Goal: Task Accomplishment & Management: Use online tool/utility

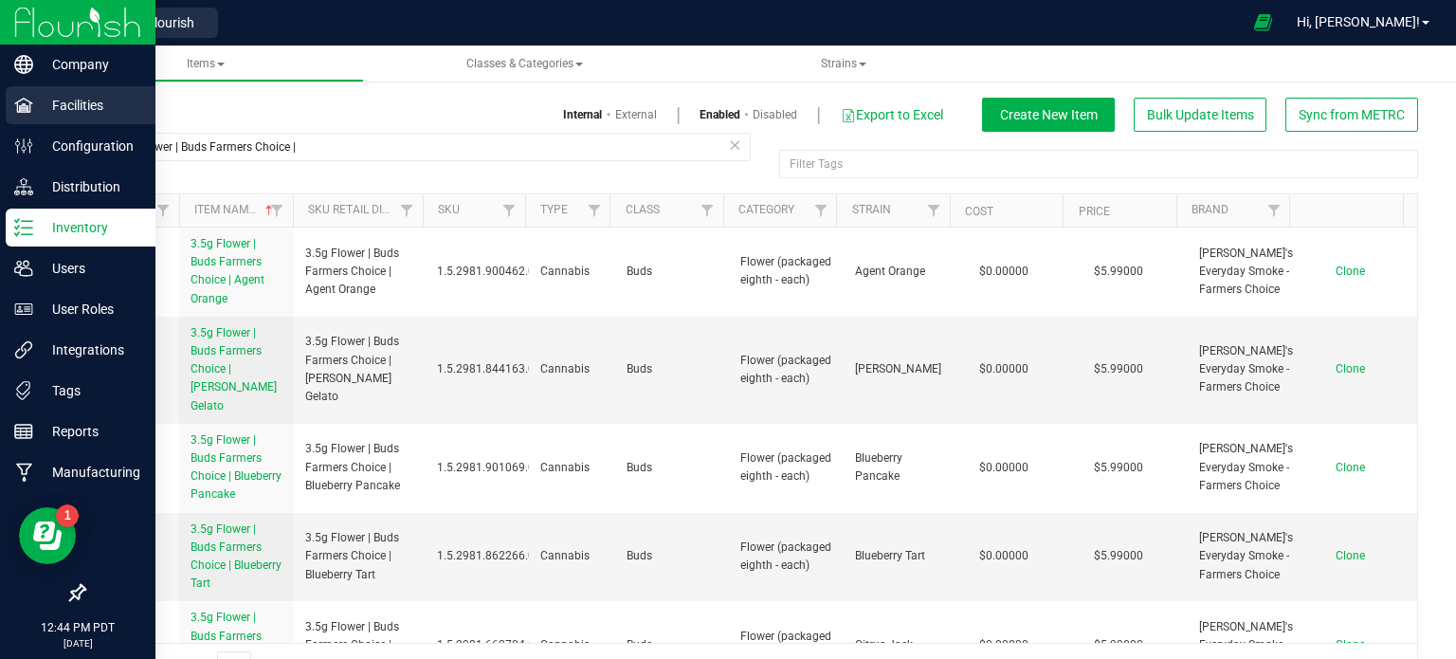
drag, startPoint x: 379, startPoint y: 144, endPoint x: 0, endPoint y: 118, distance: 380.0
click at [39, 143] on div "Company Facilities Configuration Distribution Inventory Users User Roles Integr…" at bounding box center [728, 329] width 1456 height 659
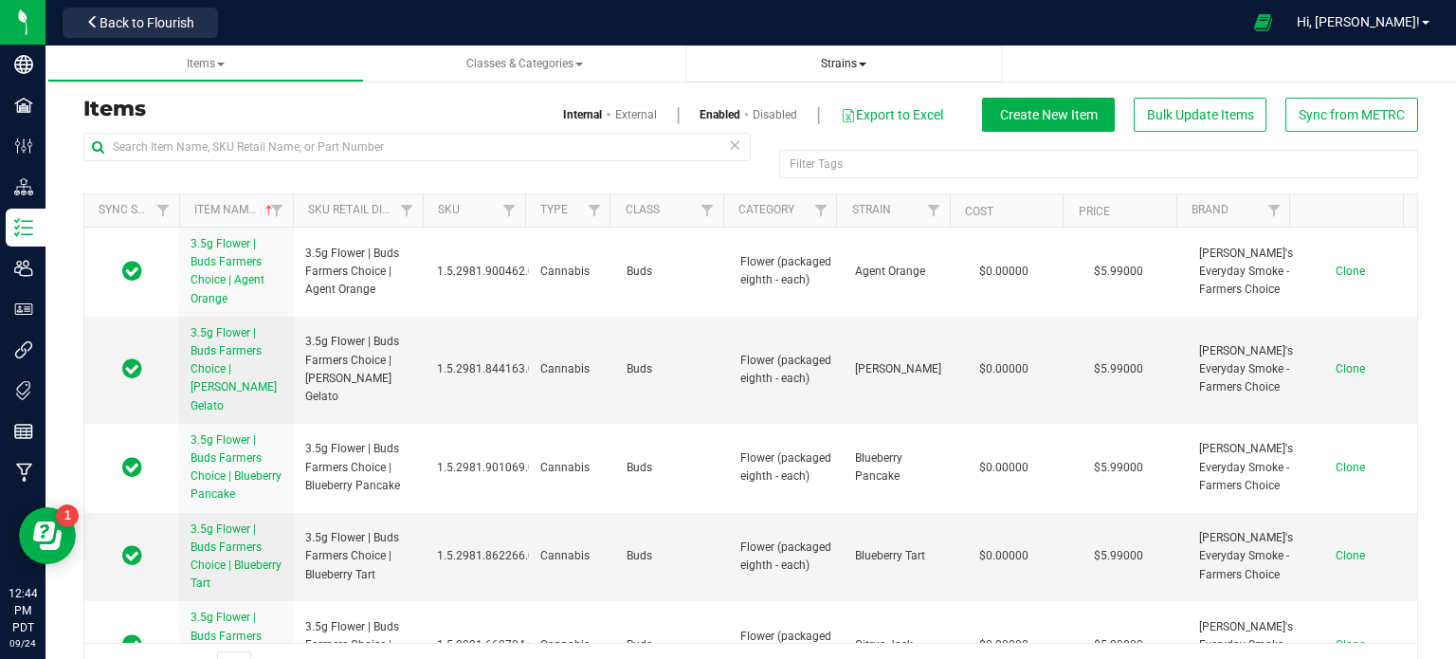
click at [867, 71] on span "Strains" at bounding box center [843, 64] width 287 height 16
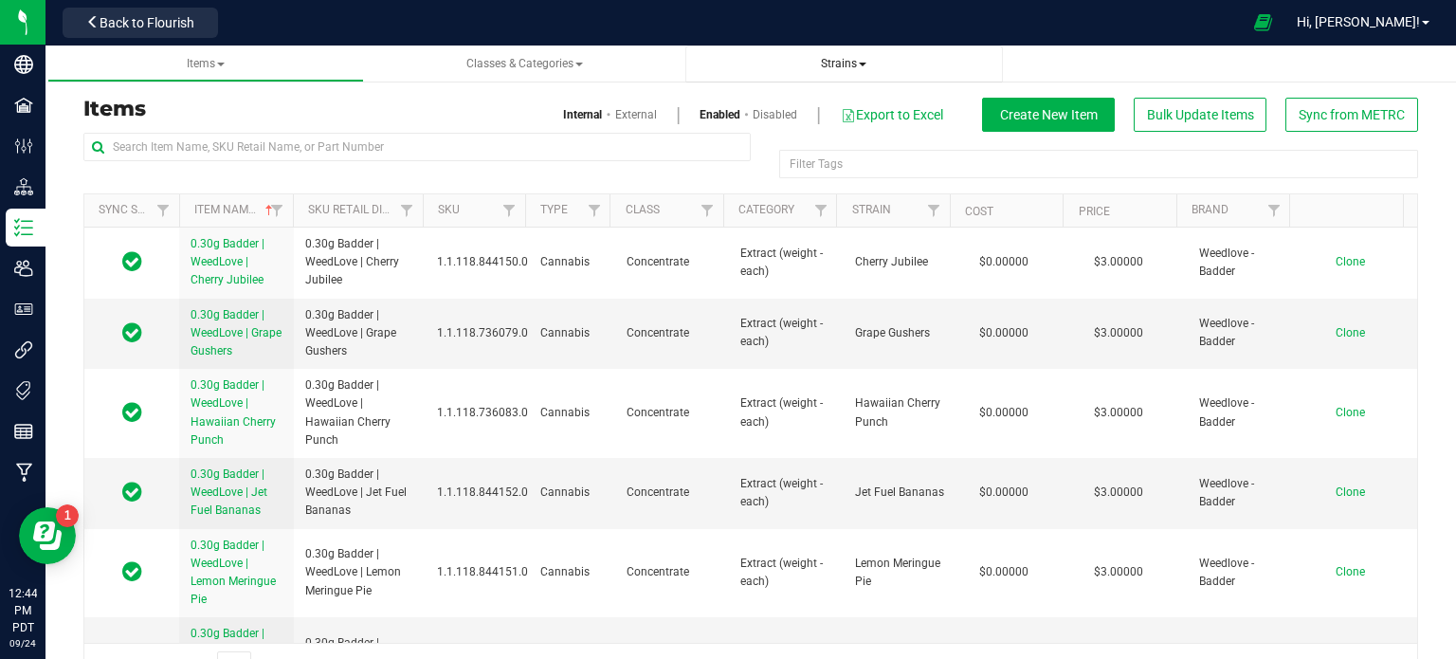
click at [830, 59] on span "Strains" at bounding box center [843, 63] width 45 height 13
click at [805, 106] on li "All strains" at bounding box center [843, 114] width 287 height 27
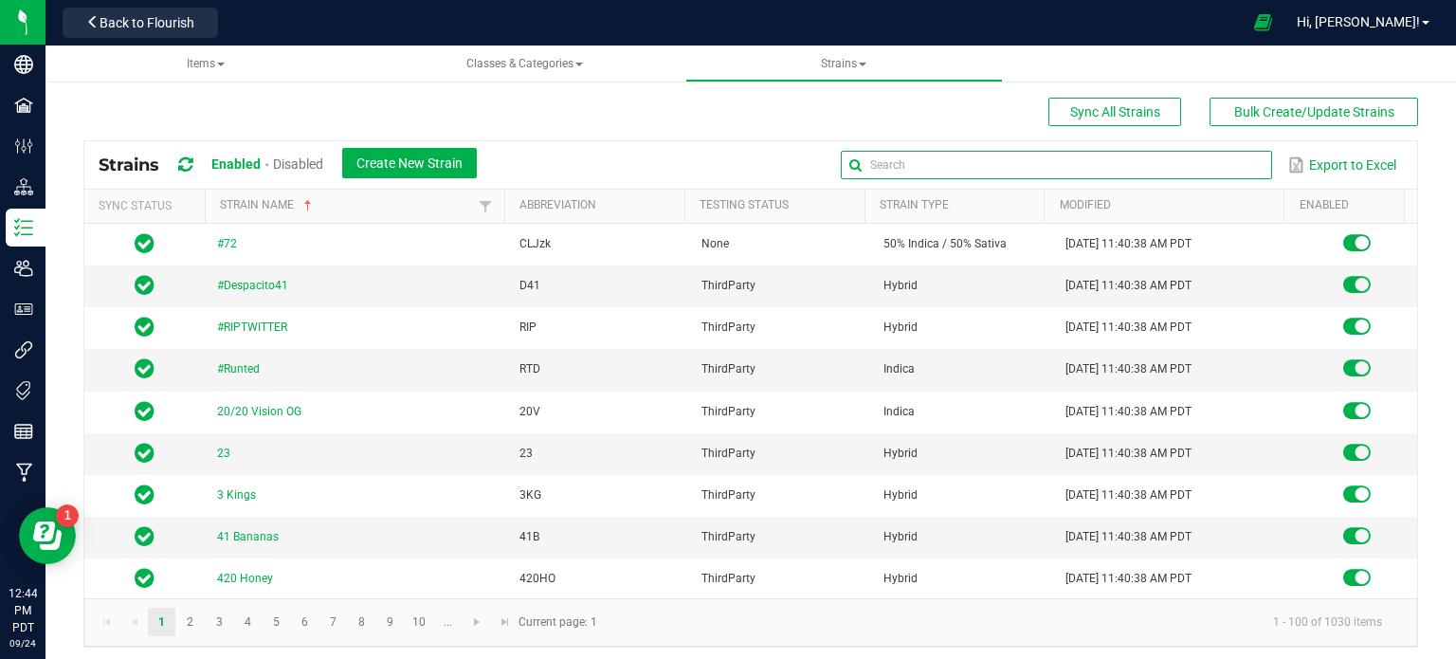
click at [1236, 165] on global-search-input-ngx at bounding box center [1056, 164] width 431 height 13
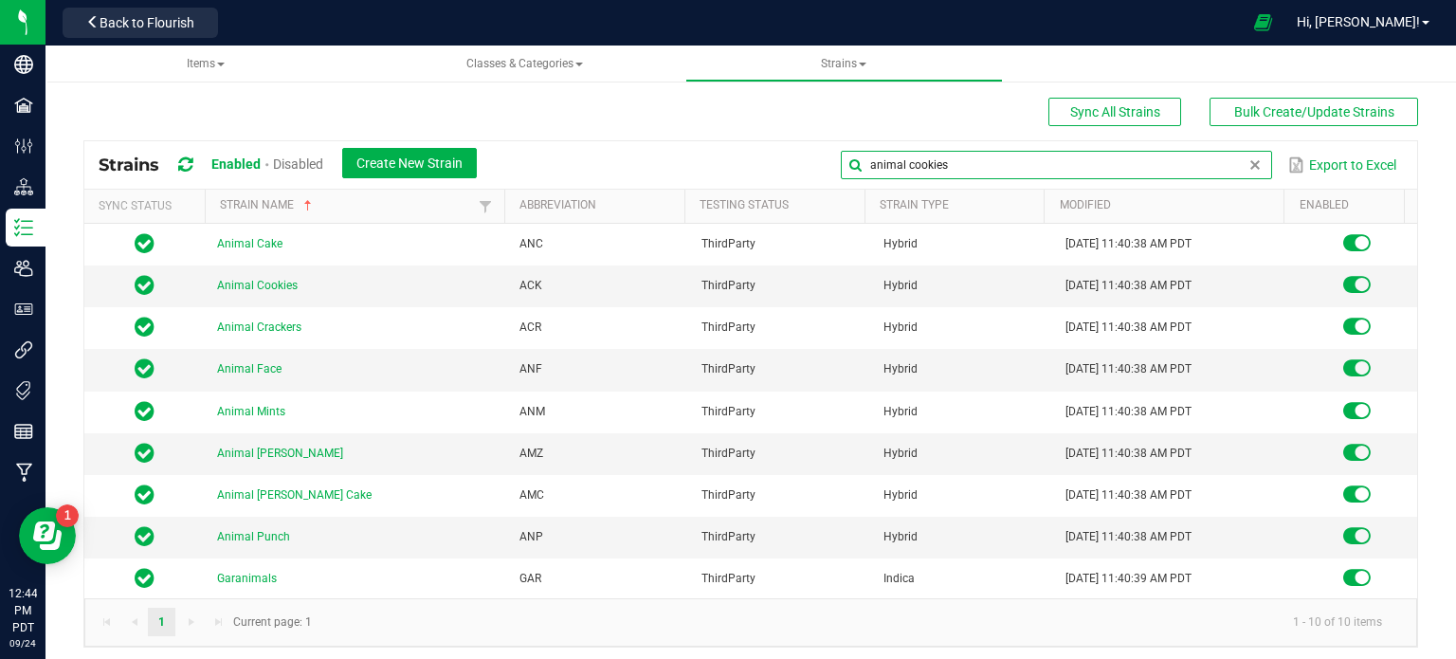
type input "animal cookies"
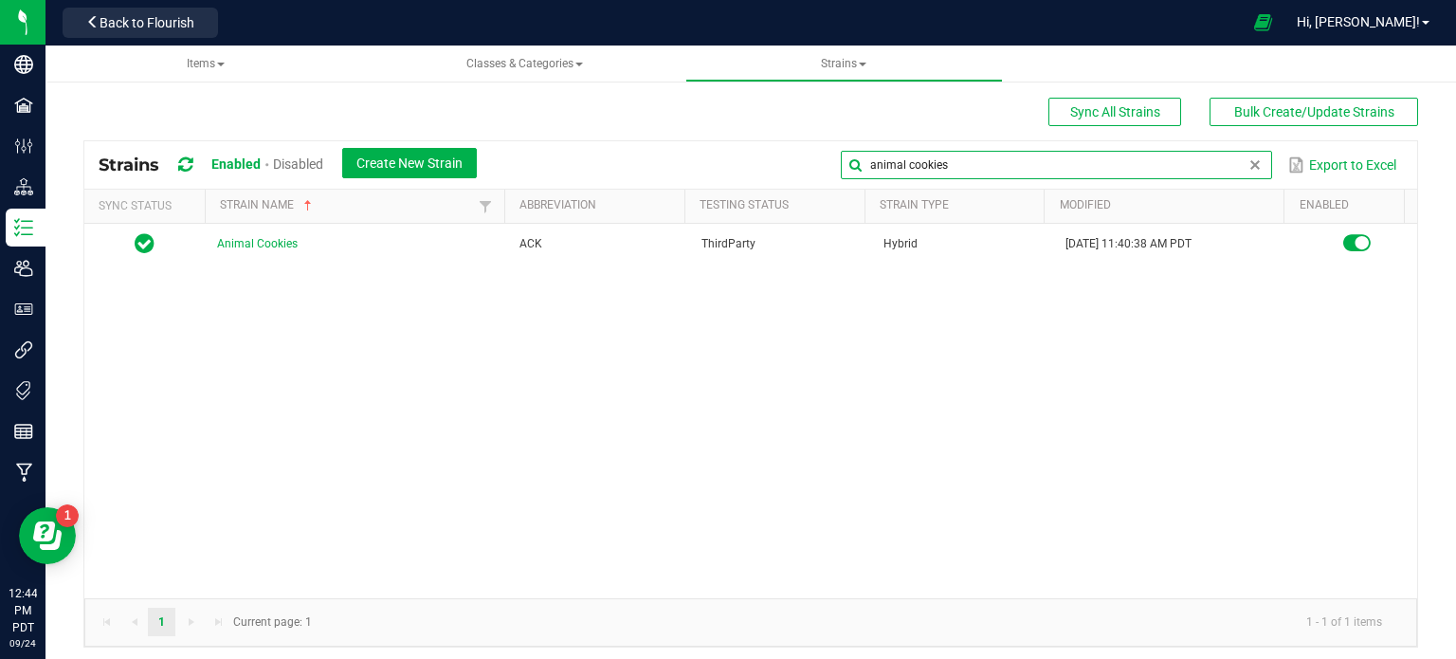
drag, startPoint x: 948, startPoint y: 161, endPoint x: 758, endPoint y: 166, distance: 189.6
click at [758, 167] on div "animal cookies Export to Excel" at bounding box center [947, 165] width 912 height 32
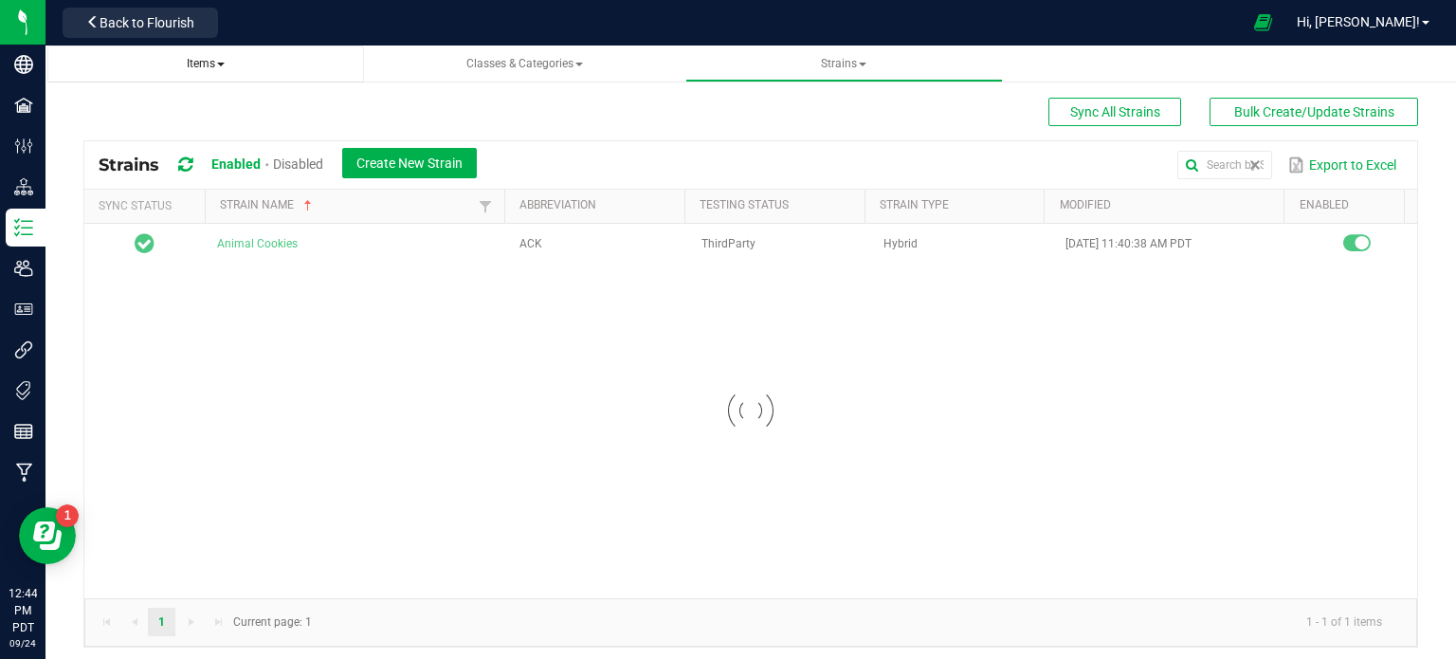
click at [223, 70] on span "Items" at bounding box center [206, 63] width 38 height 13
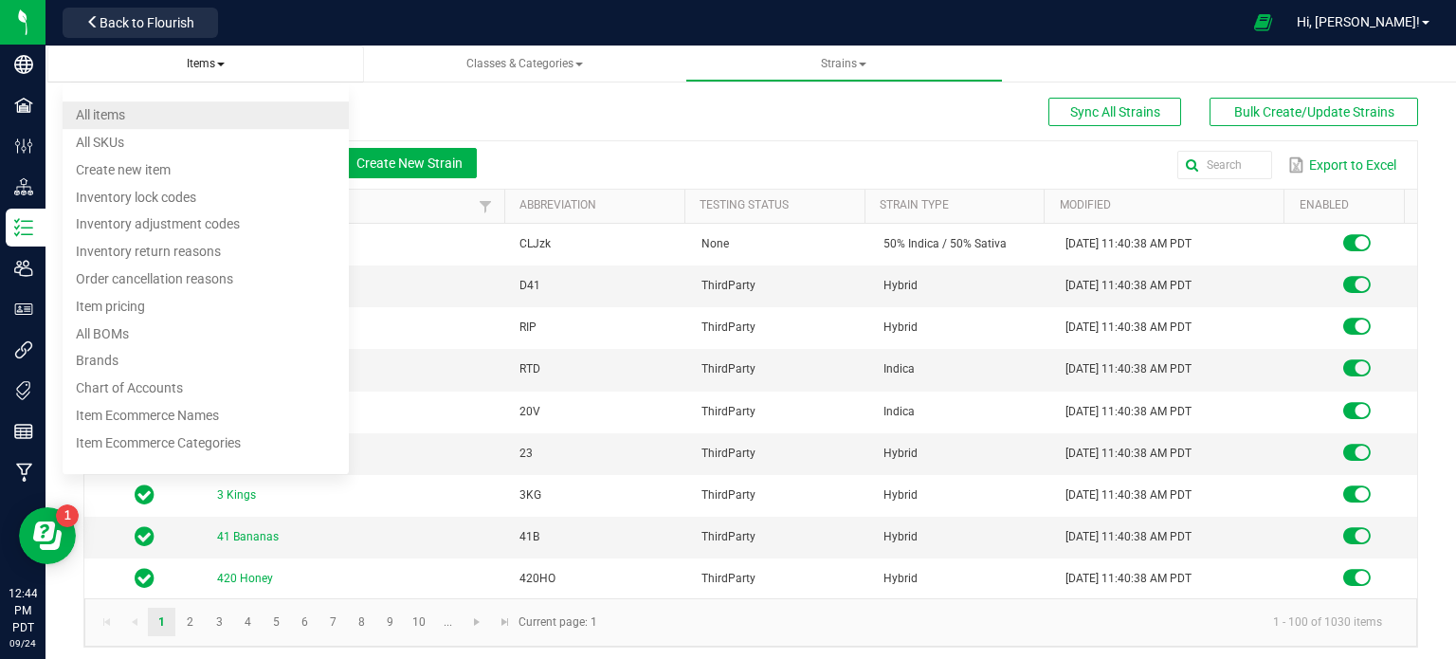
click at [172, 114] on li "All items" at bounding box center [206, 114] width 287 height 27
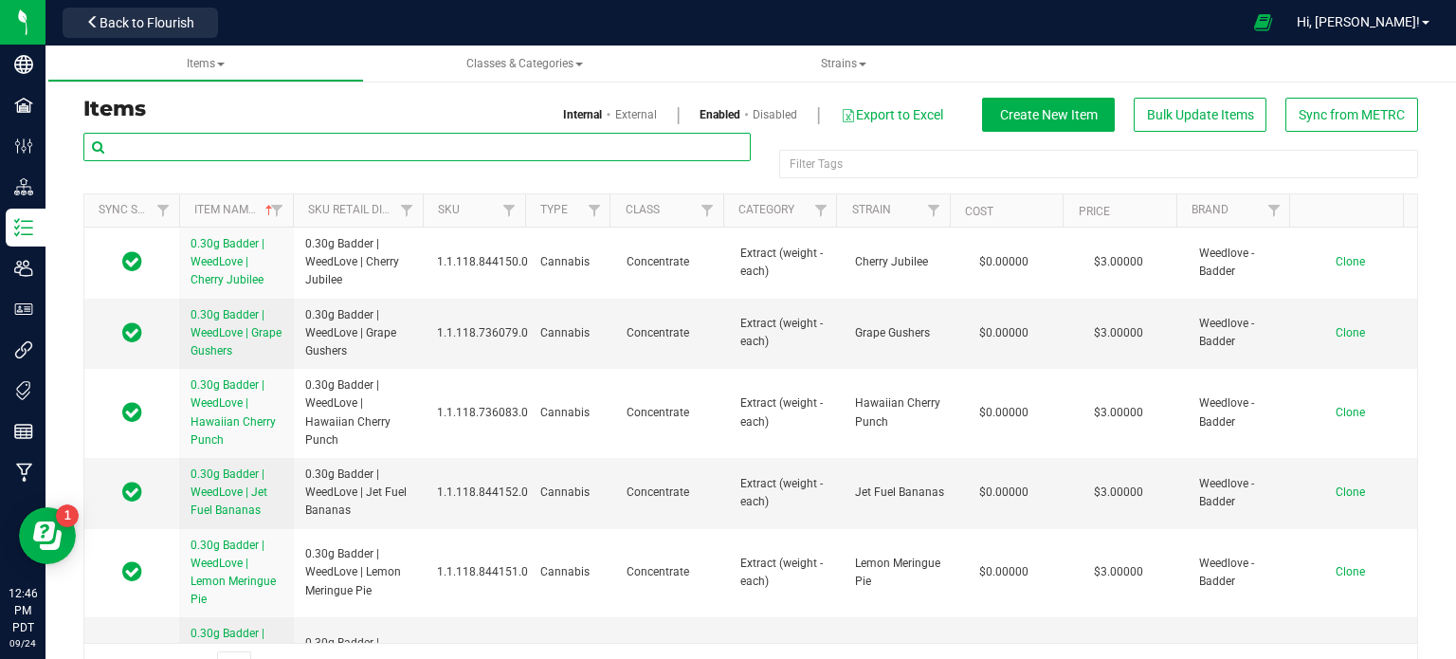
click at [174, 159] on input "text" at bounding box center [416, 147] width 667 height 28
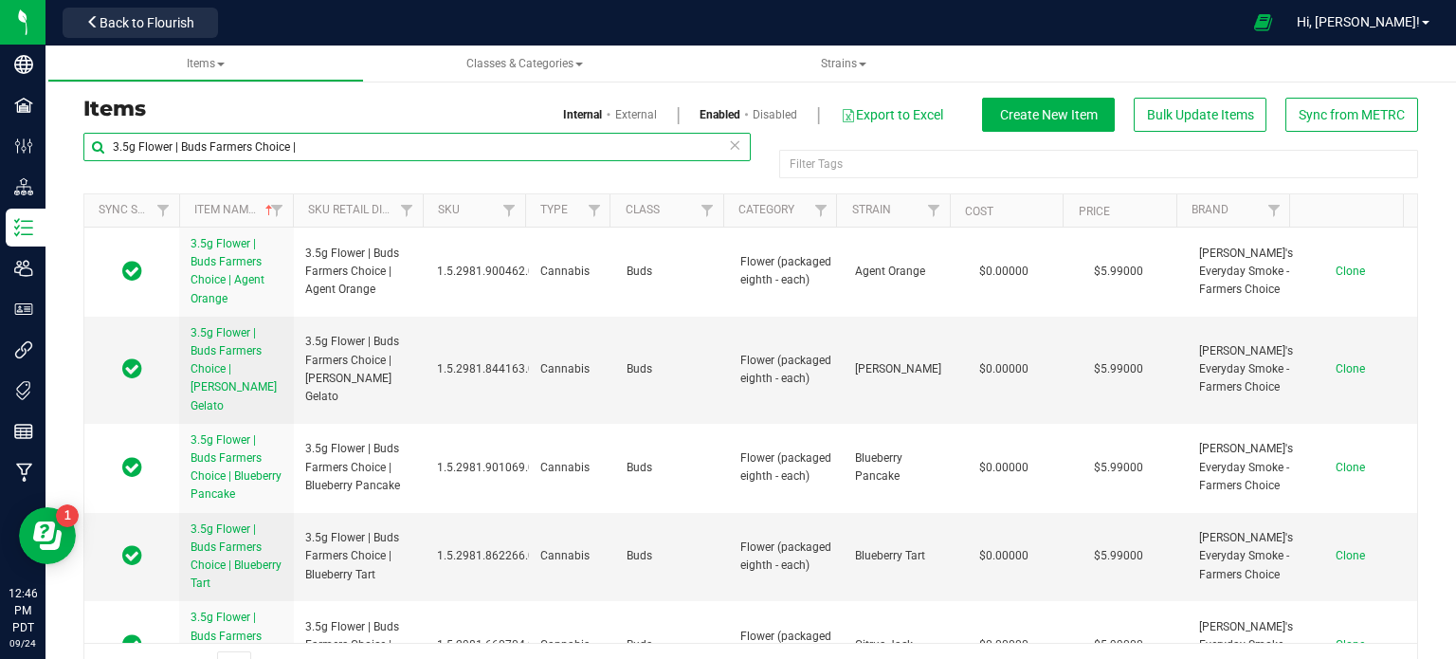
drag, startPoint x: 296, startPoint y: 147, endPoint x: 80, endPoint y: 142, distance: 216.2
click at [80, 142] on div "3.5g Flower | Buds Farmers Choice | Filter Tags Filter Tags Sync Status Item Na…" at bounding box center [750, 410] width 1363 height 557
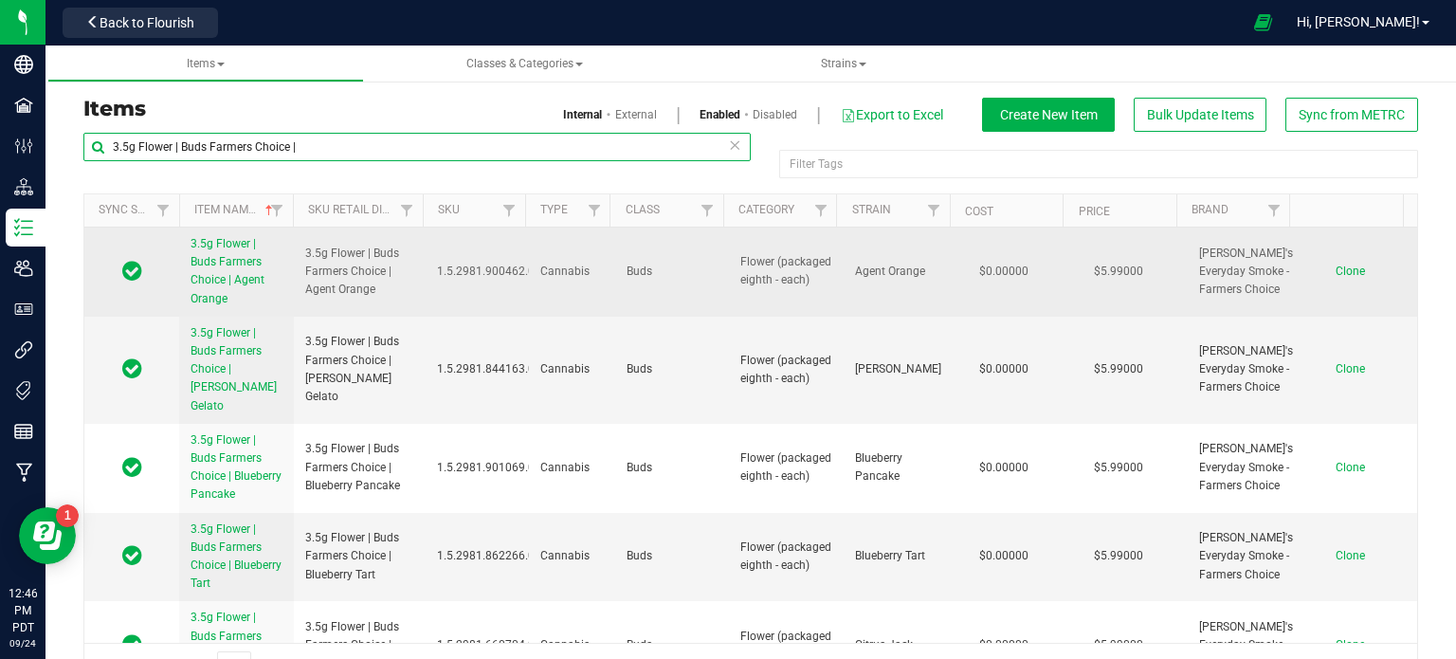
type input "3.5g Flower | Buds Farmers Choice |"
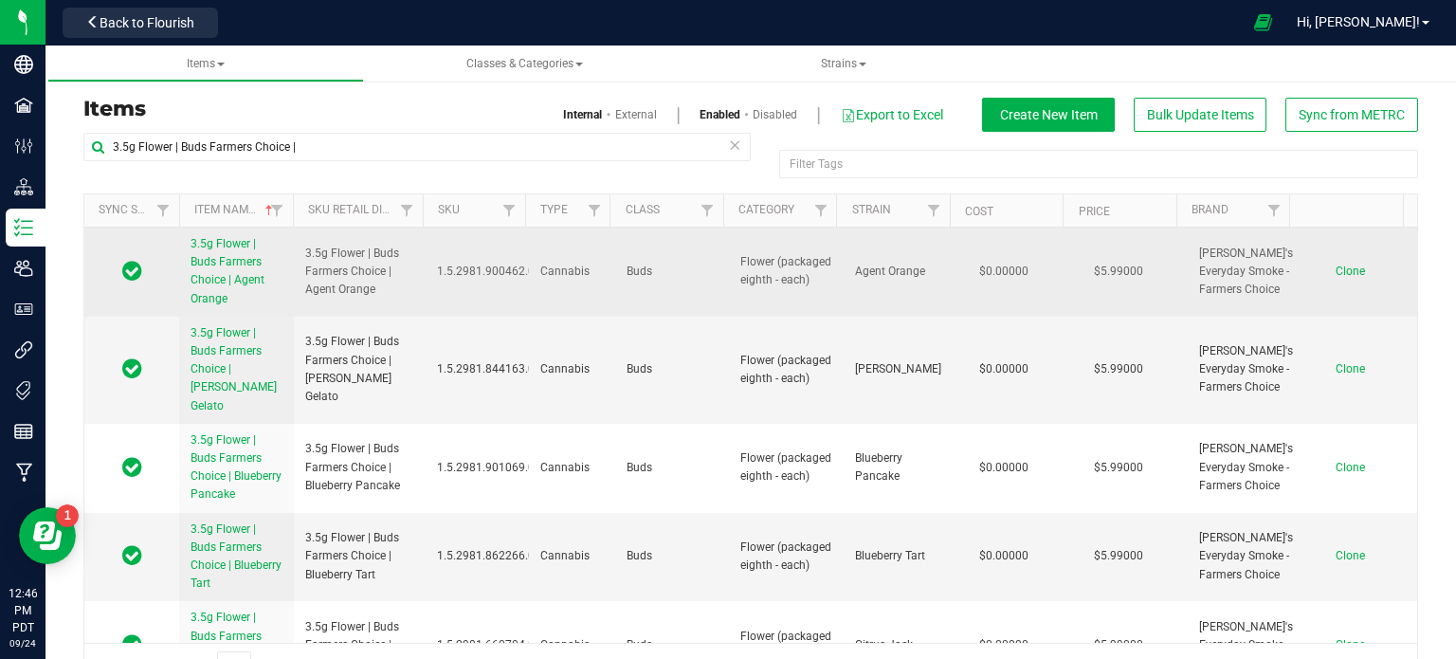
click at [1336, 274] on span "Clone" at bounding box center [1350, 270] width 29 height 13
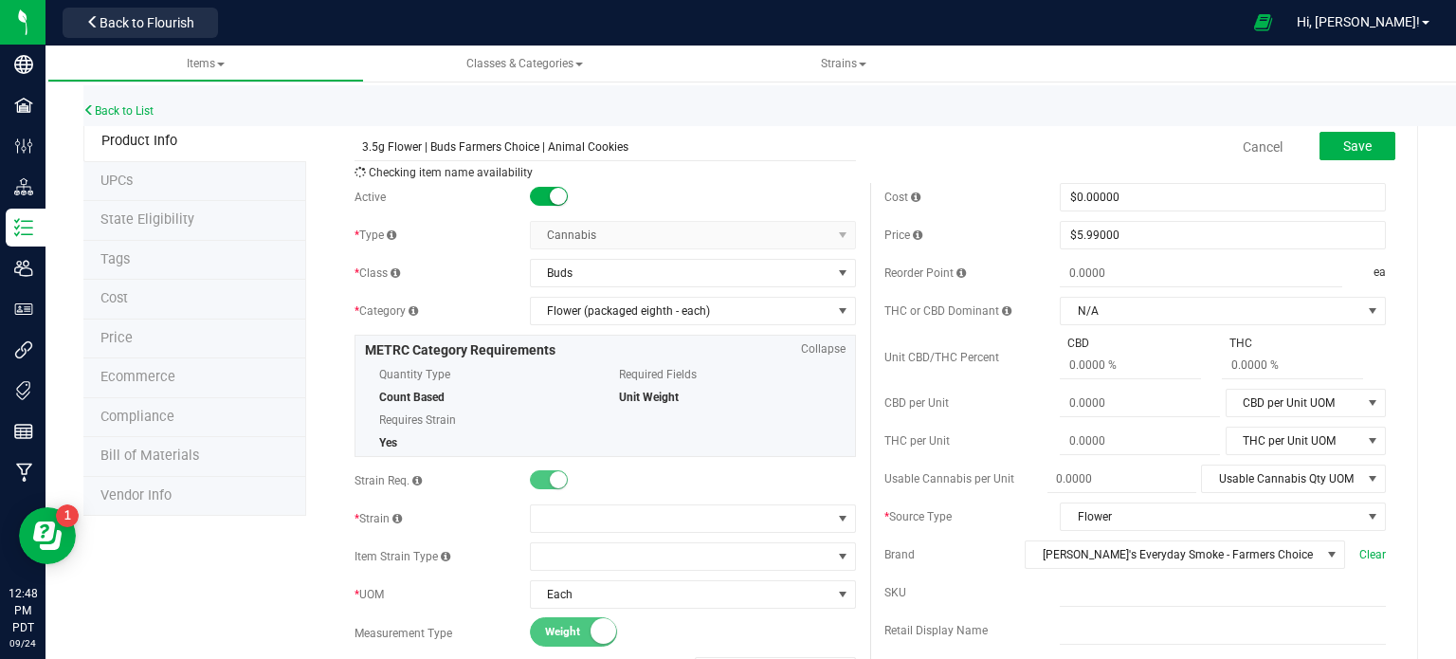
type input "3.5g Flower | Buds Farmers Choice | Animal Cookies"
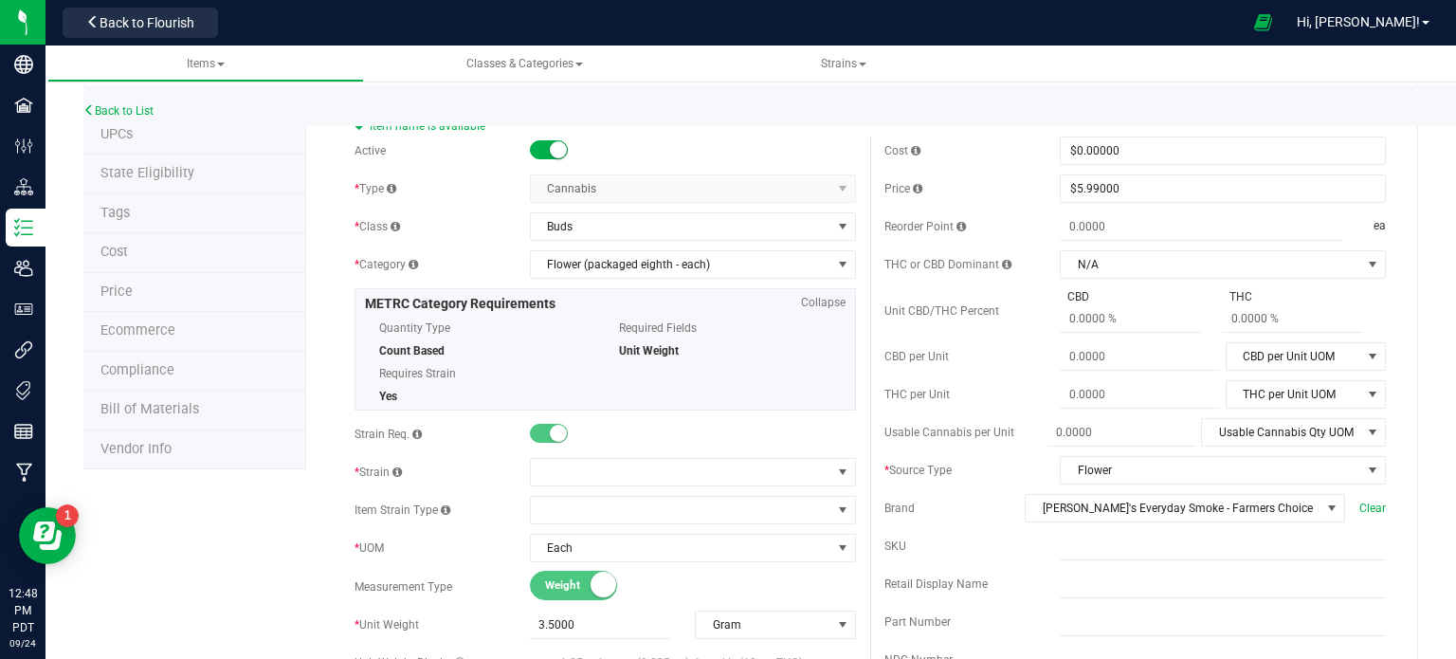
scroll to position [47, 0]
click at [629, 473] on span at bounding box center [681, 471] width 300 height 27
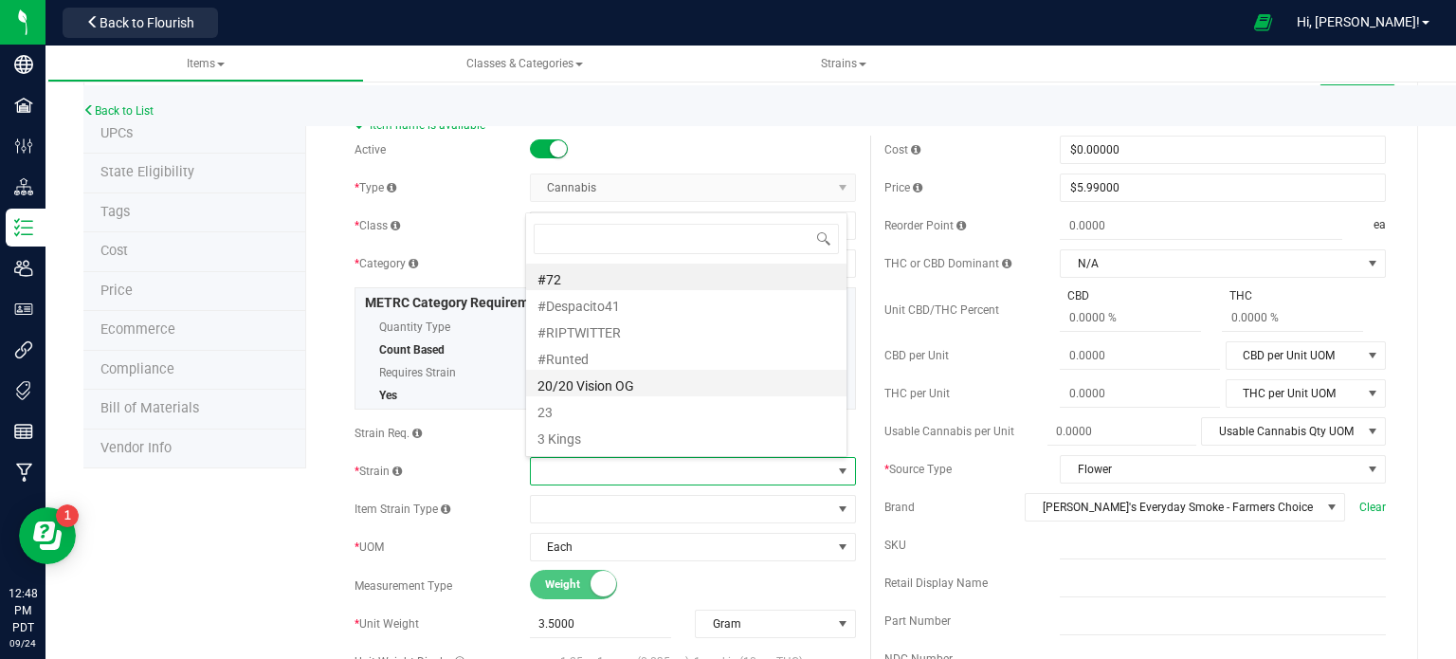
scroll to position [27, 318]
type input "animal cookies"
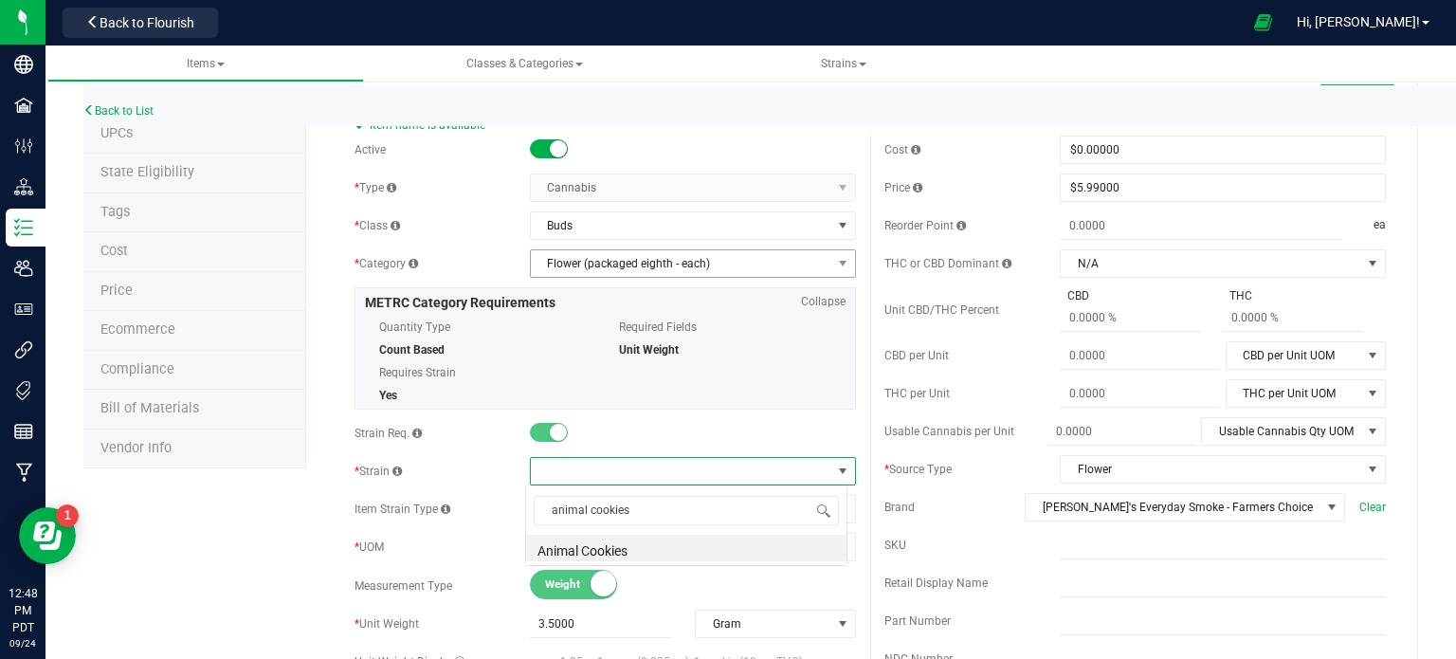
scroll to position [0, 0]
click at [607, 553] on li "Animal Cookies" at bounding box center [686, 548] width 320 height 27
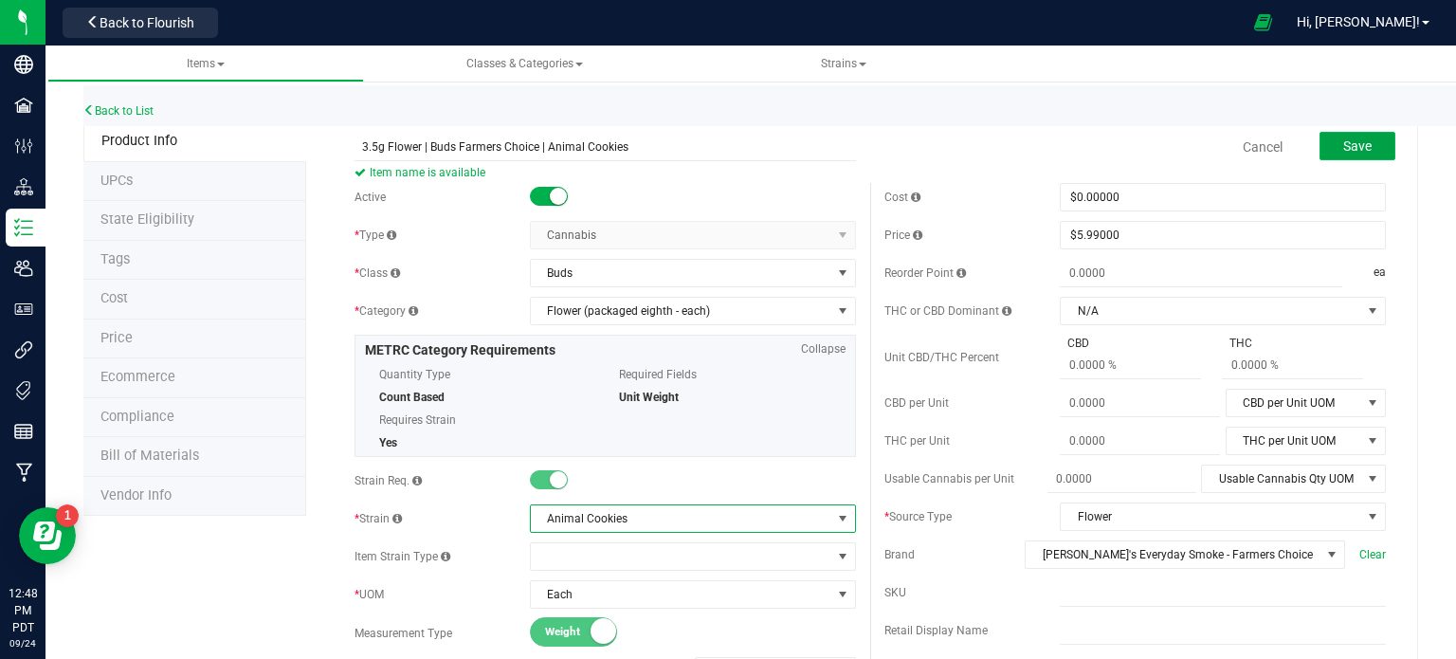
click at [1352, 144] on span "Save" at bounding box center [1357, 145] width 28 height 15
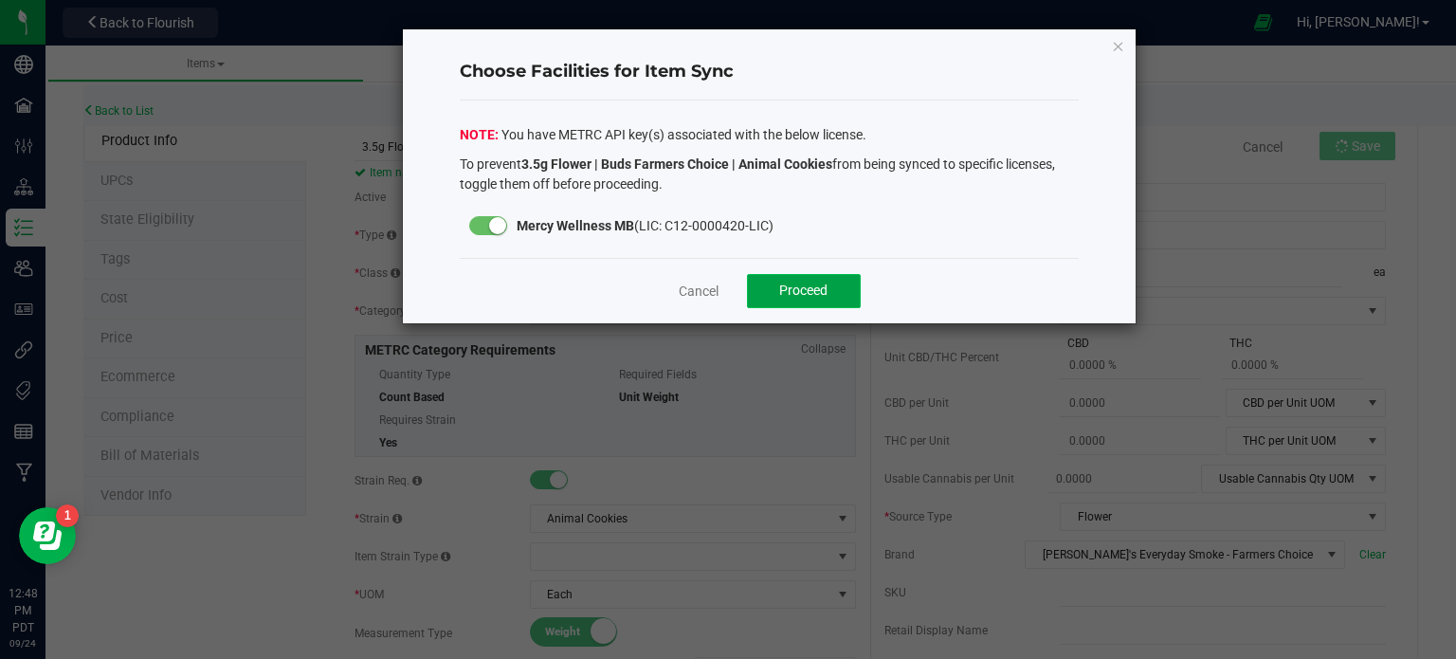
click at [777, 293] on button "Proceed" at bounding box center [804, 291] width 114 height 34
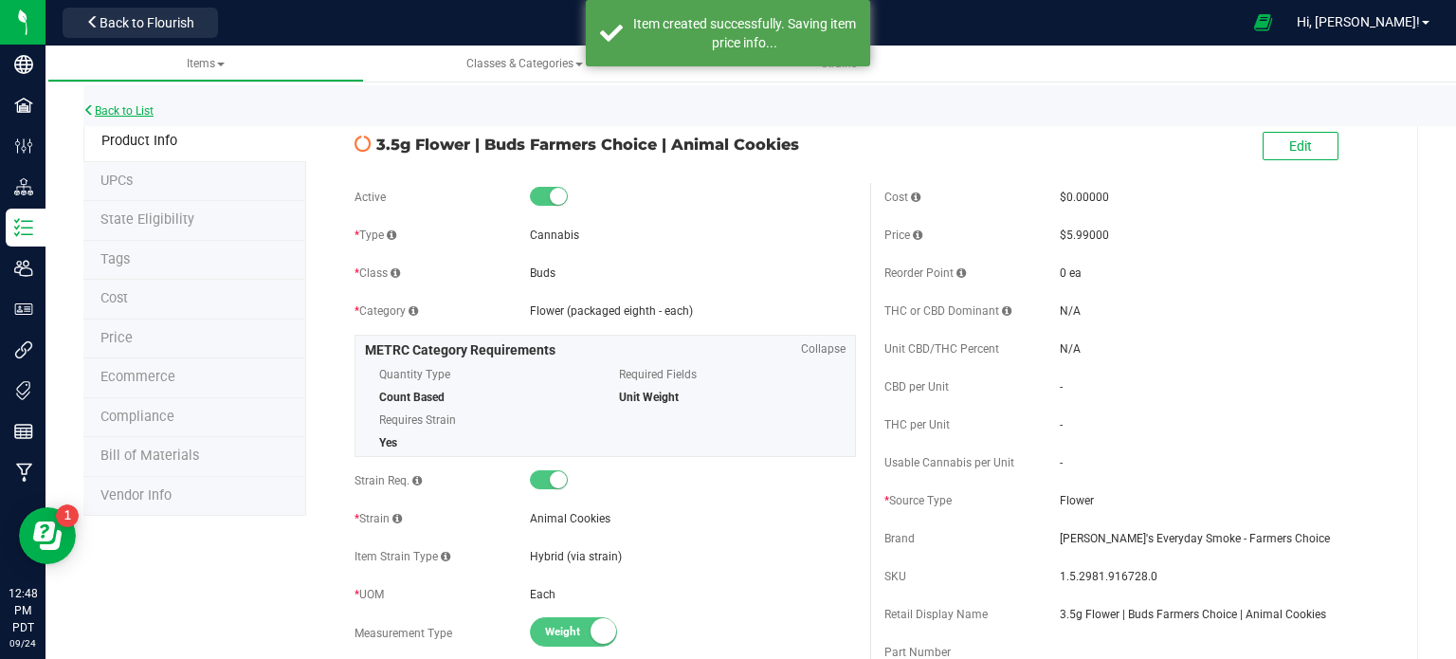
click at [151, 116] on link "Back to List" at bounding box center [118, 110] width 70 height 13
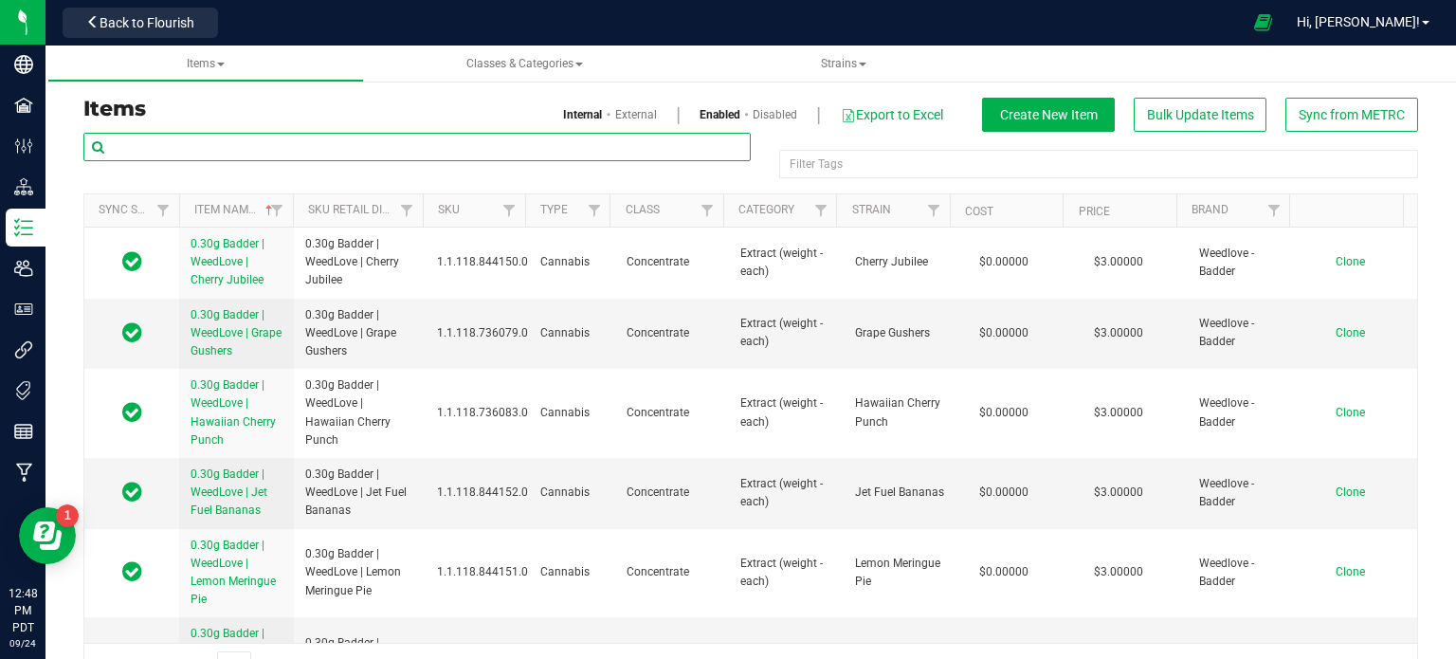
paste input "3.5g Flower | Buds Farmers Choice |"
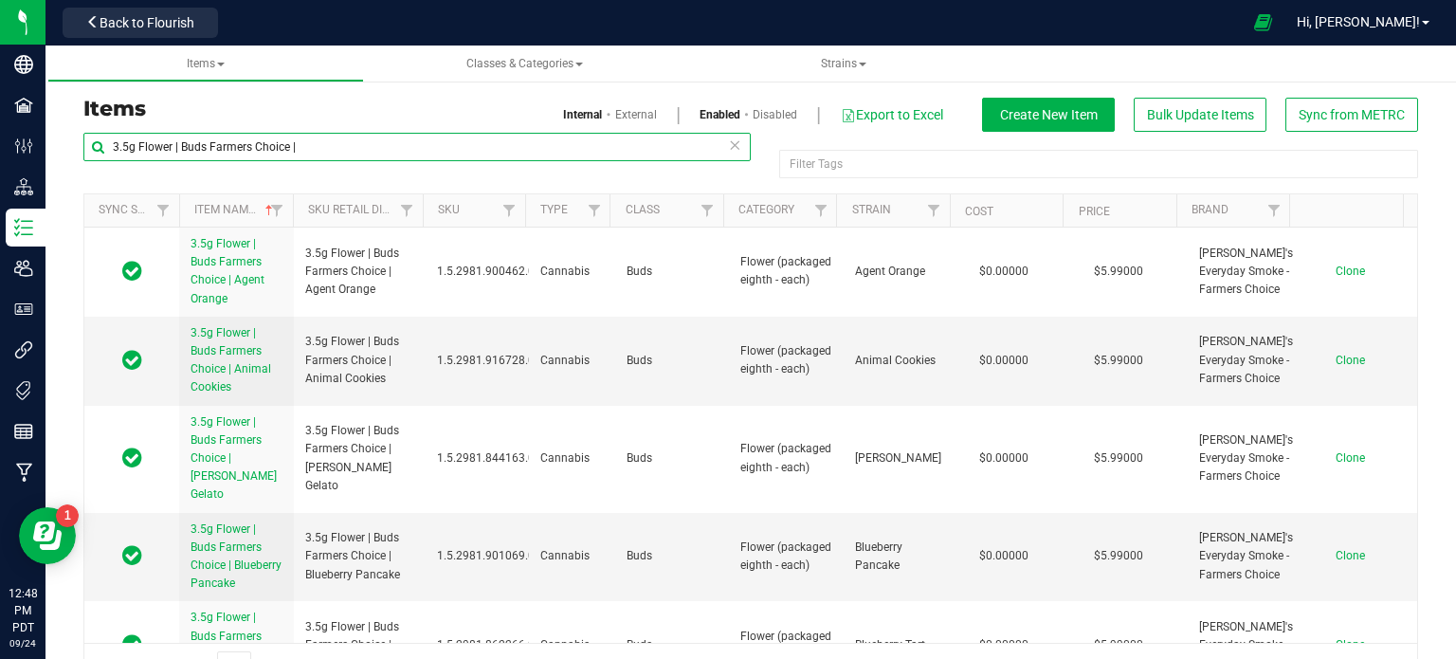
drag, startPoint x: 124, startPoint y: 143, endPoint x: 104, endPoint y: 156, distance: 23.9
click at [107, 154] on input "3.5g Flower | Buds Farmers Choice |" at bounding box center [416, 147] width 667 height 28
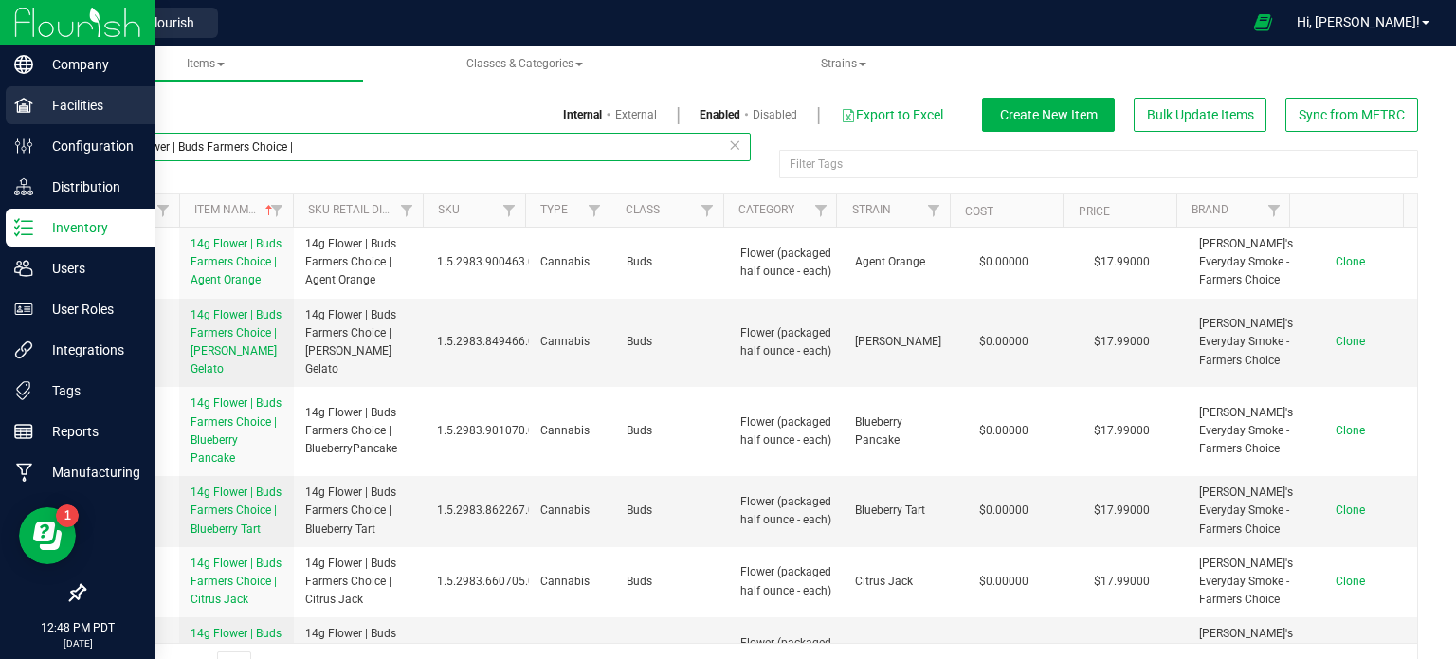
drag, startPoint x: 307, startPoint y: 146, endPoint x: 31, endPoint y: 111, distance: 278.0
click at [38, 113] on div "Company Facilities Configuration Distribution Inventory Users User Roles Integr…" at bounding box center [728, 329] width 1456 height 659
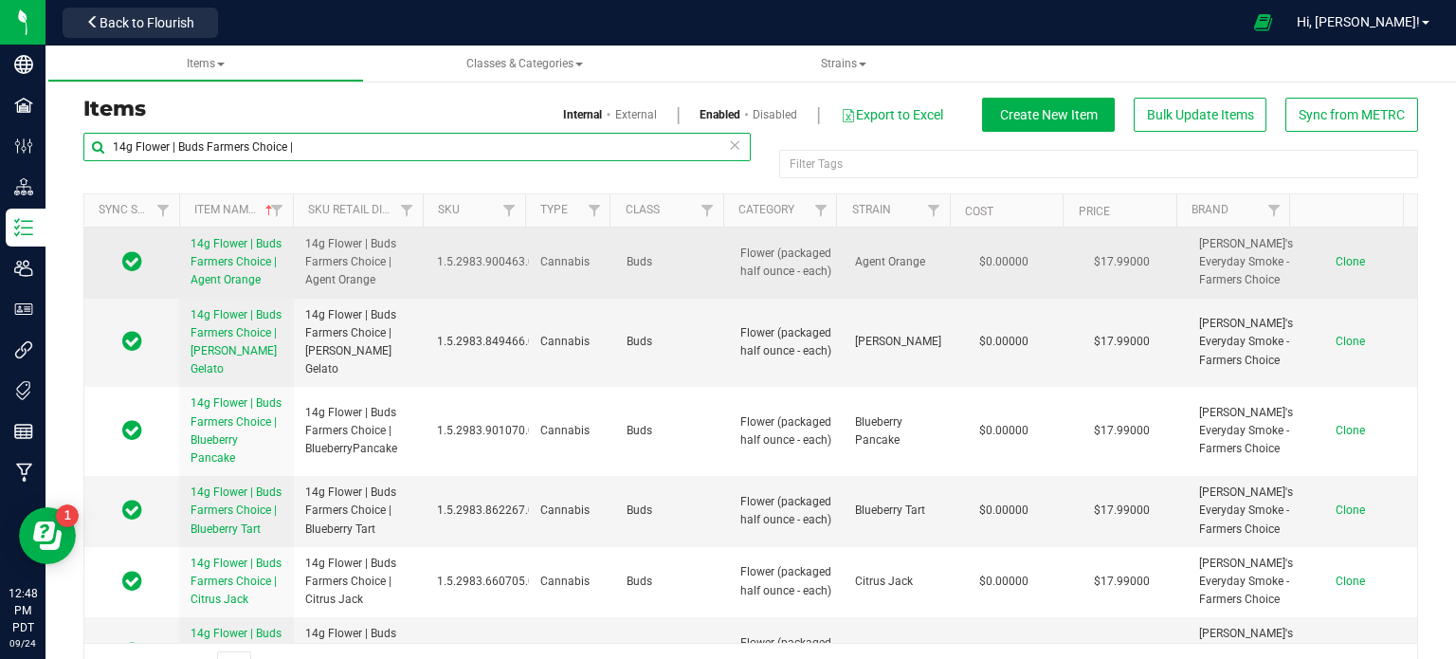
type input "14g Flower | Buds Farmers Choice |"
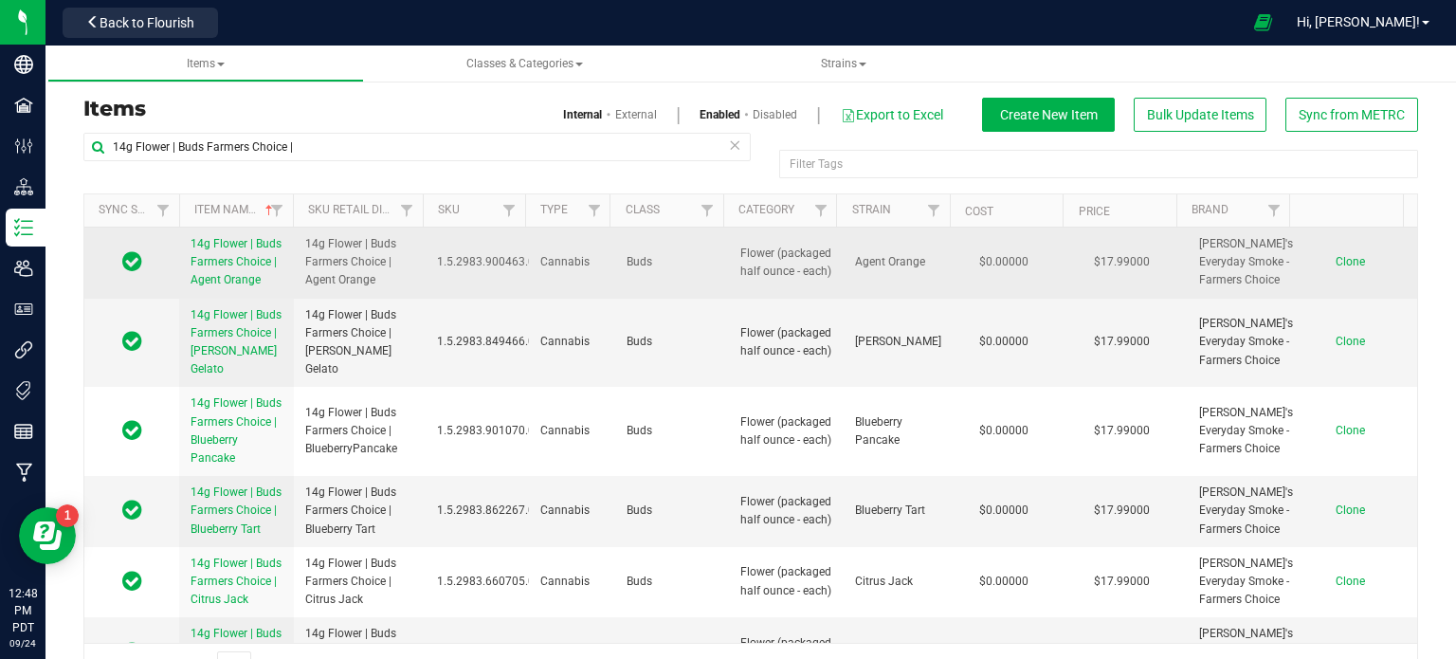
click at [1318, 278] on td "Clone" at bounding box center [1359, 262] width 115 height 71
click at [1336, 268] on span "Clone" at bounding box center [1350, 261] width 29 height 13
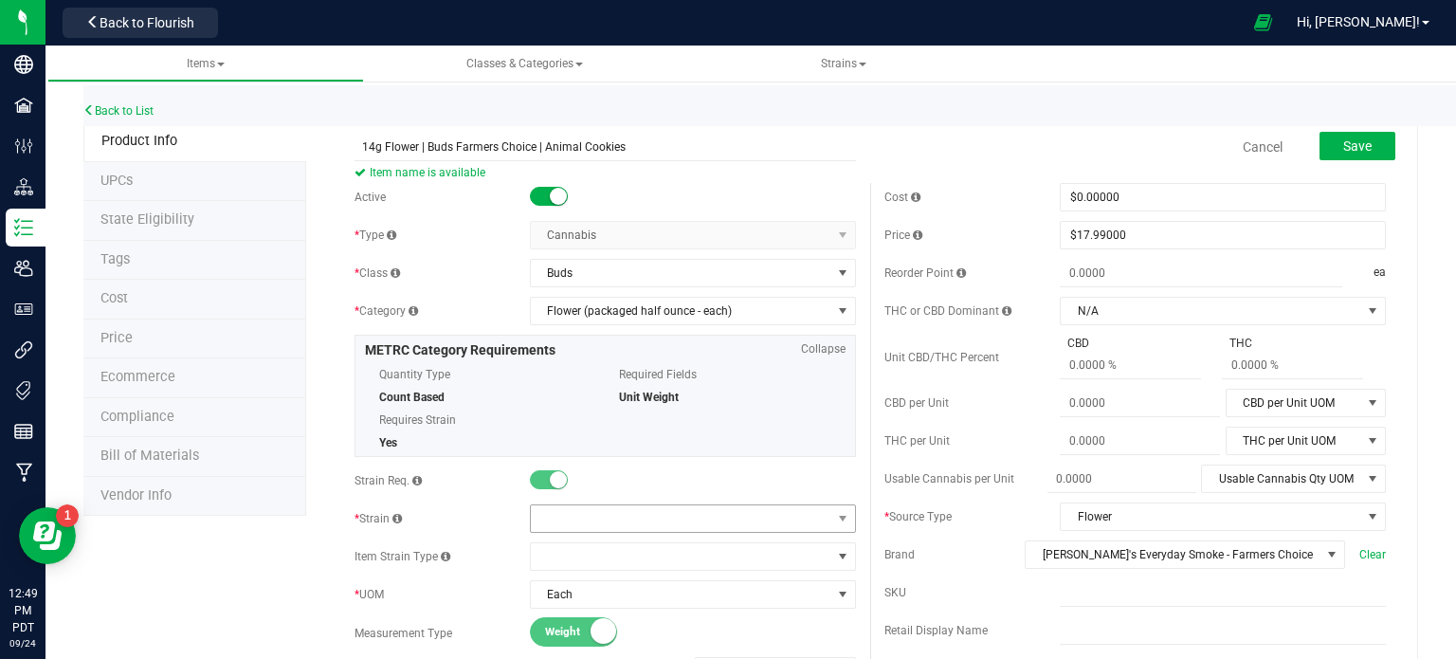
type input "14g Flower | Buds Farmers Choice | Animal Cookies"
click at [535, 515] on span at bounding box center [681, 518] width 300 height 27
type input "animal cookies"
click at [663, 598] on li "Animal Cookies" at bounding box center [686, 596] width 320 height 27
click at [1353, 148] on span "Save" at bounding box center [1357, 145] width 28 height 15
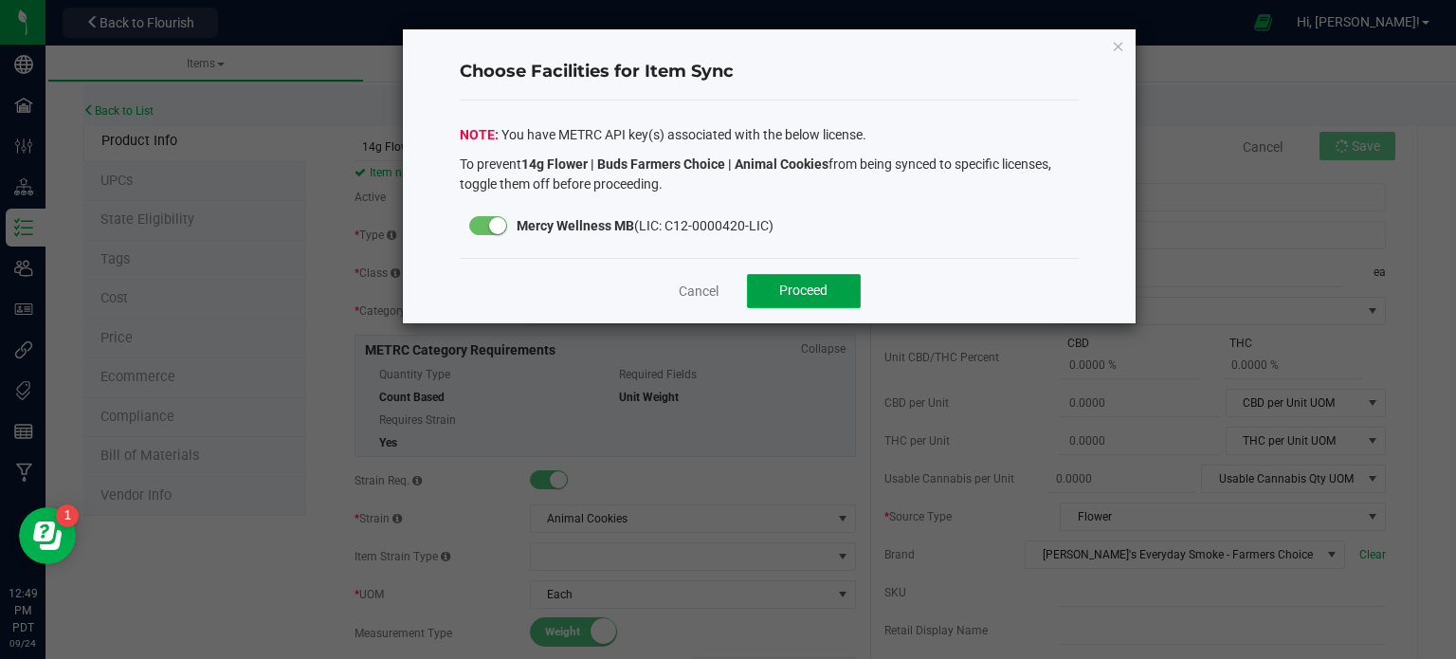
click at [839, 288] on button "Proceed" at bounding box center [804, 291] width 114 height 34
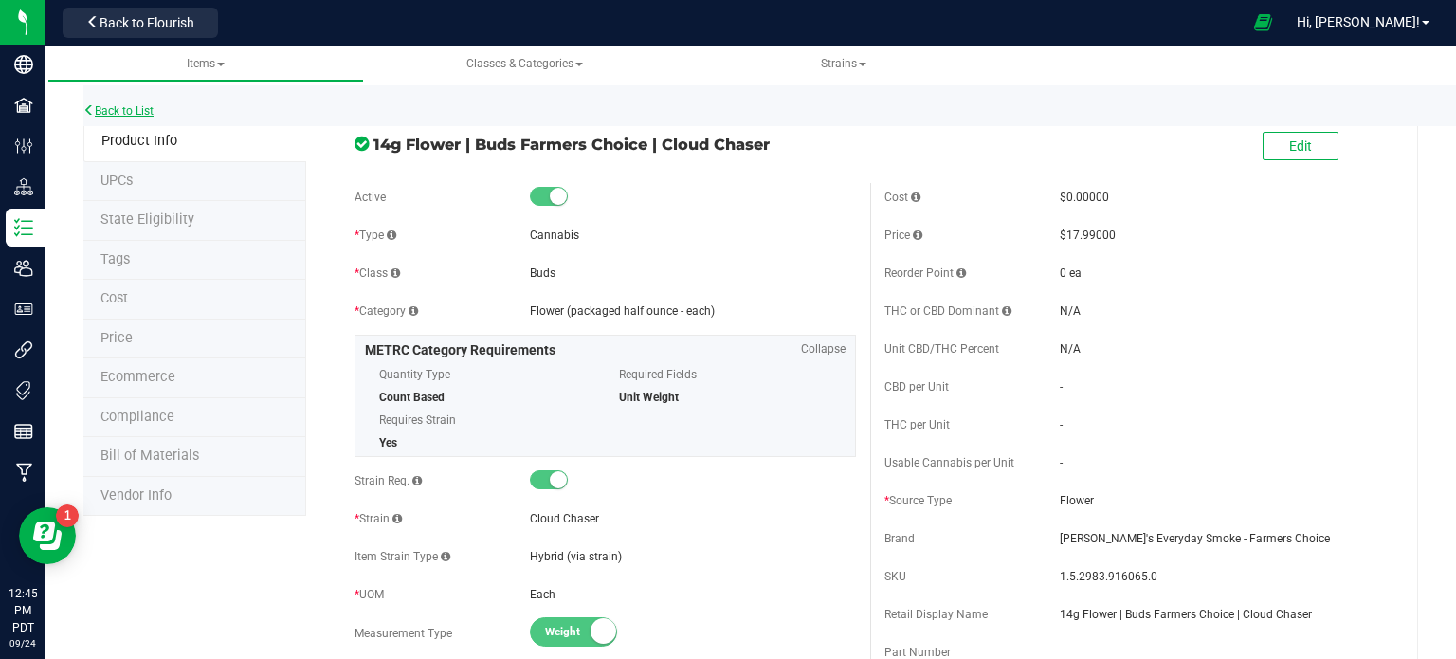
click at [134, 107] on link "Back to List" at bounding box center [118, 110] width 70 height 13
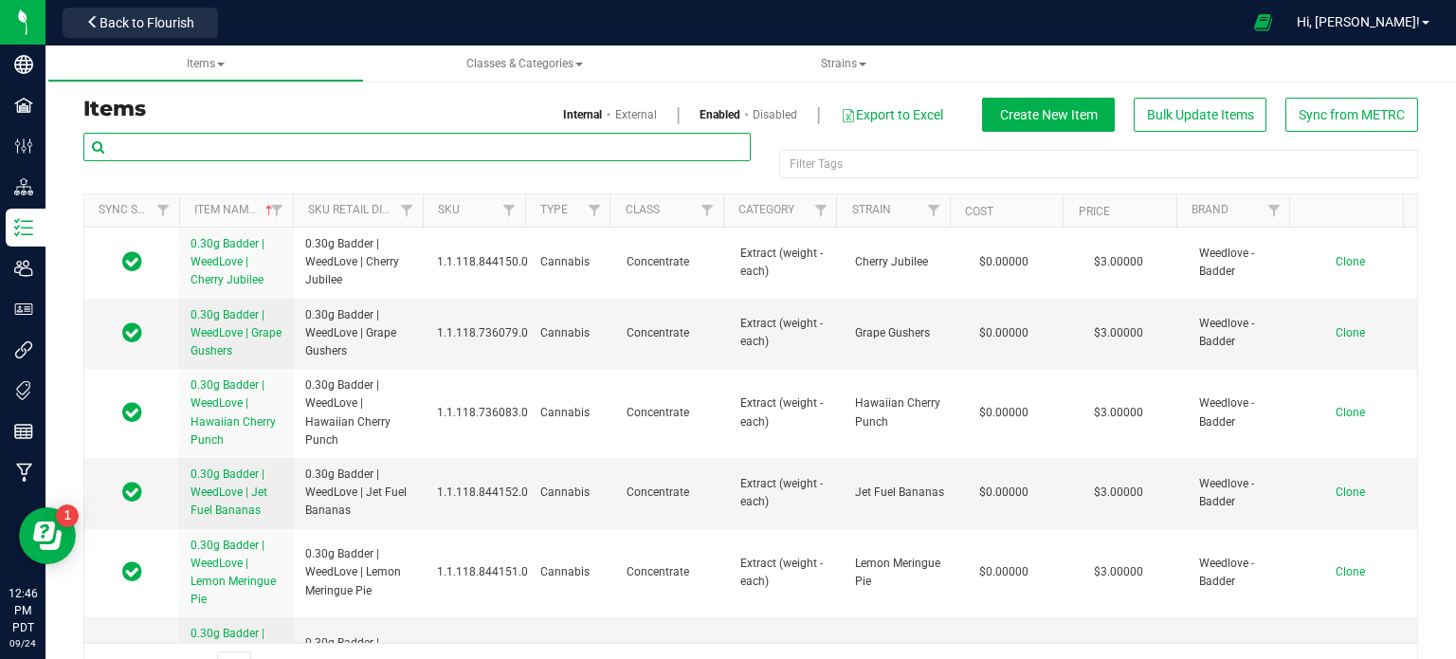
click at [368, 136] on input "text" at bounding box center [416, 147] width 667 height 28
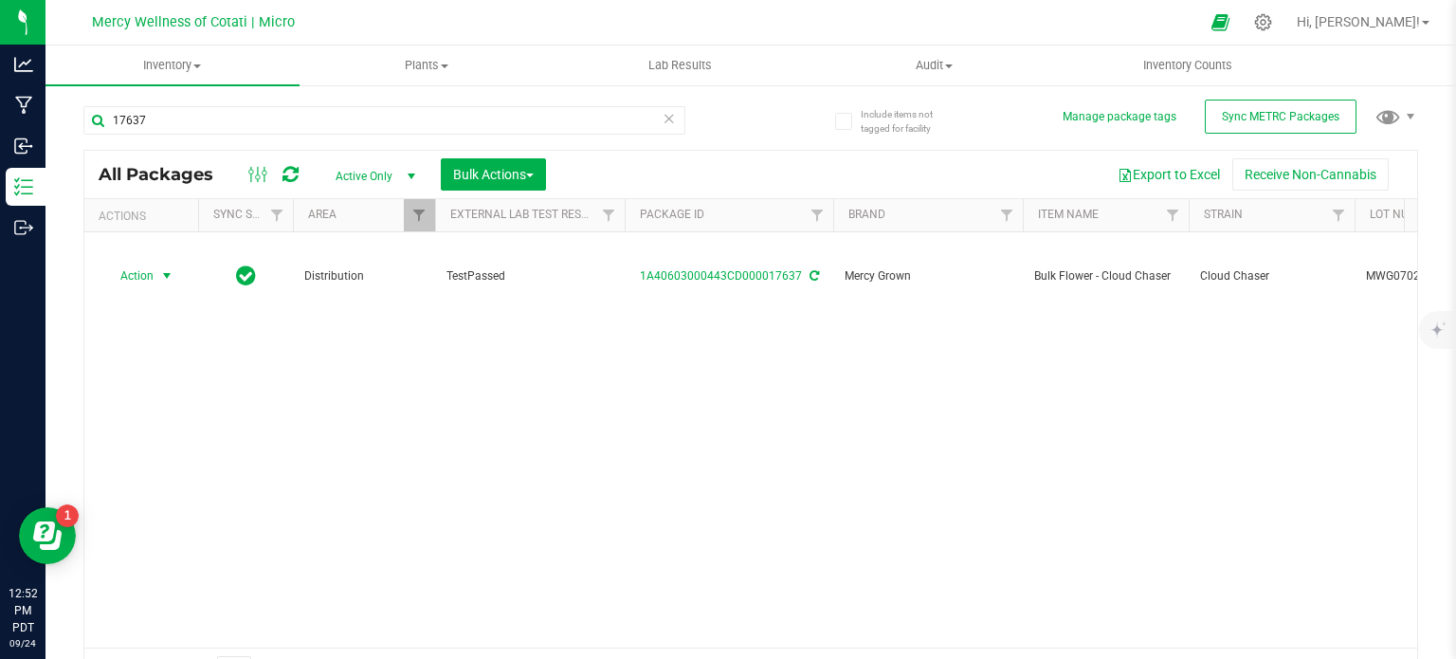
click at [224, 136] on div "17637" at bounding box center [384, 128] width 602 height 44
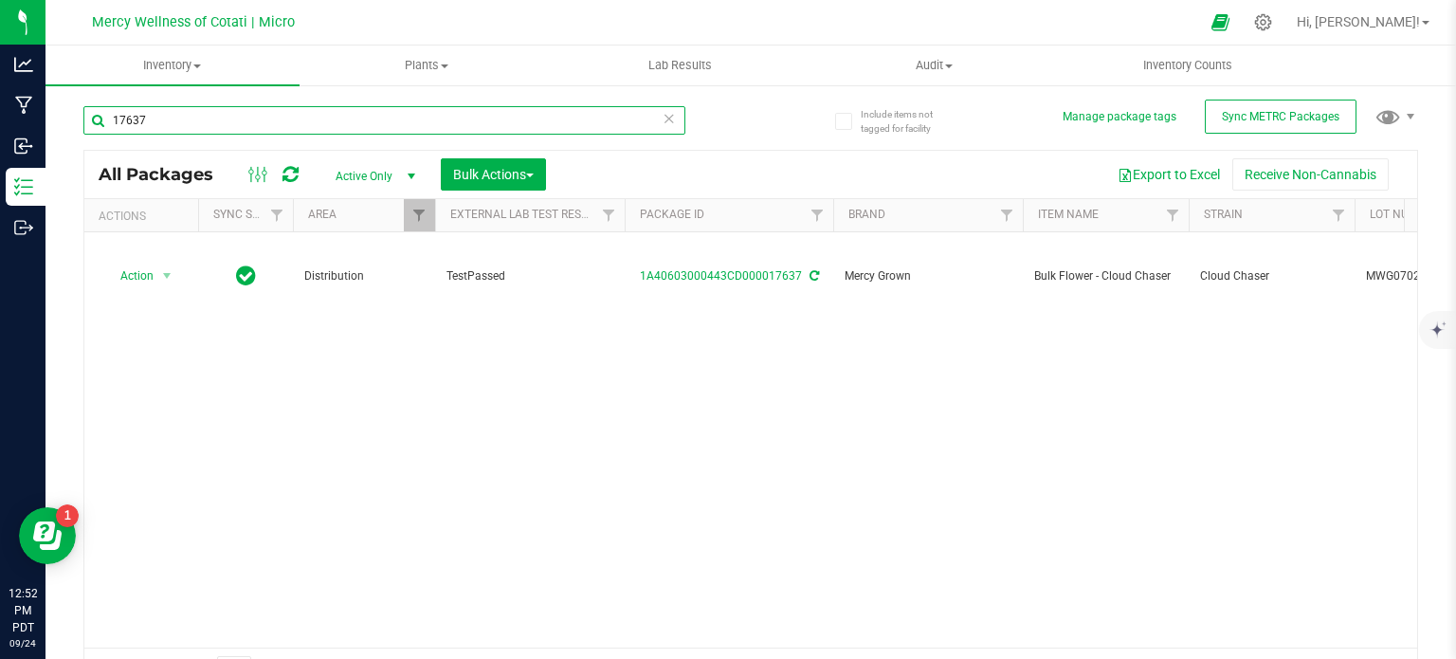
click at [222, 132] on input "17637" at bounding box center [384, 120] width 602 height 28
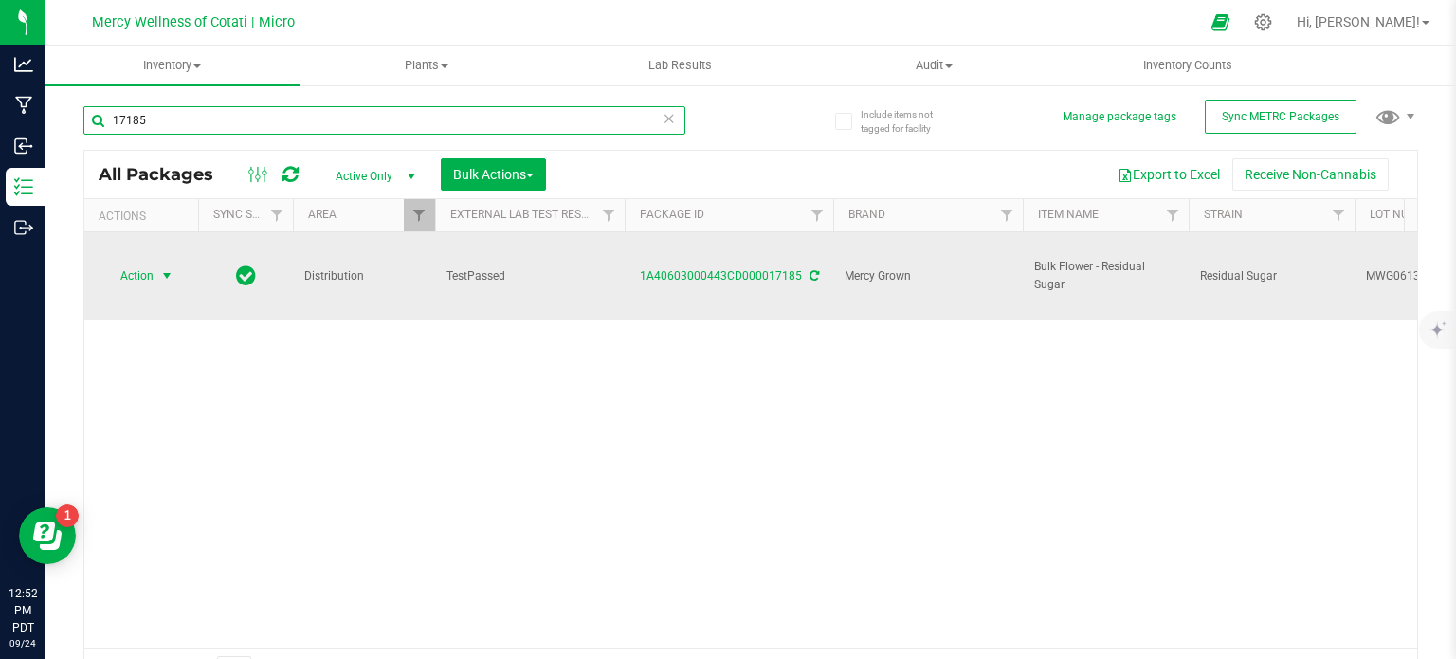
type input "17185"
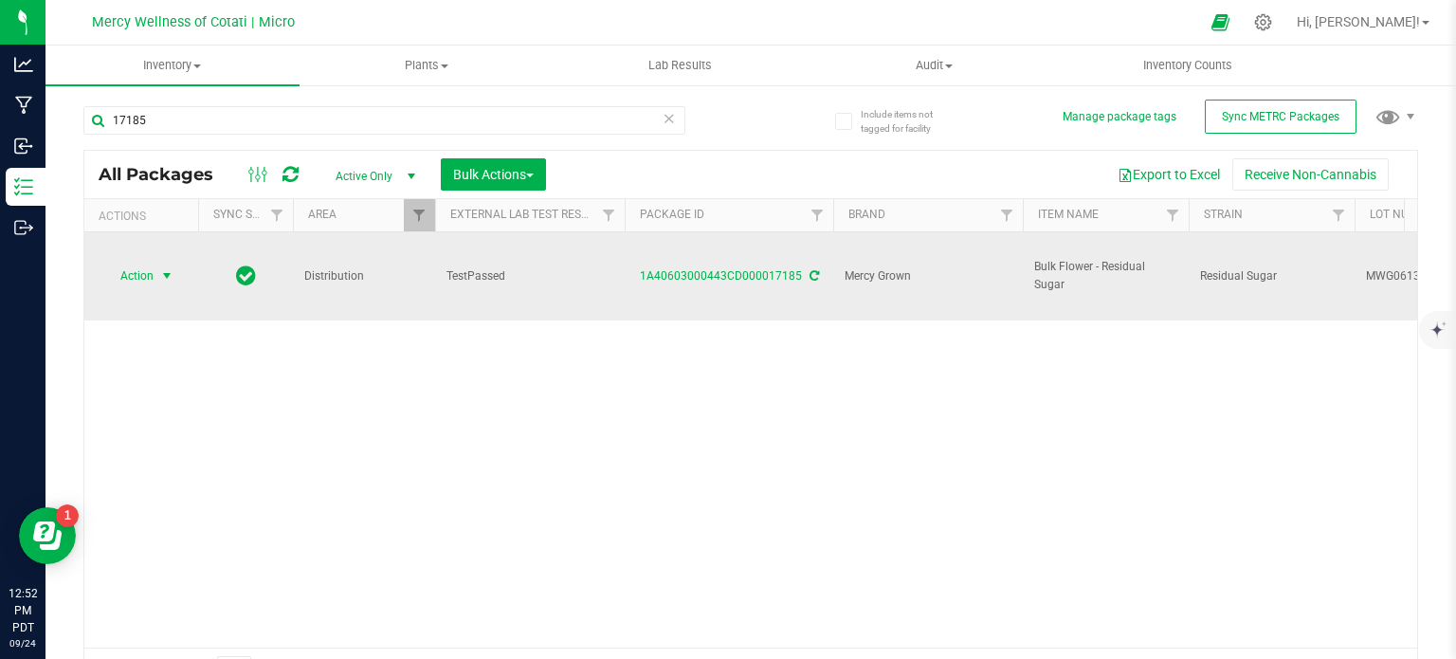
click at [133, 263] on span "Action" at bounding box center [128, 276] width 51 height 27
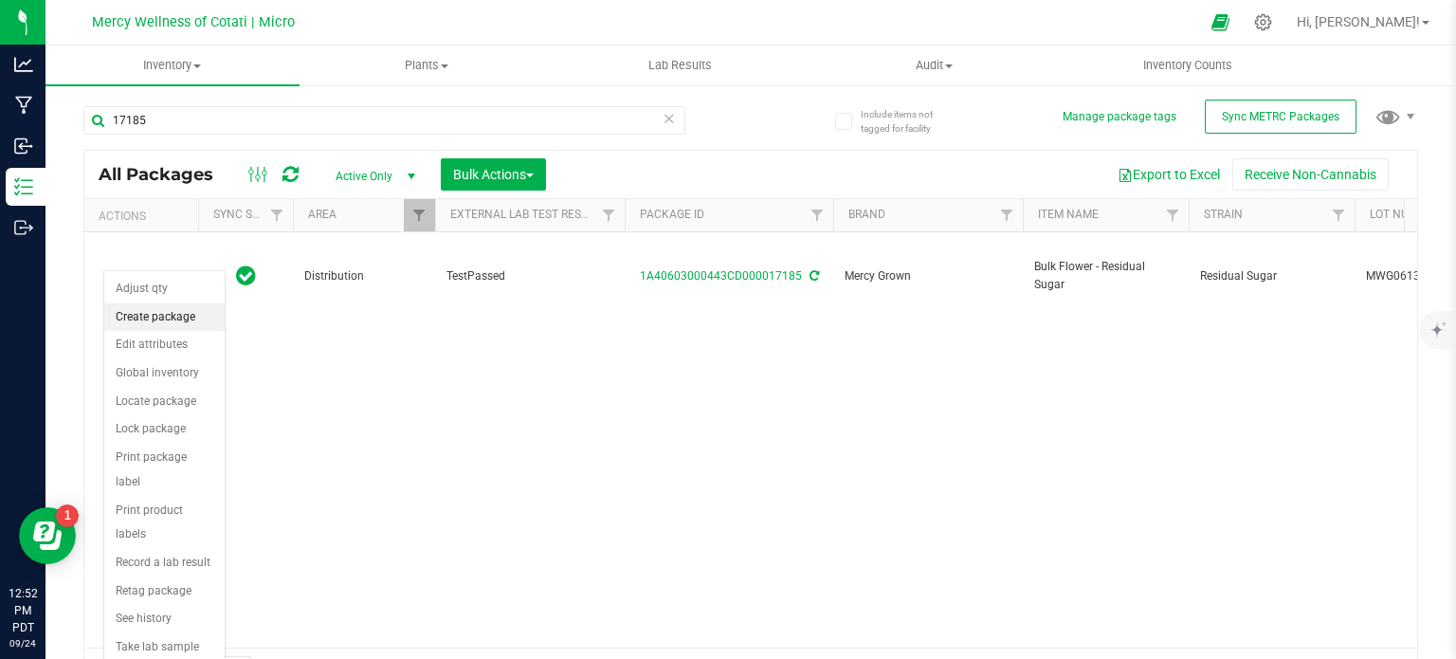
click at [140, 314] on li "Create package" at bounding box center [164, 317] width 120 height 28
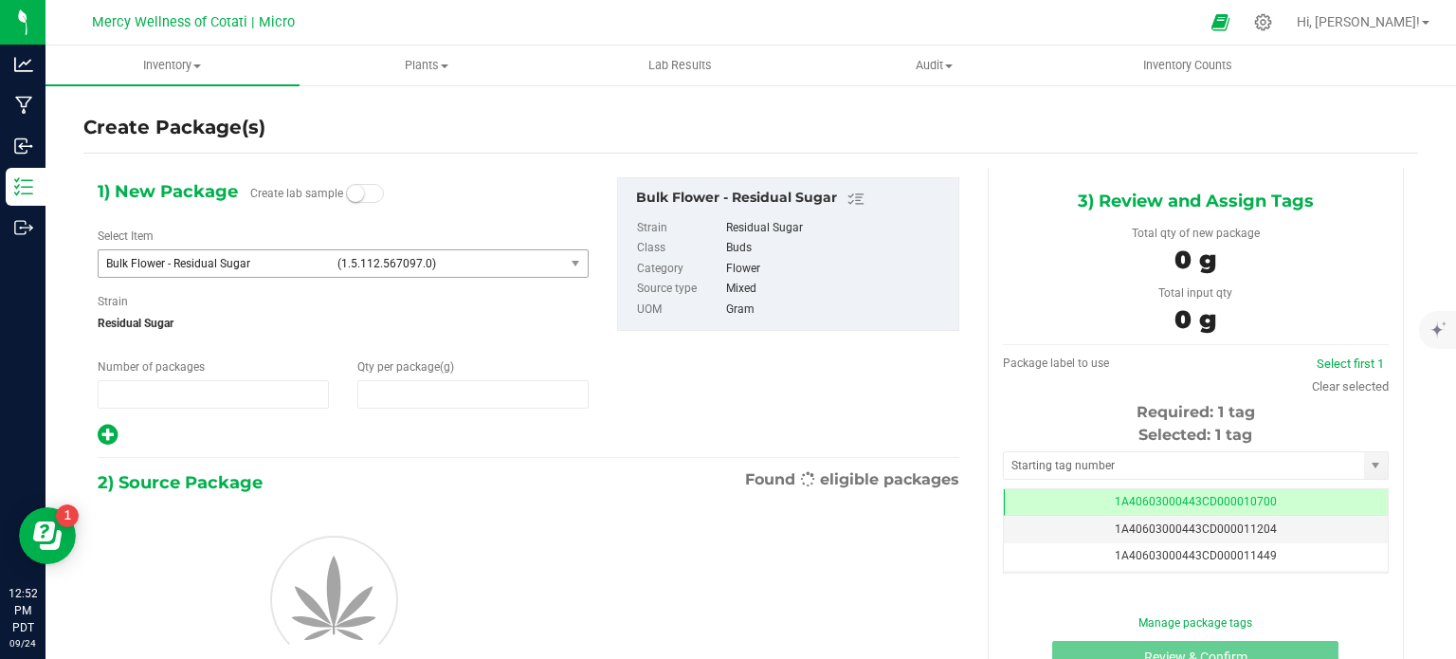
type input "1"
type input "0.0000"
click at [361, 273] on span "Bulk Flower - Residual Sugar (1.5.112.567097.0)" at bounding box center [331, 263] width 465 height 27
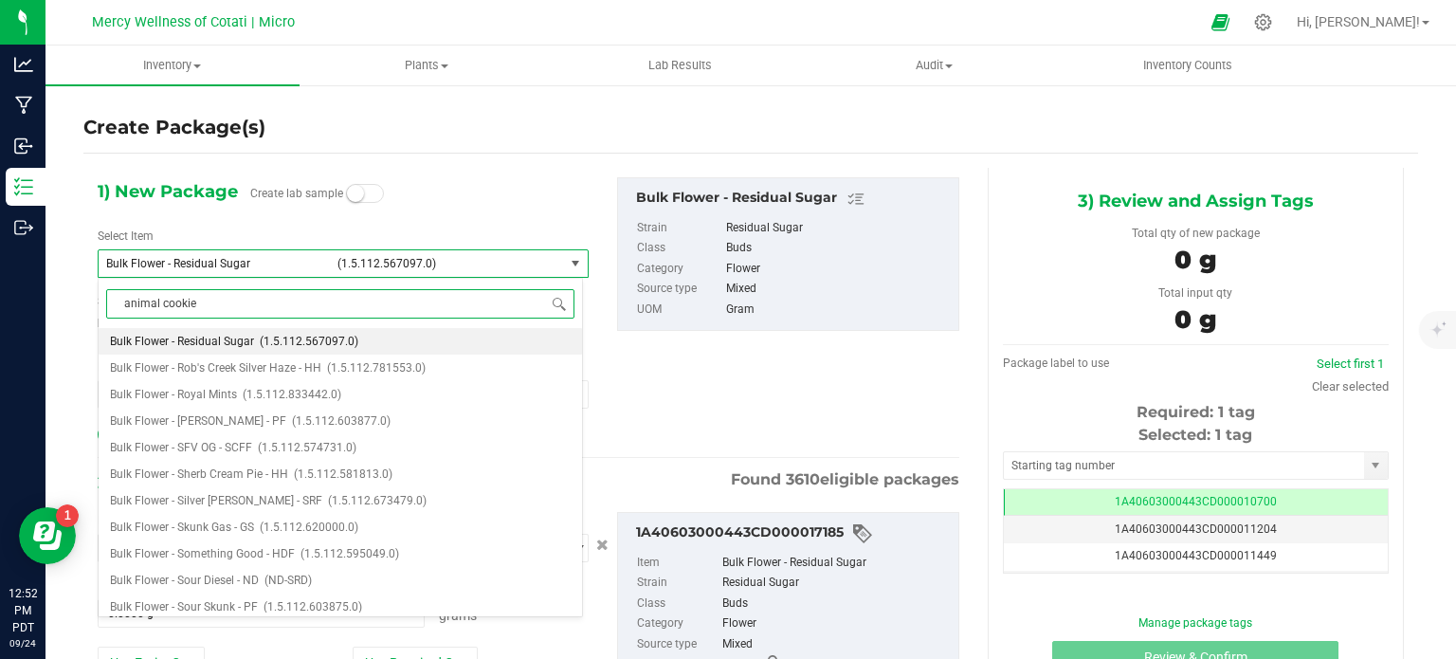
type input "animal cookies"
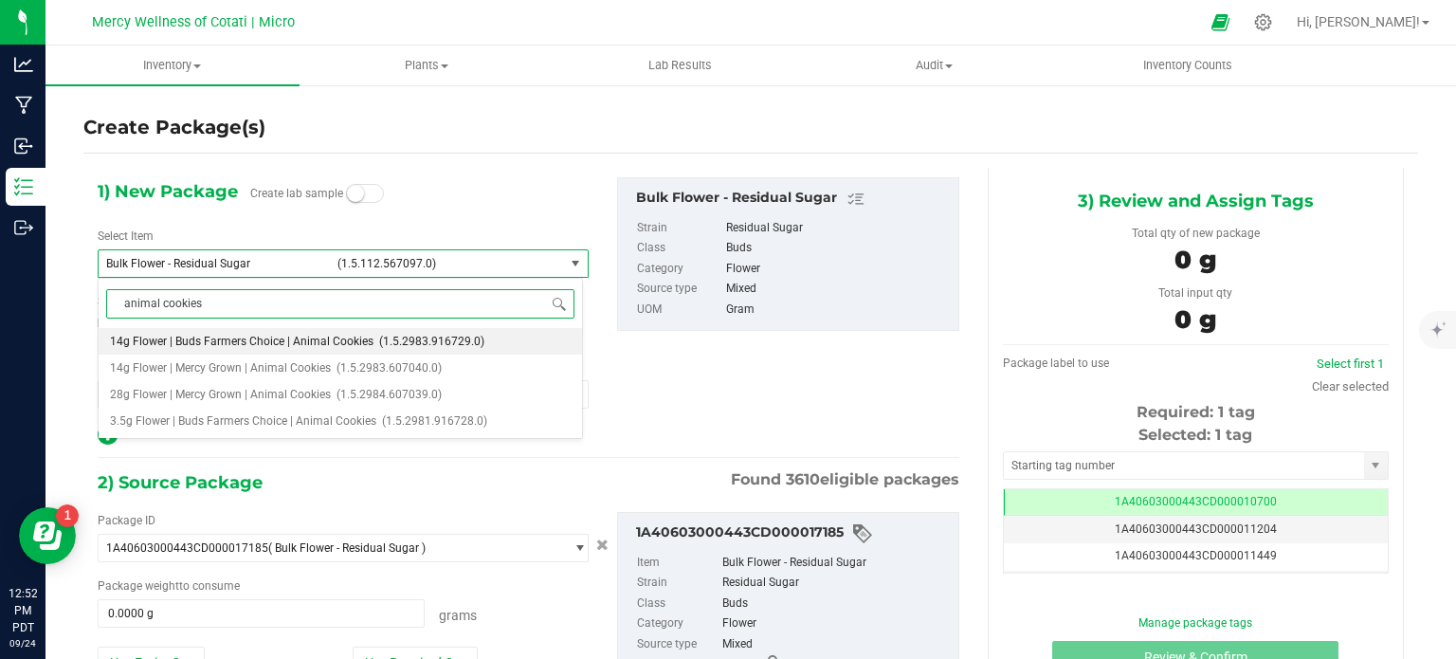
click at [238, 343] on span "14g Flower | Buds Farmers Choice | Animal Cookies" at bounding box center [242, 341] width 264 height 13
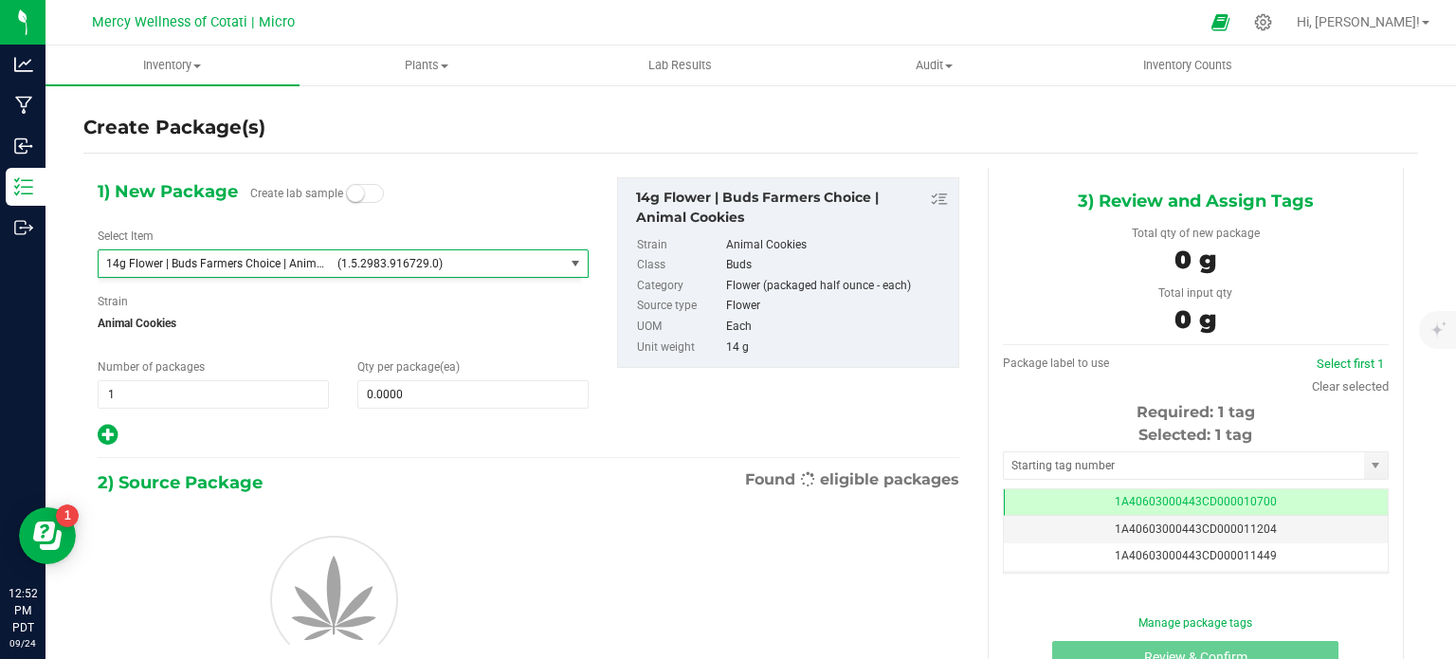
type input "0"
click at [397, 401] on span "0 0" at bounding box center [472, 394] width 231 height 28
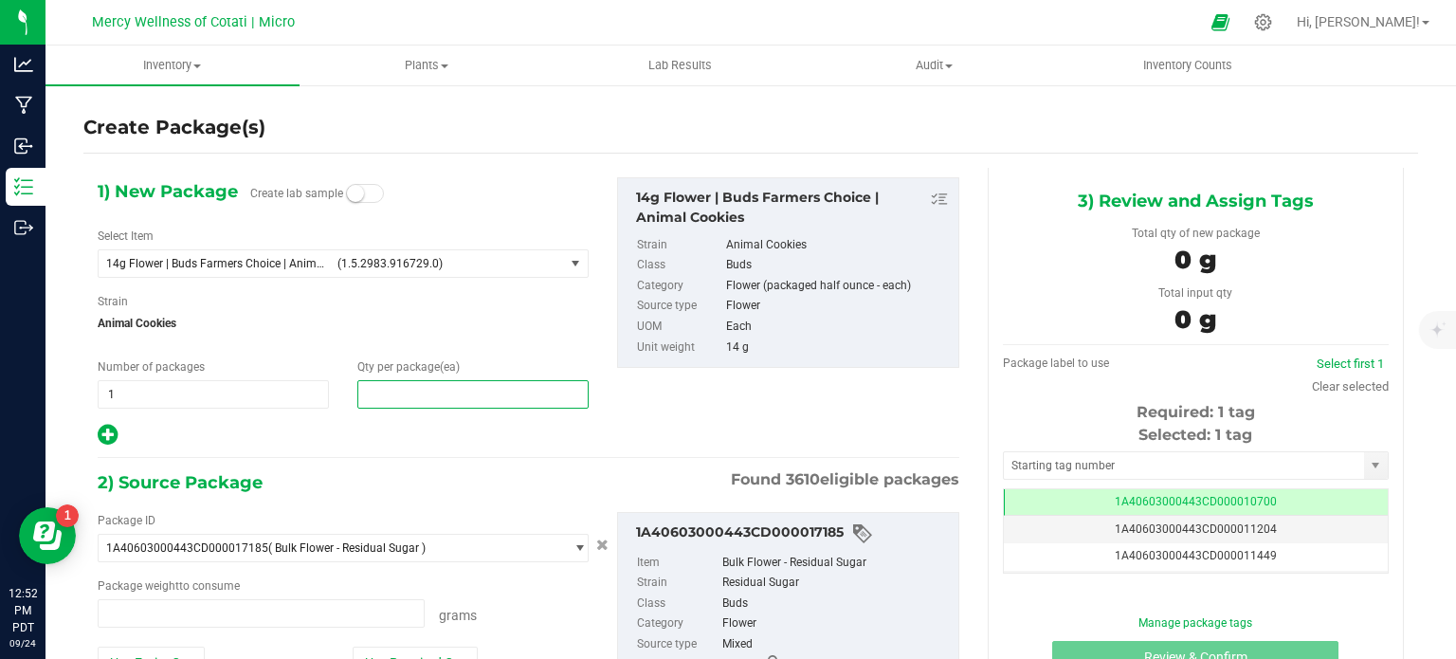
type input "0.0000 g"
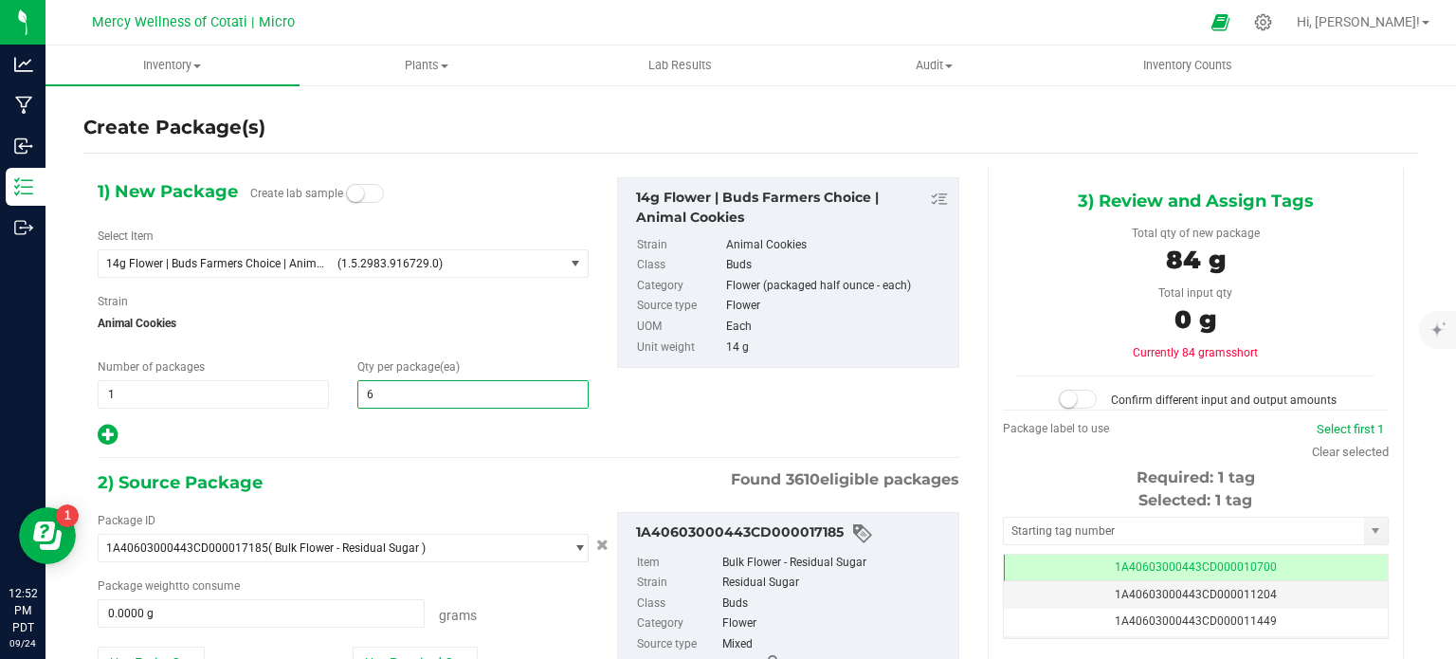
type input "64"
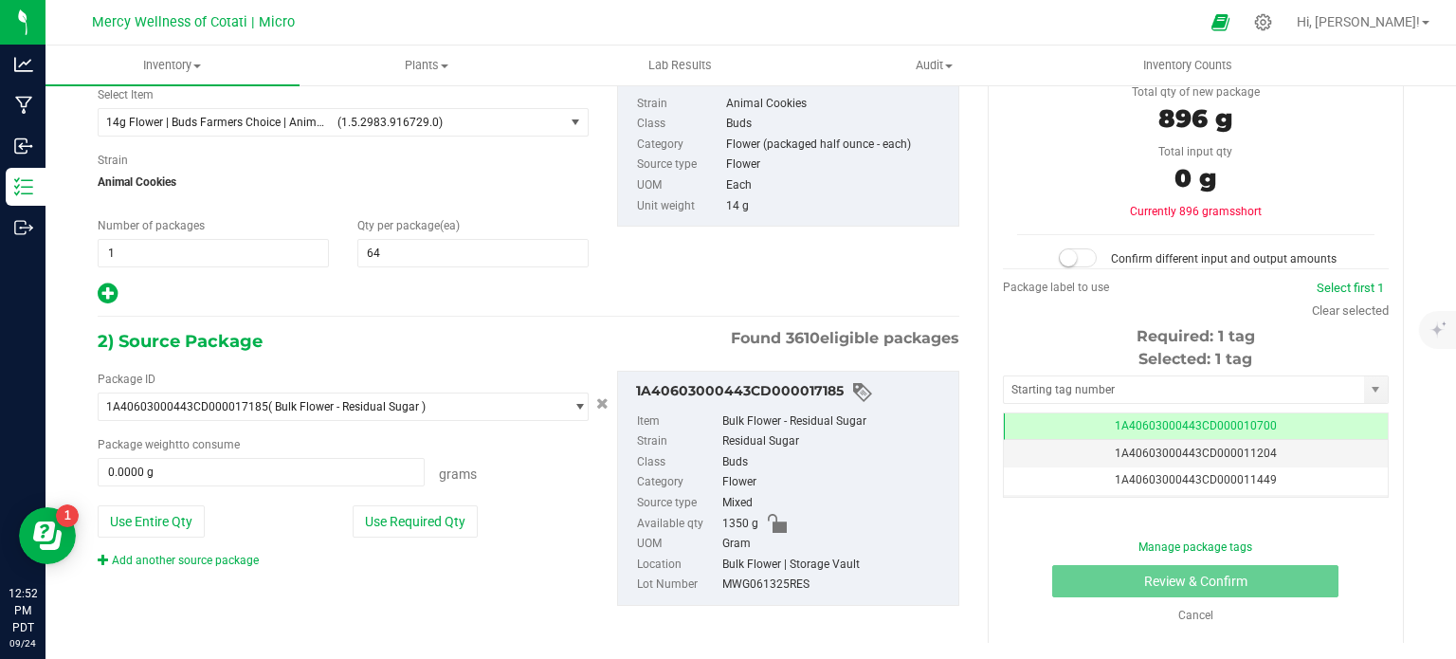
click at [252, 454] on div "Package weight to consume 0.0000 g 0 Grams" at bounding box center [343, 461] width 491 height 50
click at [255, 469] on span "0.0000 g 0" at bounding box center [261, 472] width 327 height 28
click at [255, 469] on input "text" at bounding box center [261, 472] width 325 height 27
type input "896"
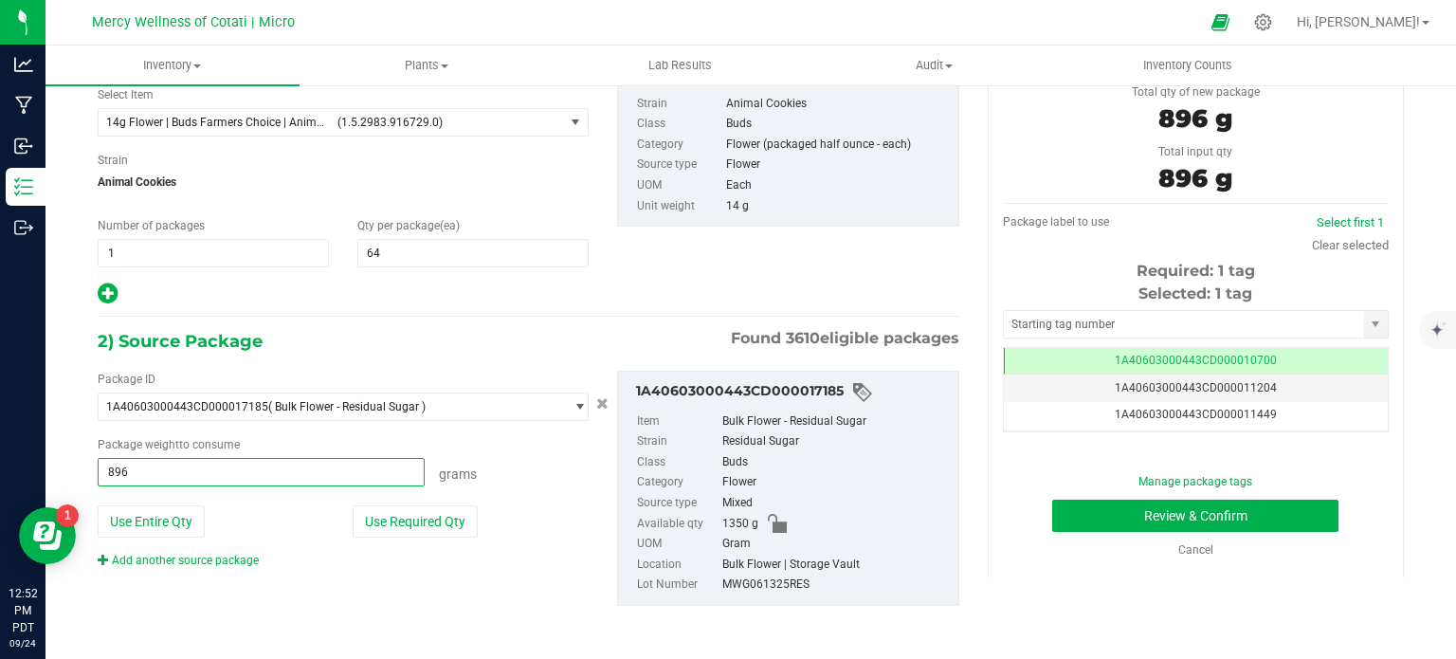
click at [451, 361] on div "Package ID 1A40603000443CD000017185 ( Bulk Flower - Residual Sugar ) 1A40603000…" at bounding box center [528, 487] width 890 height 265
type input "896.0000 g"
click at [1020, 317] on input "text" at bounding box center [1184, 324] width 360 height 27
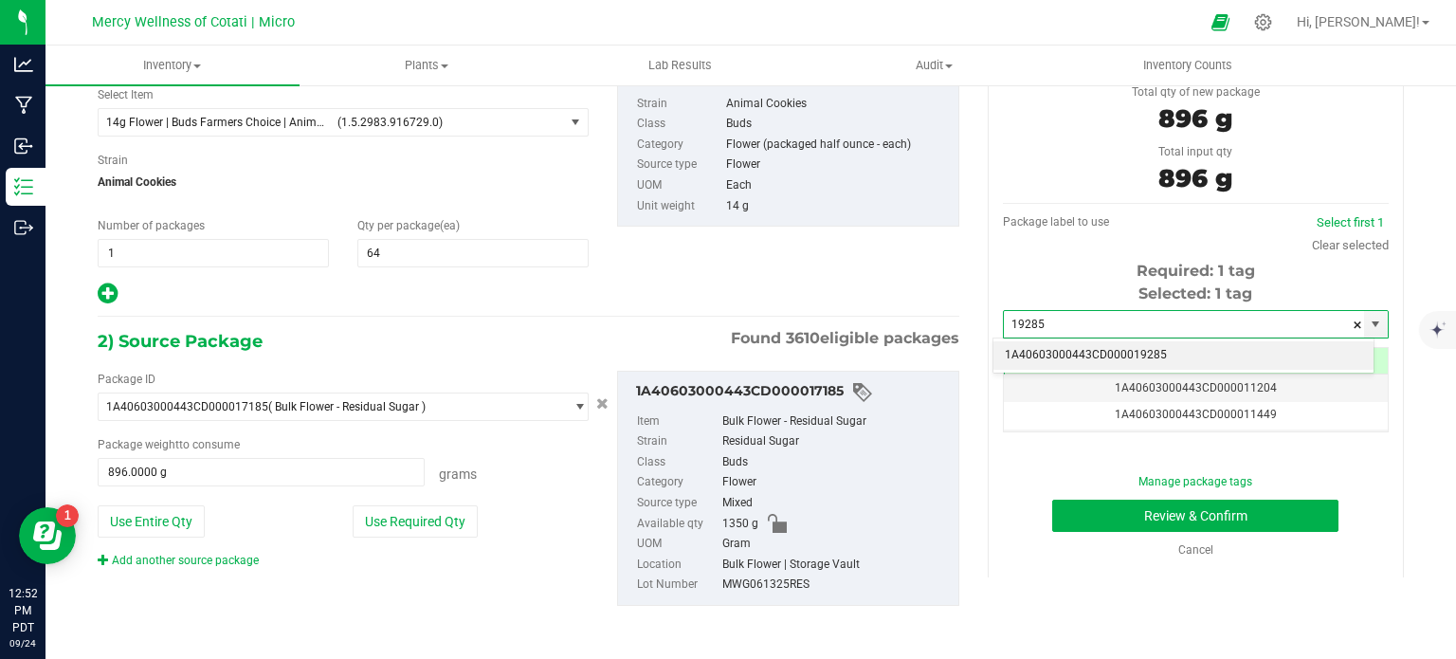
click at [1043, 347] on li "1A40603000443CD000019285" at bounding box center [1183, 355] width 380 height 28
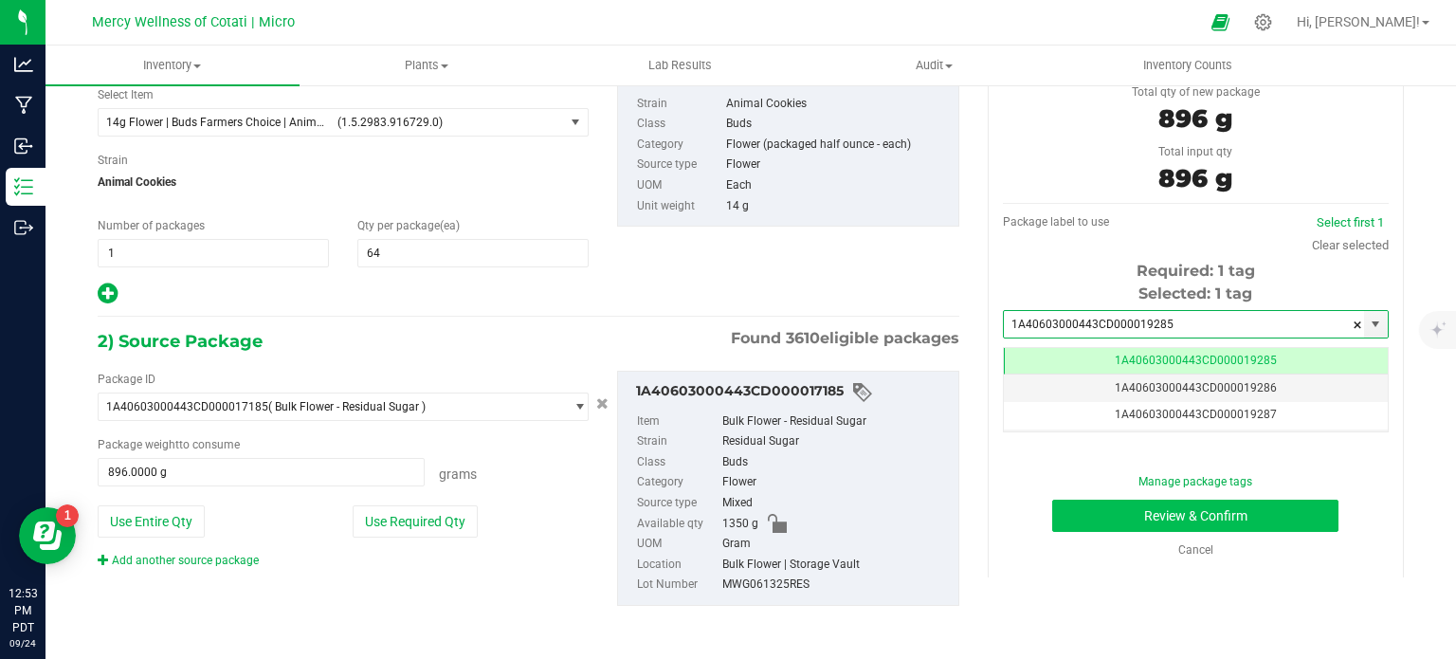
type input "1A40603000443CD000019285"
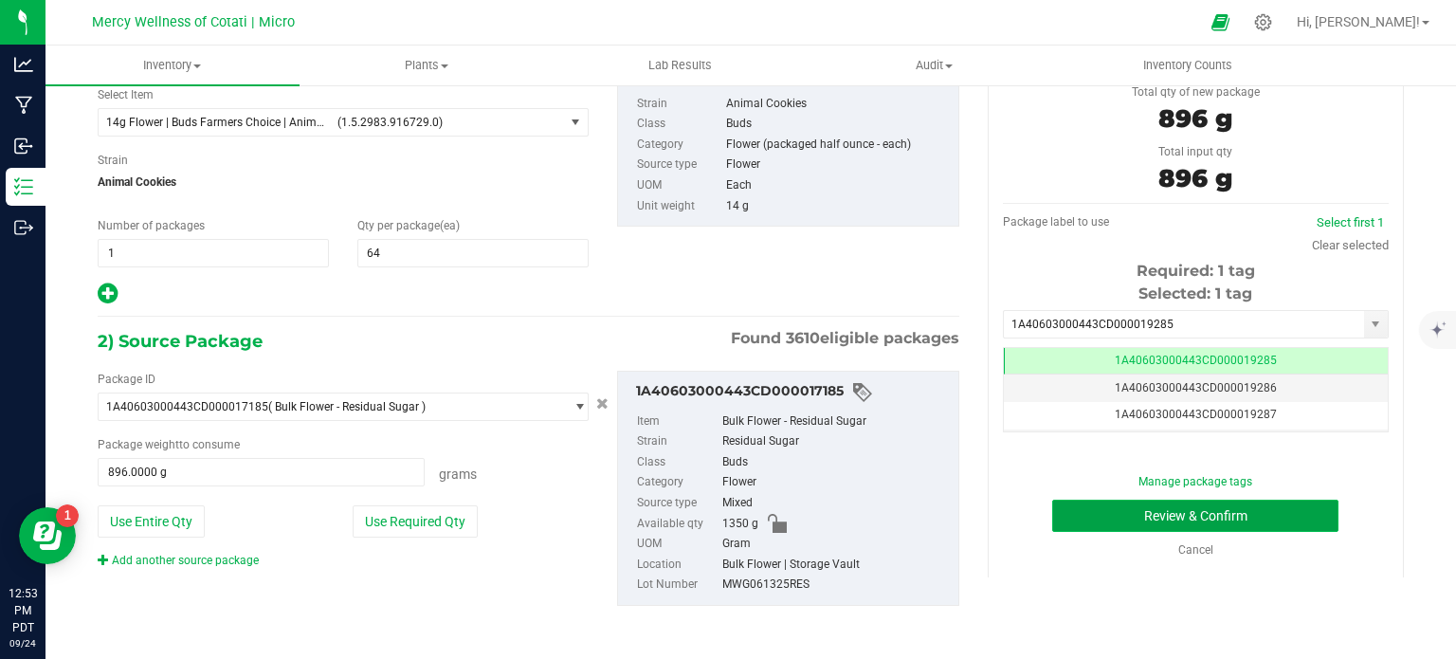
click at [1068, 522] on button "Review & Confirm" at bounding box center [1195, 516] width 286 height 32
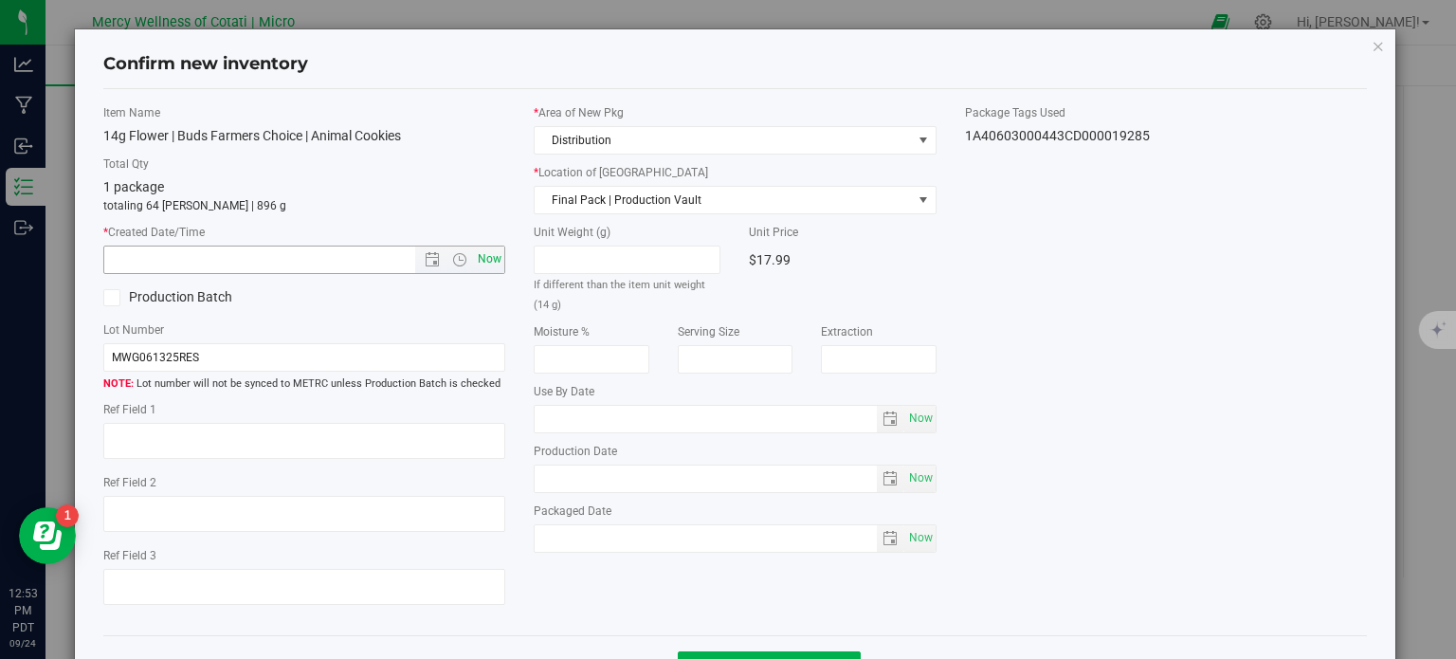
click at [489, 247] on span "Now" at bounding box center [490, 258] width 32 height 27
type input "[DATE] 12:53 PM"
click at [449, 336] on label "Lot Number" at bounding box center [304, 329] width 403 height 17
click at [436, 354] on input "MWG061325RES" at bounding box center [304, 357] width 403 height 28
type input "MWG061325RES | 14g"
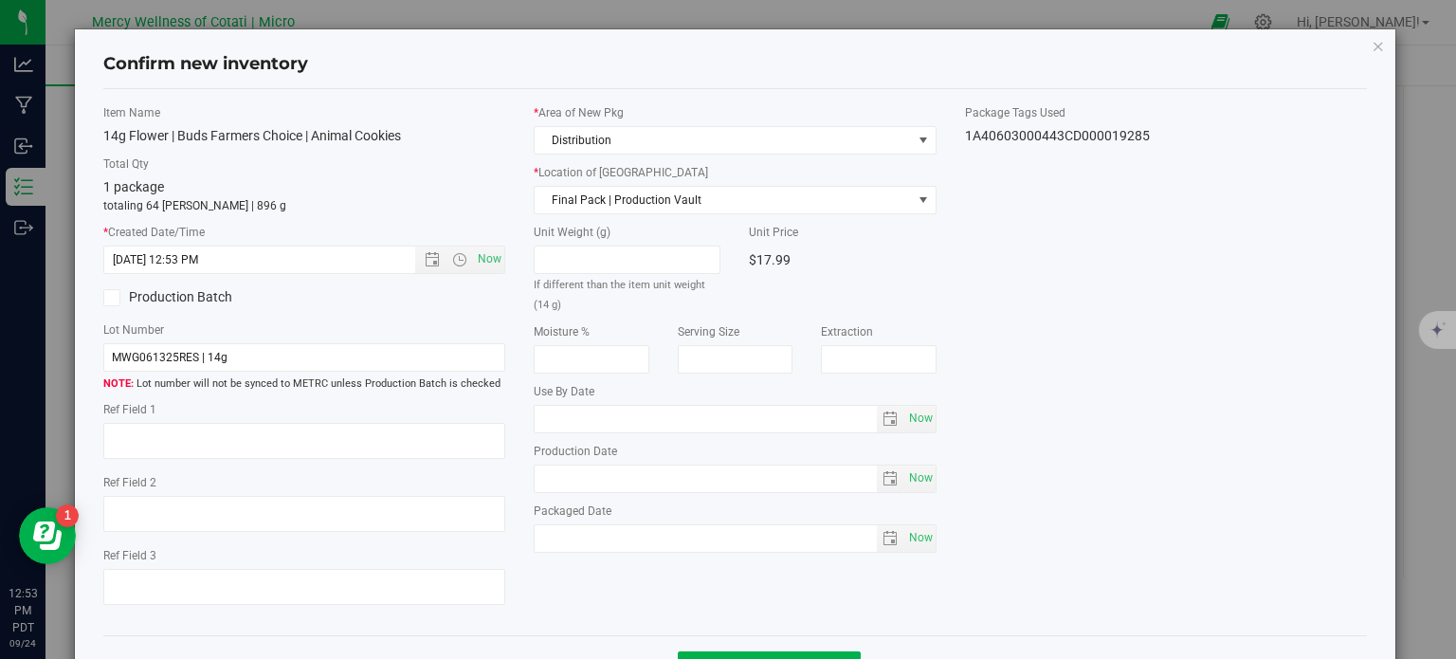
click at [451, 474] on label "Ref Field 2" at bounding box center [304, 482] width 403 height 17
click at [459, 452] on textarea at bounding box center [304, 441] width 403 height 36
type textarea "16"
click at [909, 415] on span "Now" at bounding box center [920, 418] width 32 height 27
click at [756, 419] on input "[DATE]" at bounding box center [706, 419] width 342 height 27
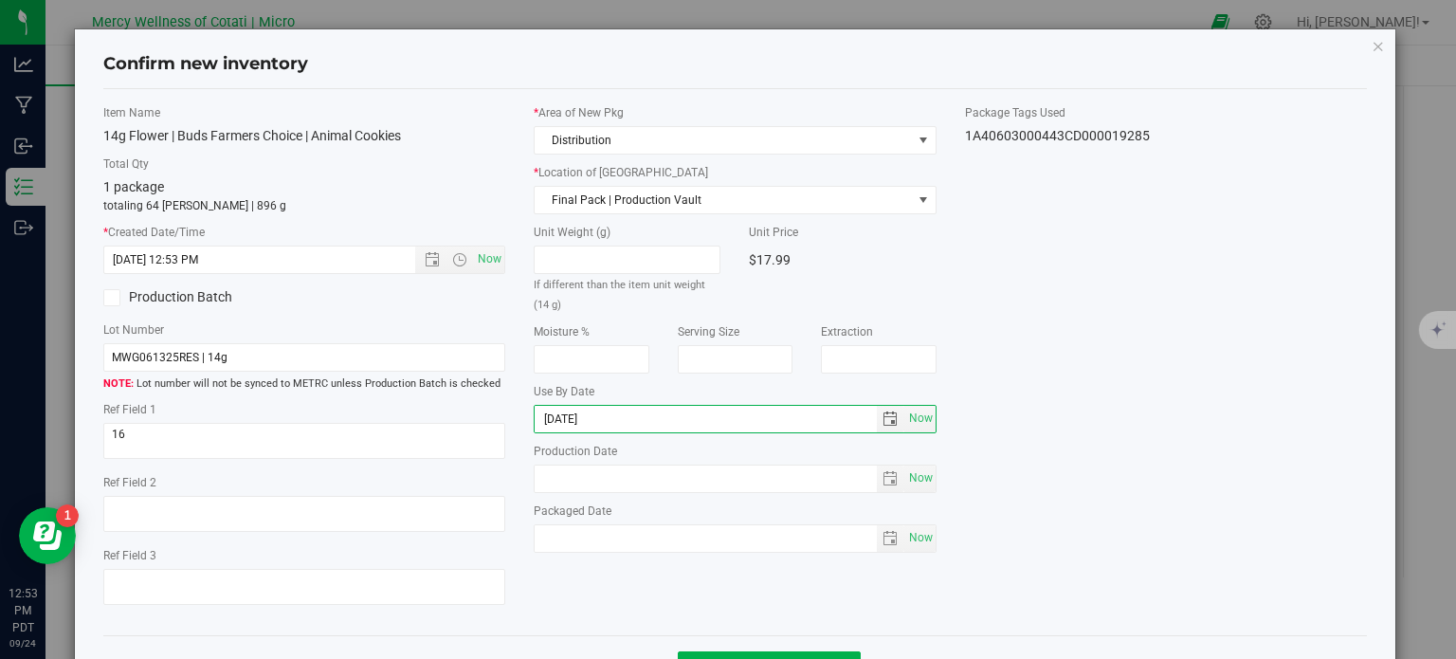
type input "[DATE]"
click at [1126, 354] on div "Item Name 14g Flower | Buds Farmers Choice | Animal Cookies Total Qty 1 package…" at bounding box center [735, 362] width 1293 height 517
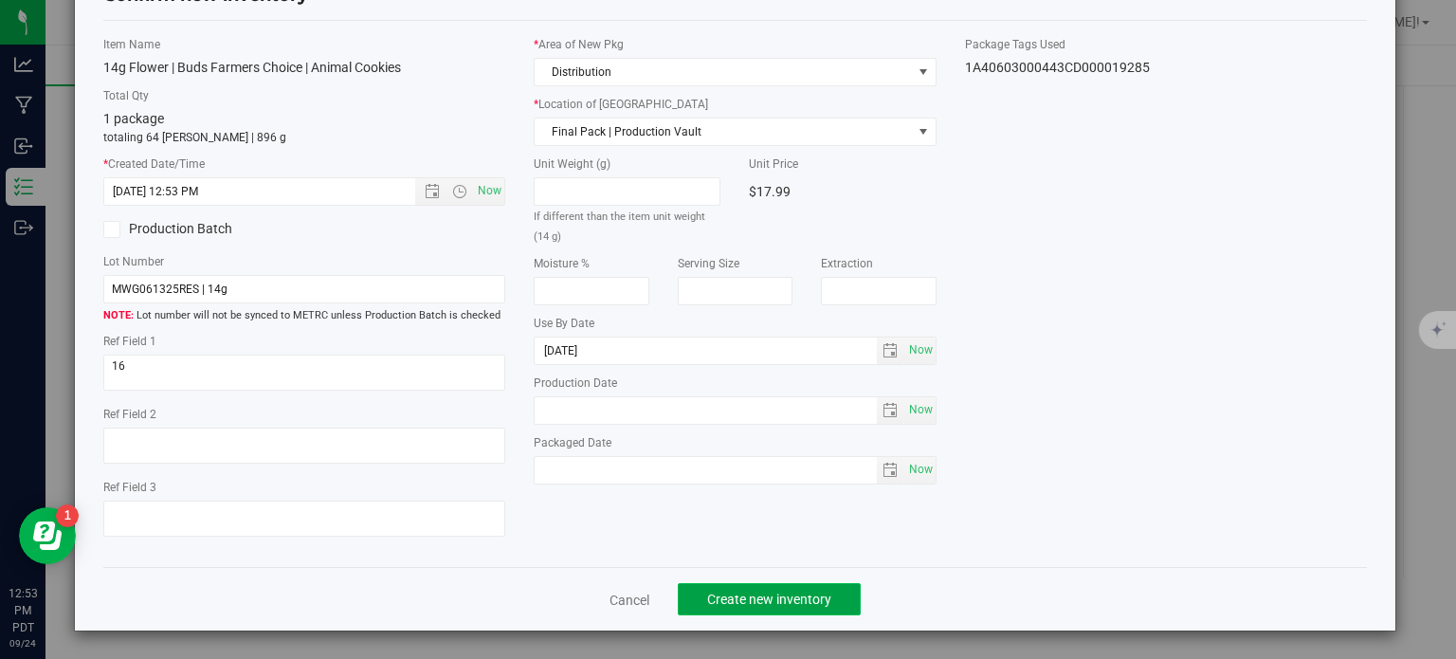
click at [794, 598] on span "Create new inventory" at bounding box center [769, 598] width 124 height 15
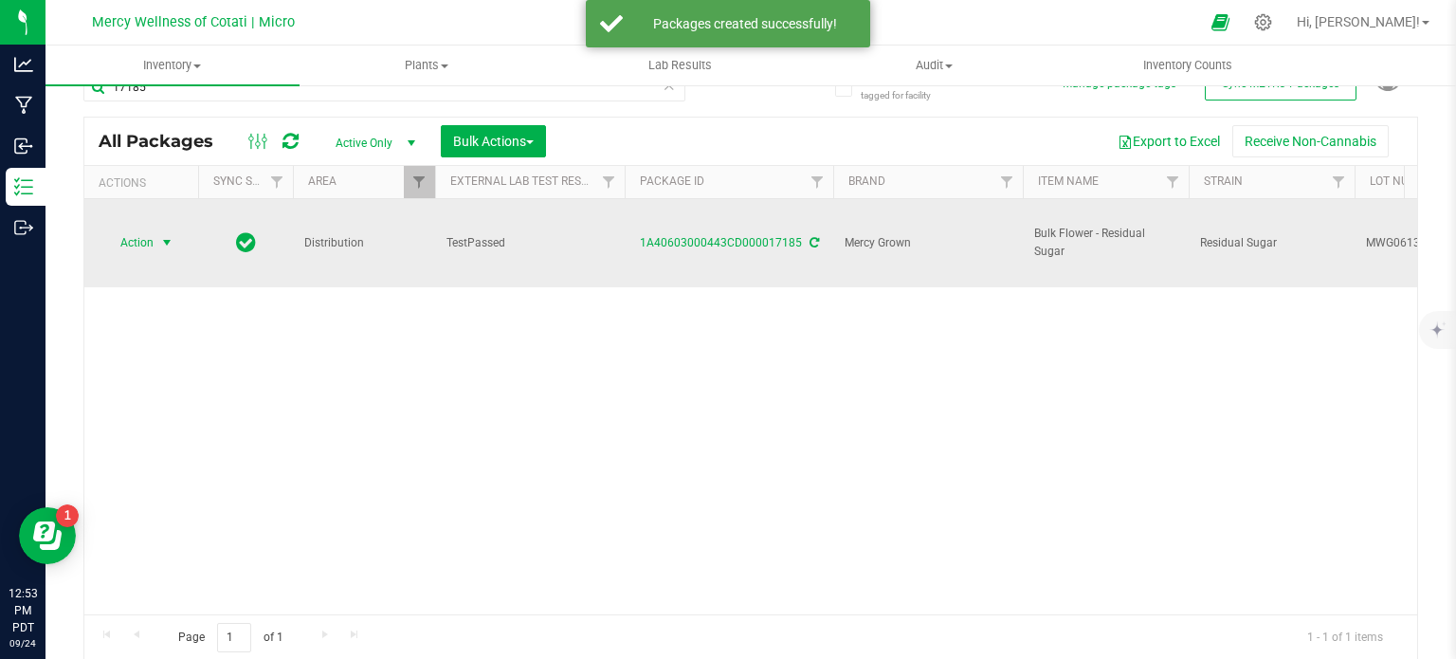
click at [142, 229] on span "Action" at bounding box center [128, 242] width 51 height 27
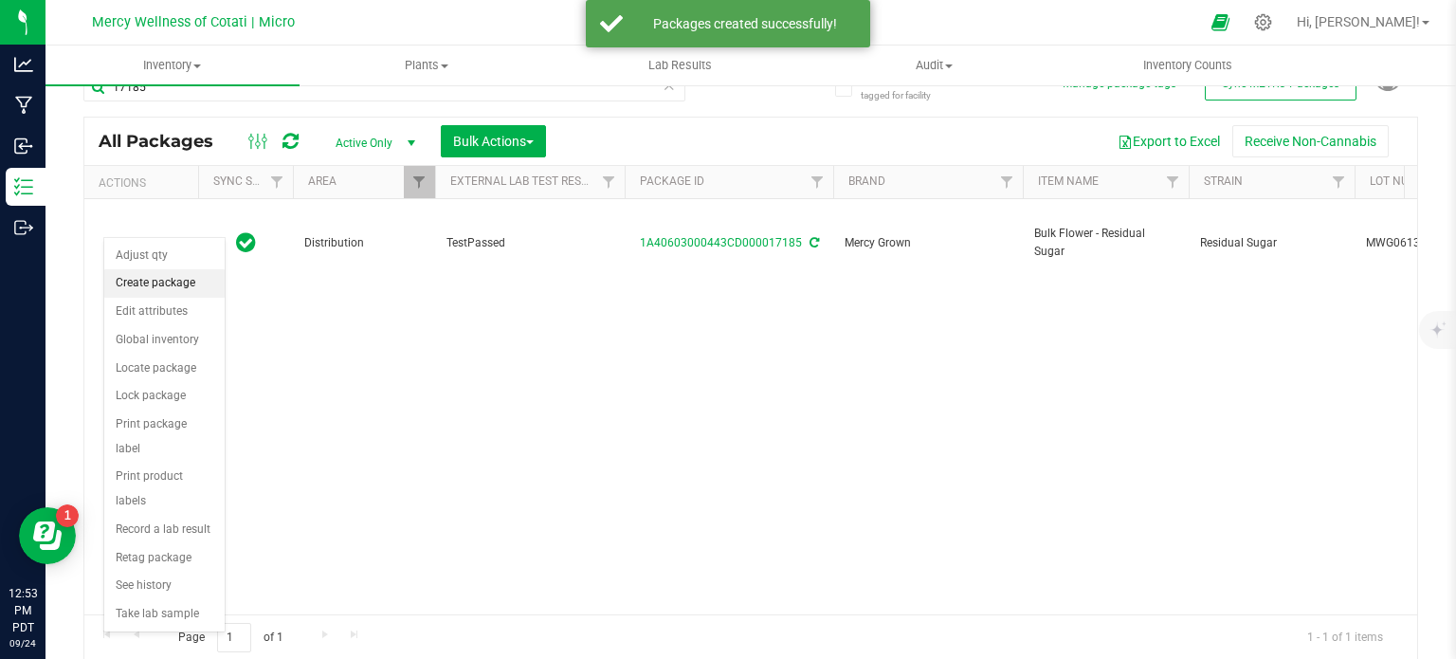
click at [141, 287] on li "Create package" at bounding box center [164, 283] width 120 height 28
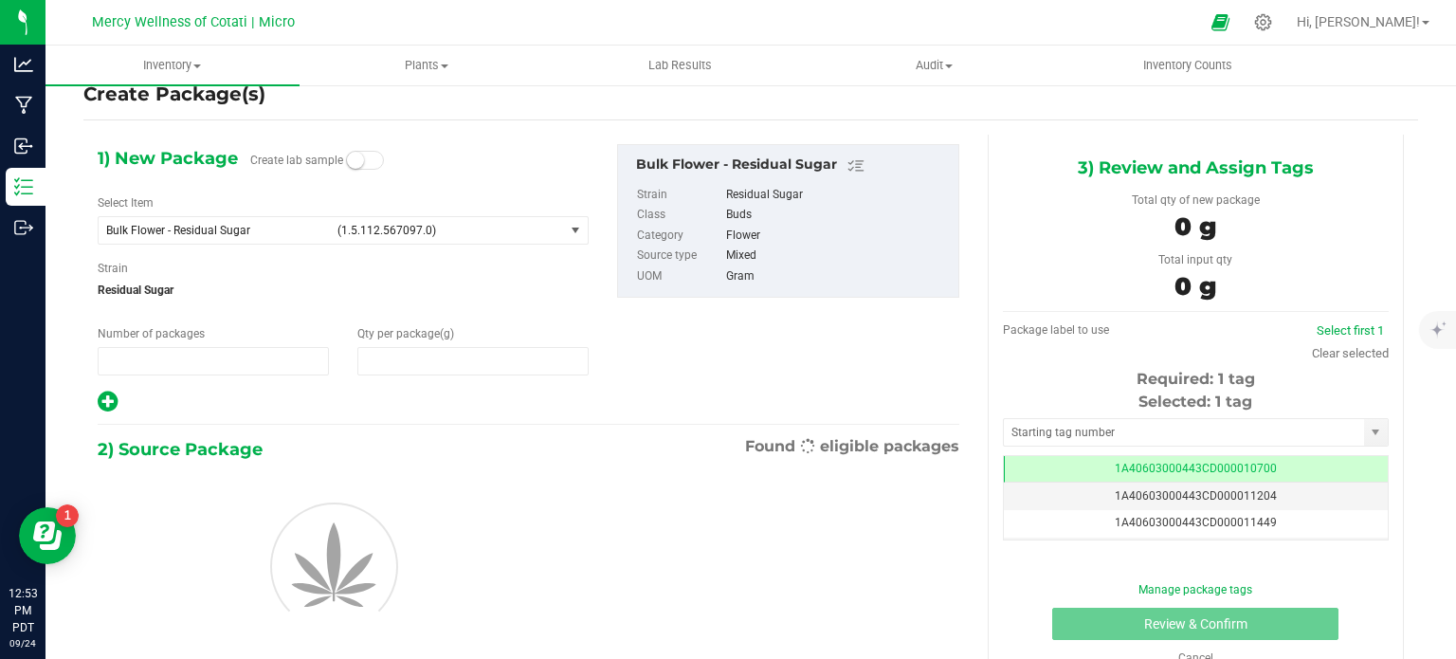
type input "1"
type input "0.0000"
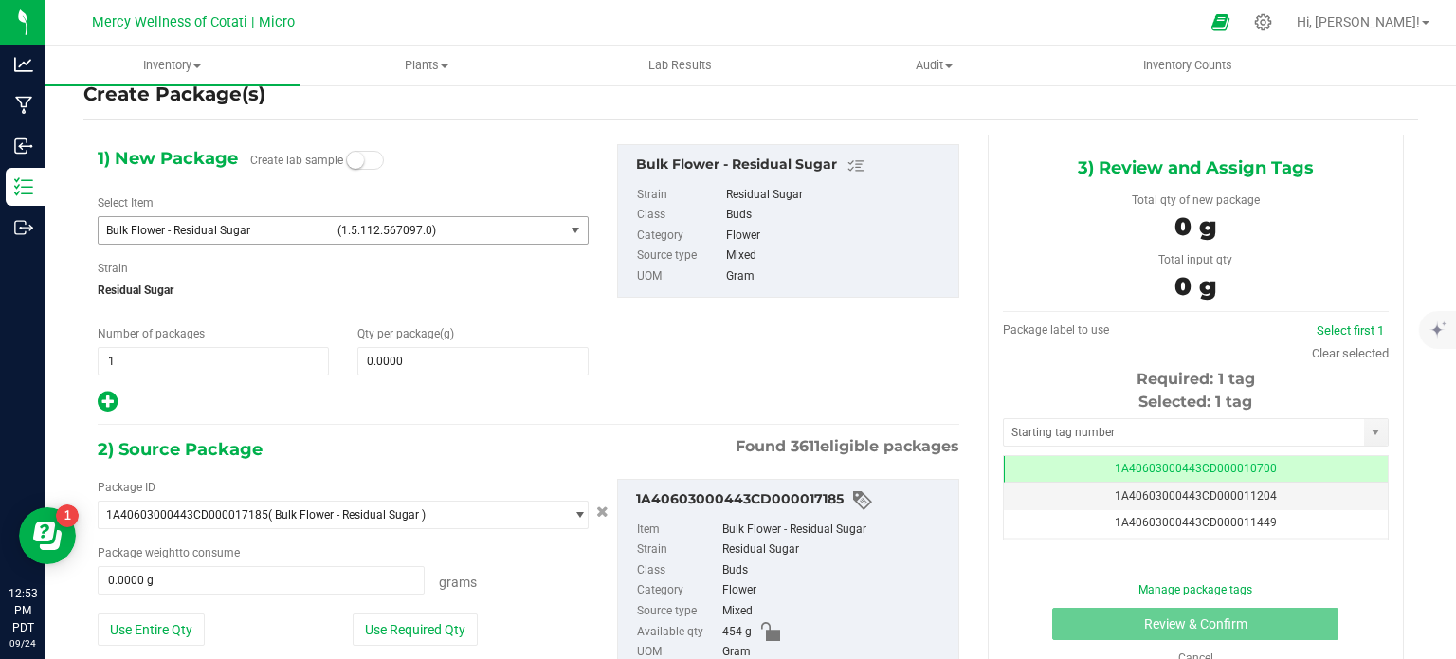
click at [467, 231] on span "(1.5.112.567097.0)" at bounding box center [446, 230] width 219 height 13
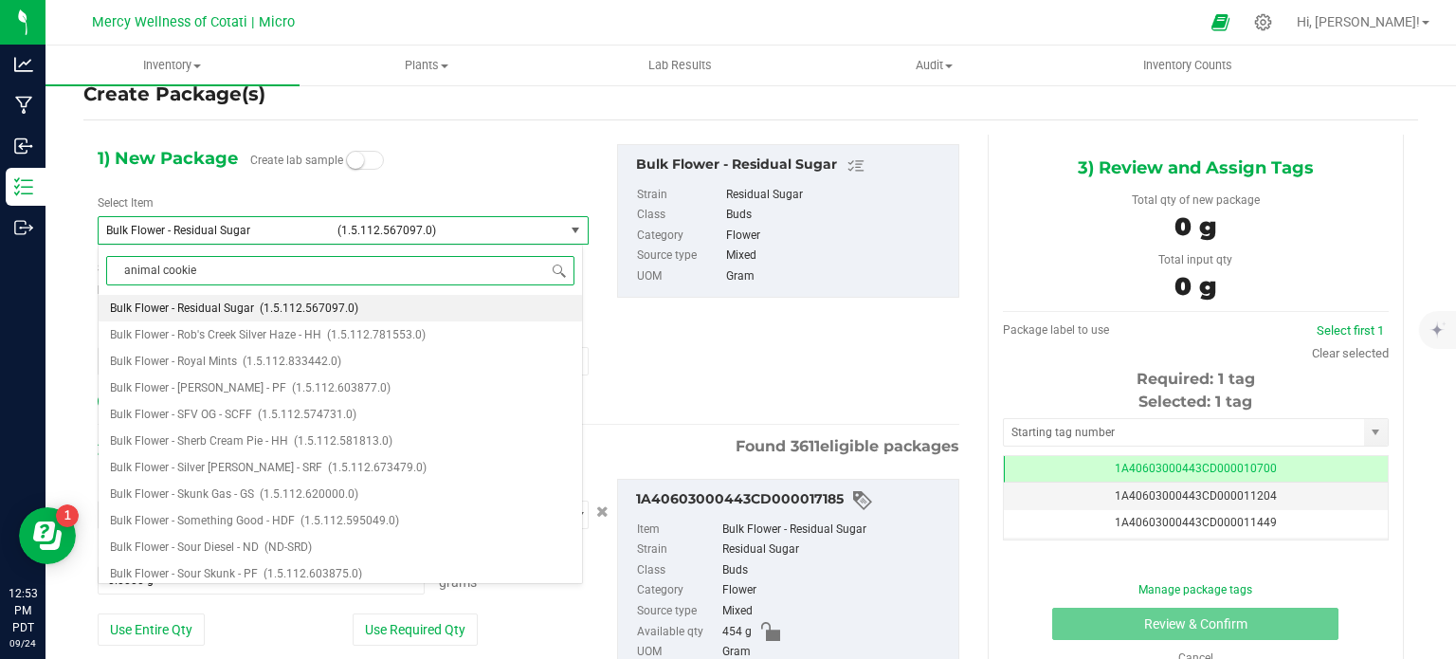
type input "animal cookies"
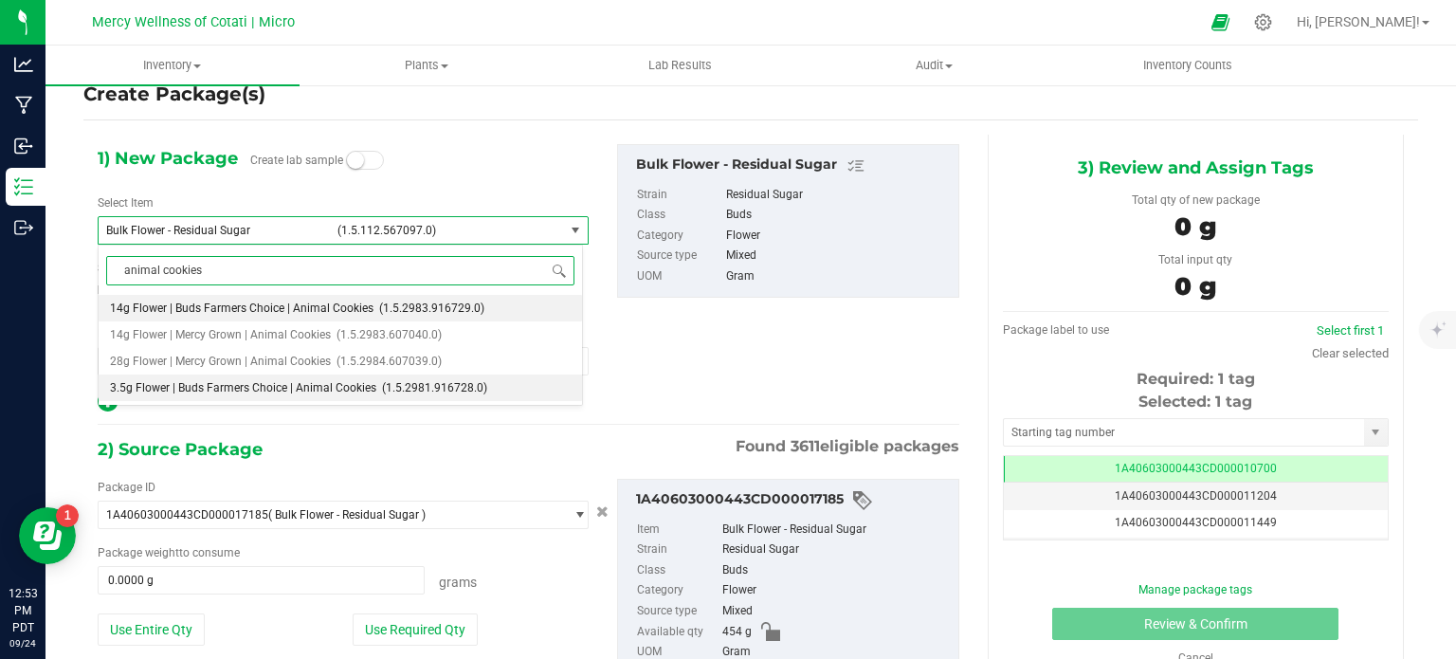
click at [382, 390] on span "(1.5.2981.916728.0)" at bounding box center [434, 387] width 105 height 13
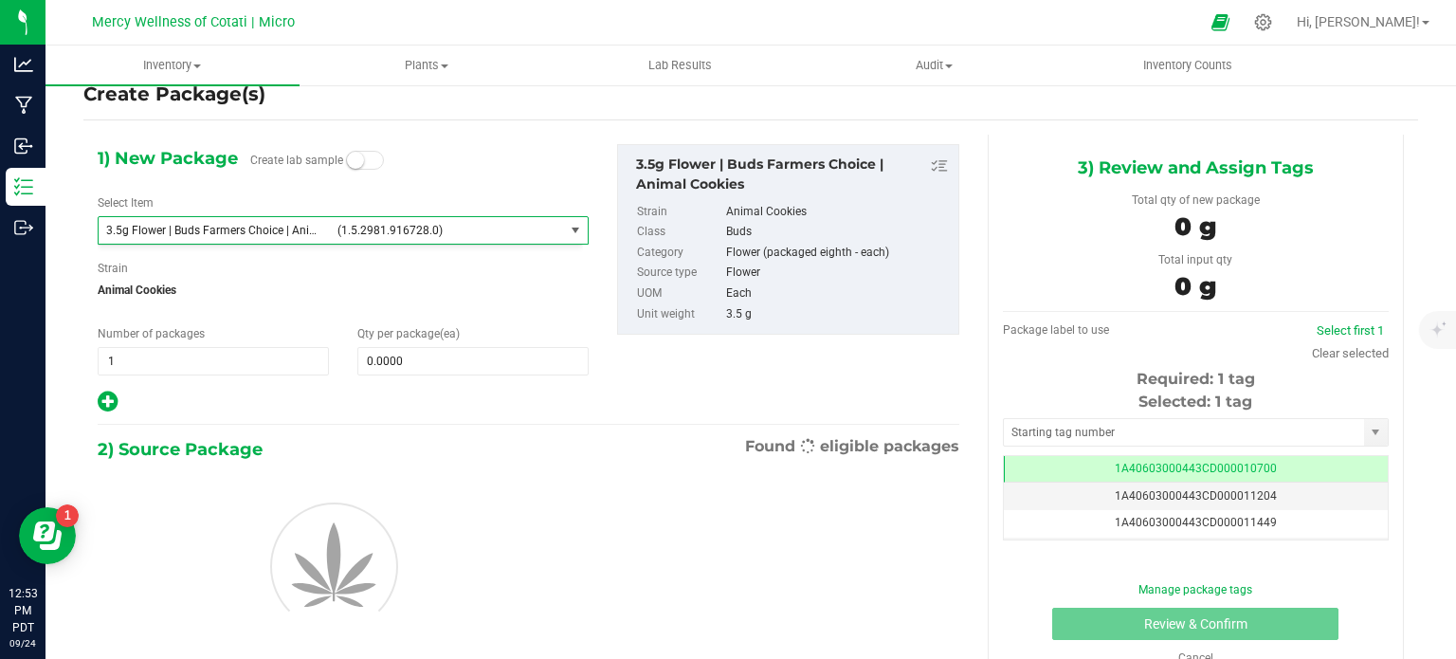
type input "0"
click at [394, 375] on div "1) New Package Create lab sample Select Item 3.5g Flower | Buds Farmers Choice …" at bounding box center [342, 279] width 519 height 270
click at [394, 371] on span "0 0" at bounding box center [472, 361] width 231 height 28
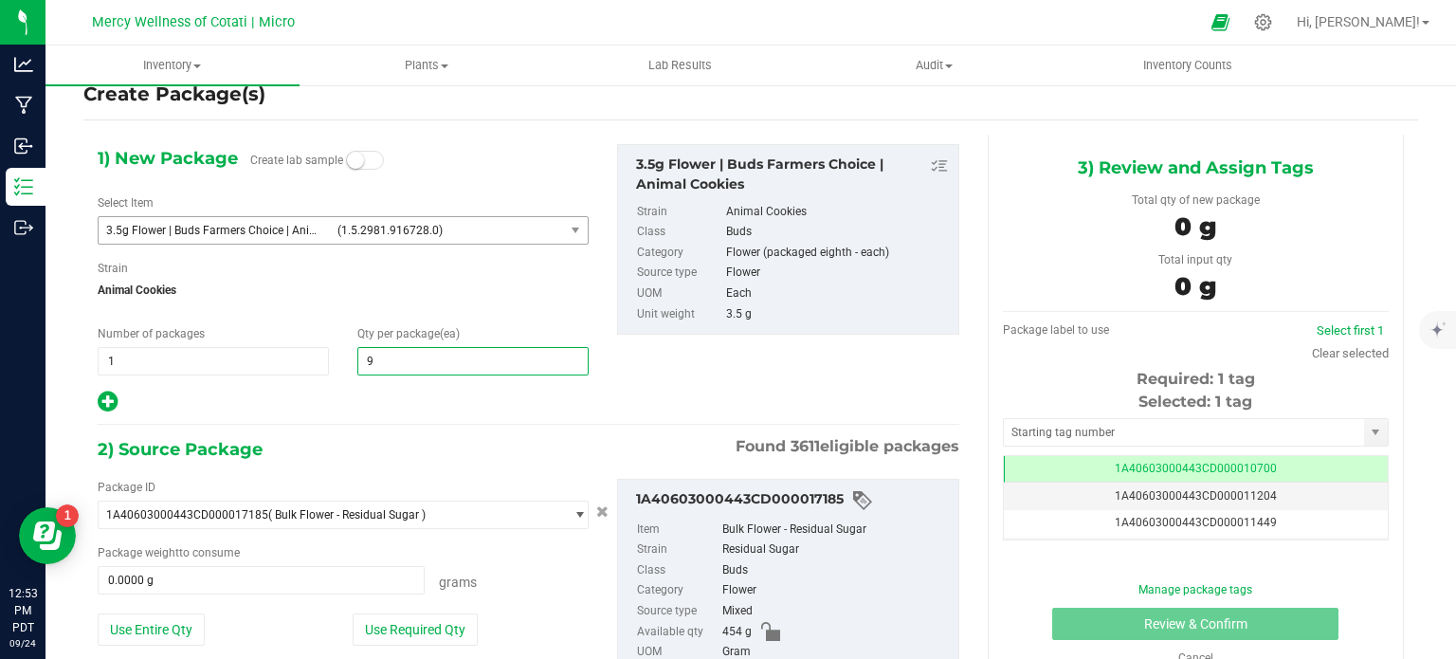
type input "96"
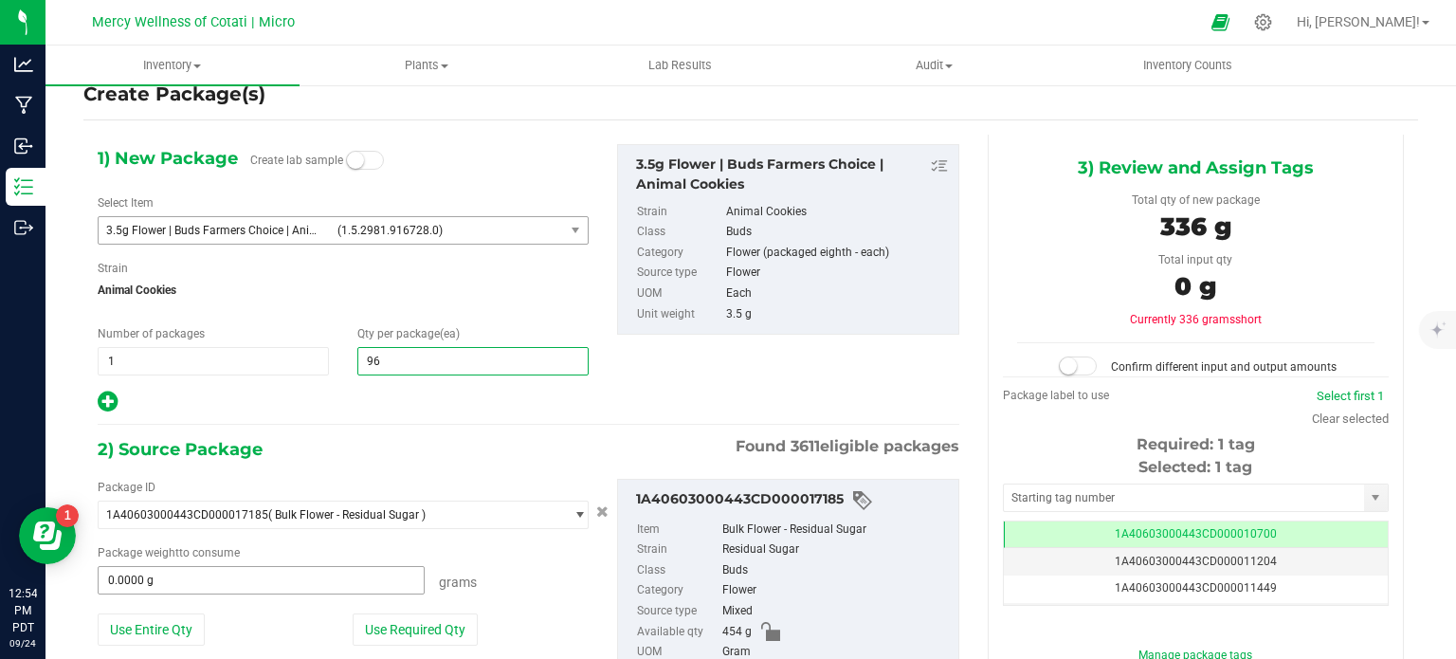
click at [238, 598] on div "Package ID 1A40603000443CD000017185 ( Bulk Flower - Residual Sugar ) 1A40603000…" at bounding box center [342, 578] width 519 height 198
type input "96"
click at [239, 594] on div "Package ID 1A40603000443CD000017185 ( Bulk Flower - Residual Sugar ) 1A40603000…" at bounding box center [342, 578] width 519 height 198
click at [243, 590] on input "0.0000 g" at bounding box center [261, 580] width 325 height 27
click at [0, 0] on input "0" at bounding box center [0, 0] width 0 height 0
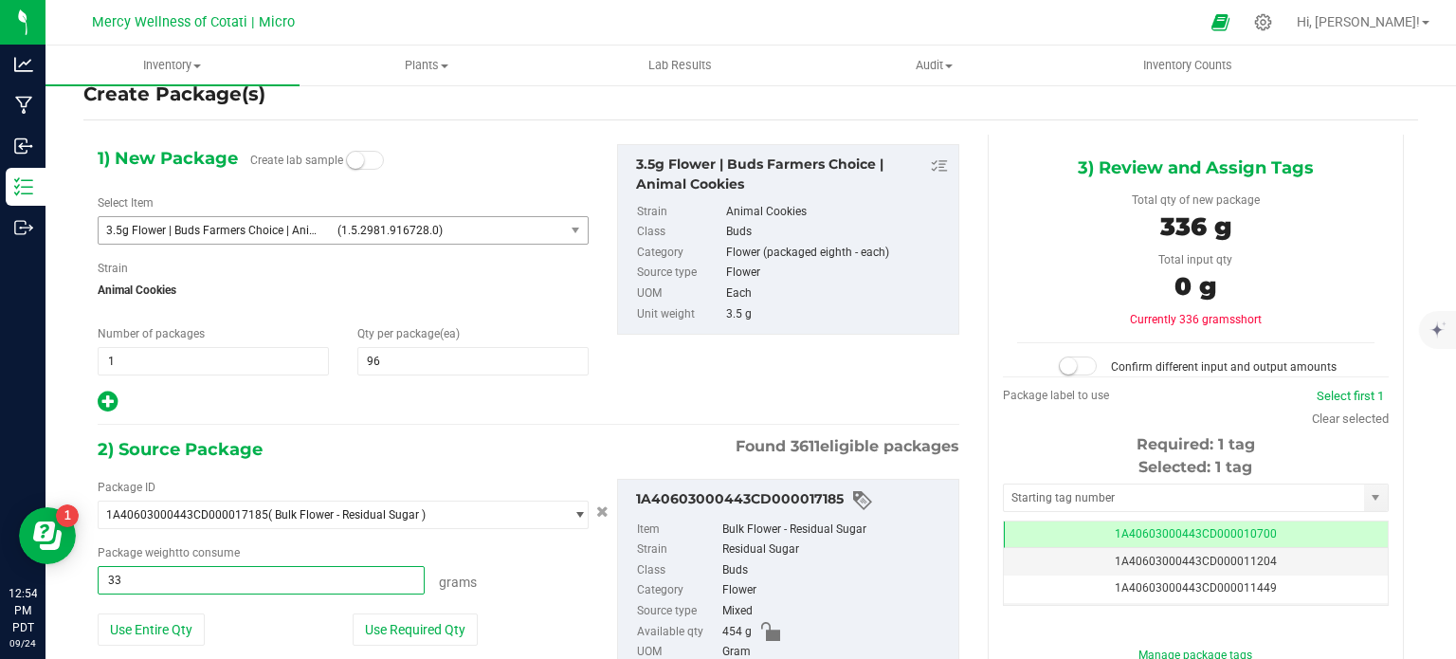
type input "336"
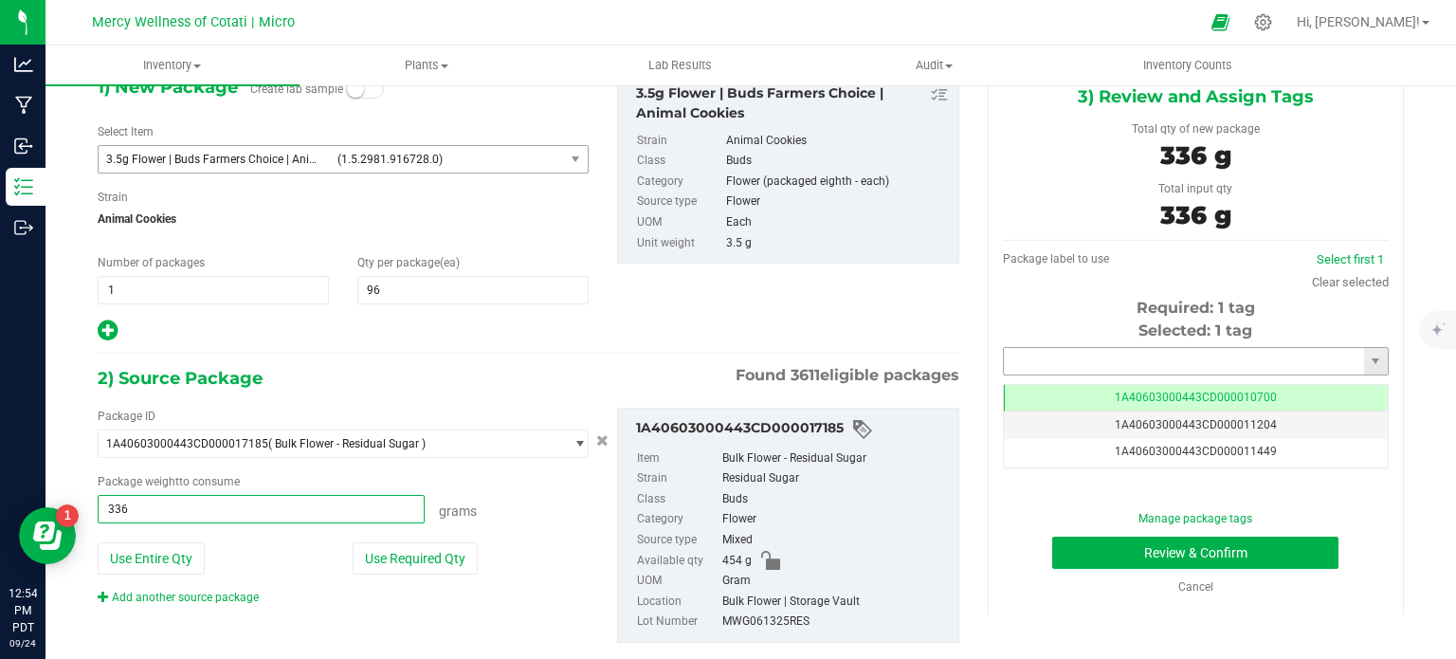
click at [1027, 355] on input "text" at bounding box center [1184, 361] width 360 height 27
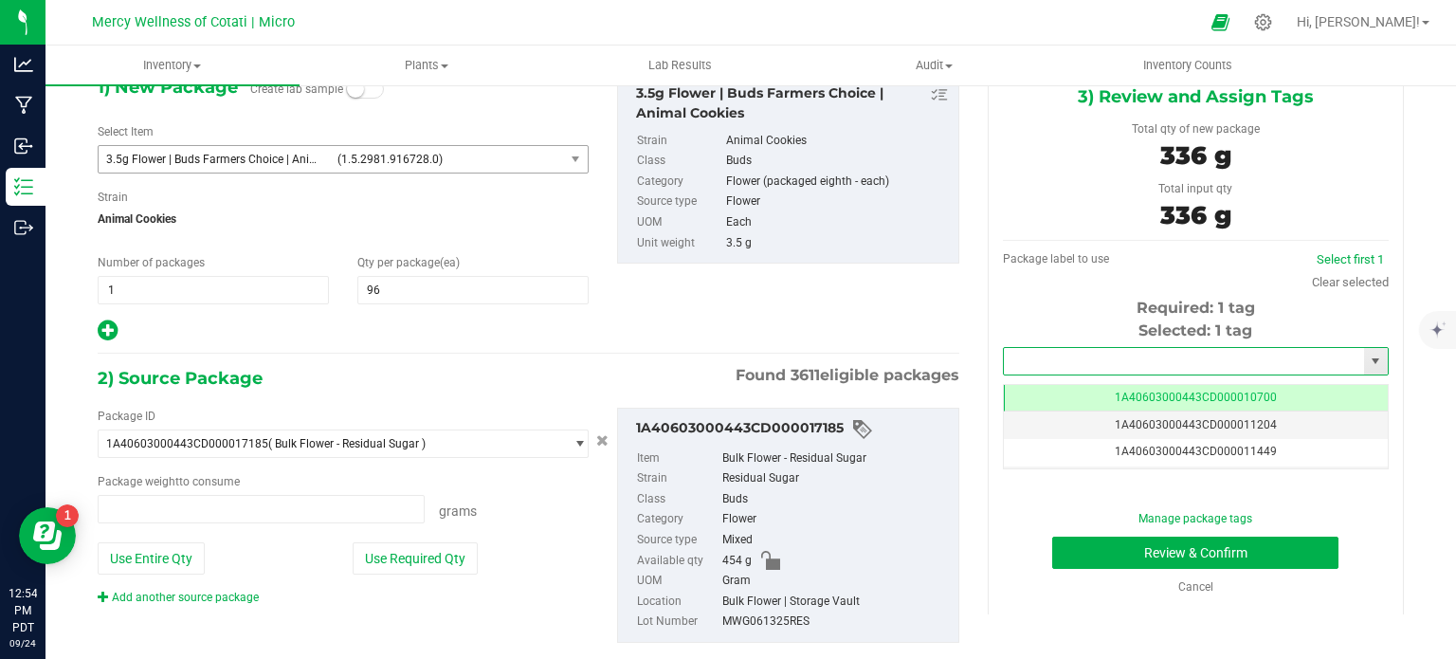
type input "336.0000 g"
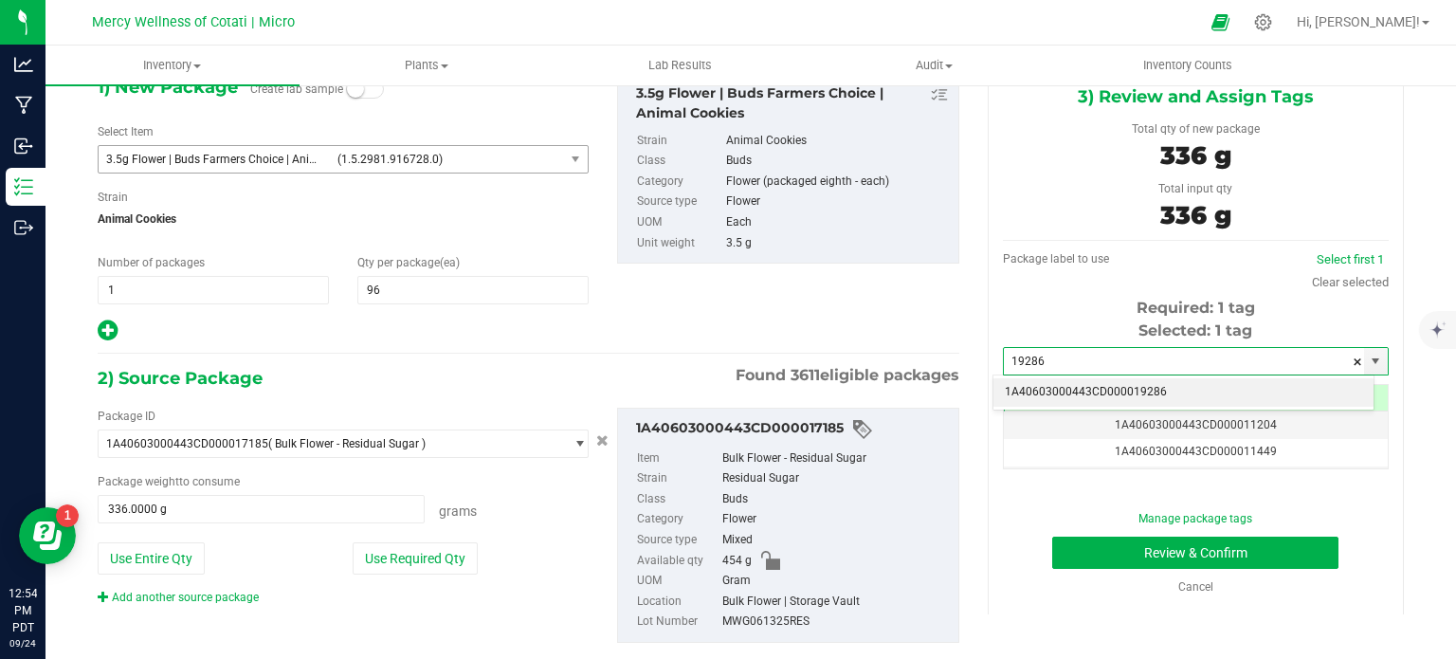
click at [1009, 385] on li "1A40603000443CD000019286" at bounding box center [1183, 392] width 380 height 28
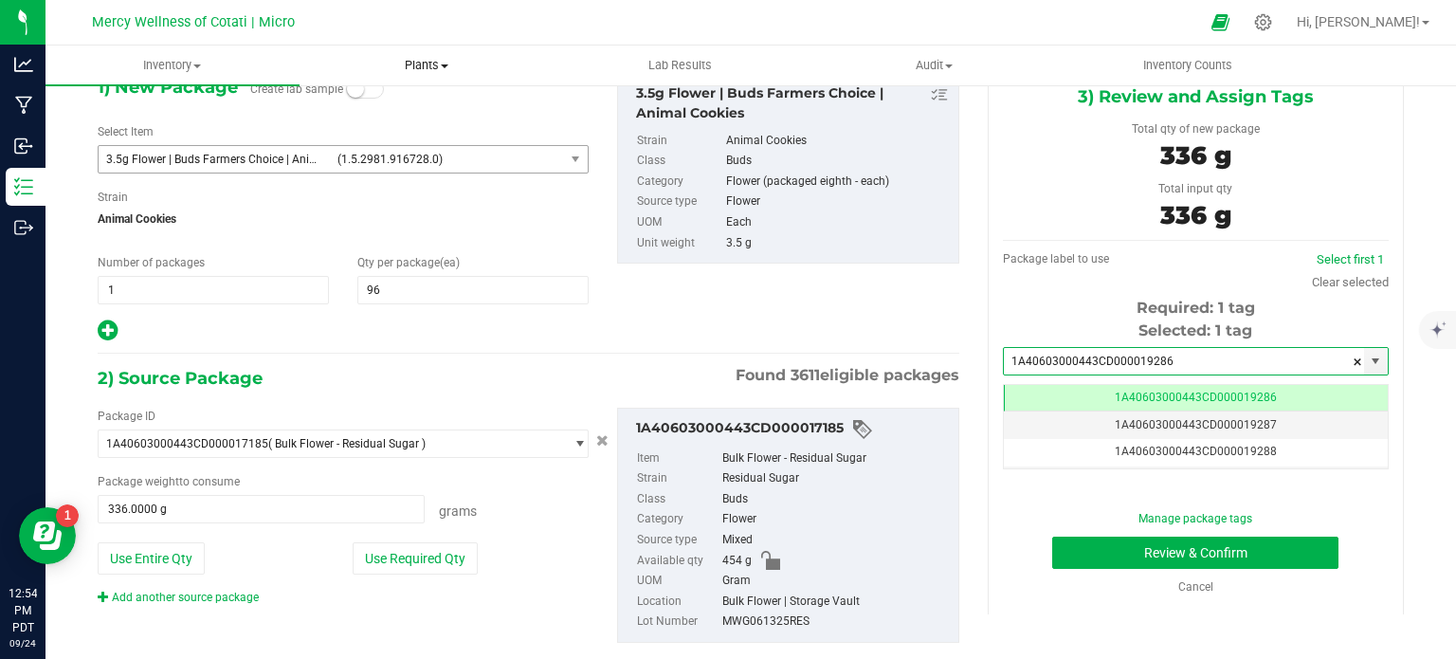
type input "1A40603000443CD000019286"
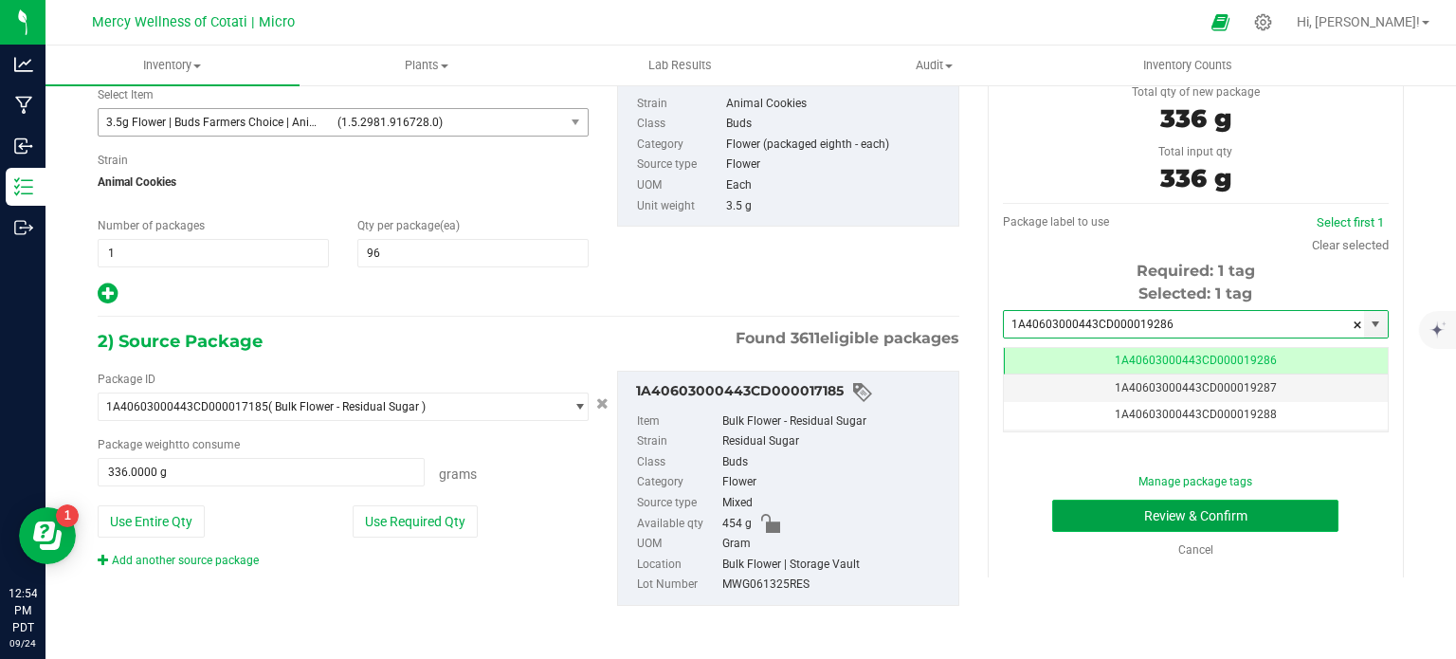
click at [1052, 516] on button "Review & Confirm" at bounding box center [1195, 516] width 286 height 32
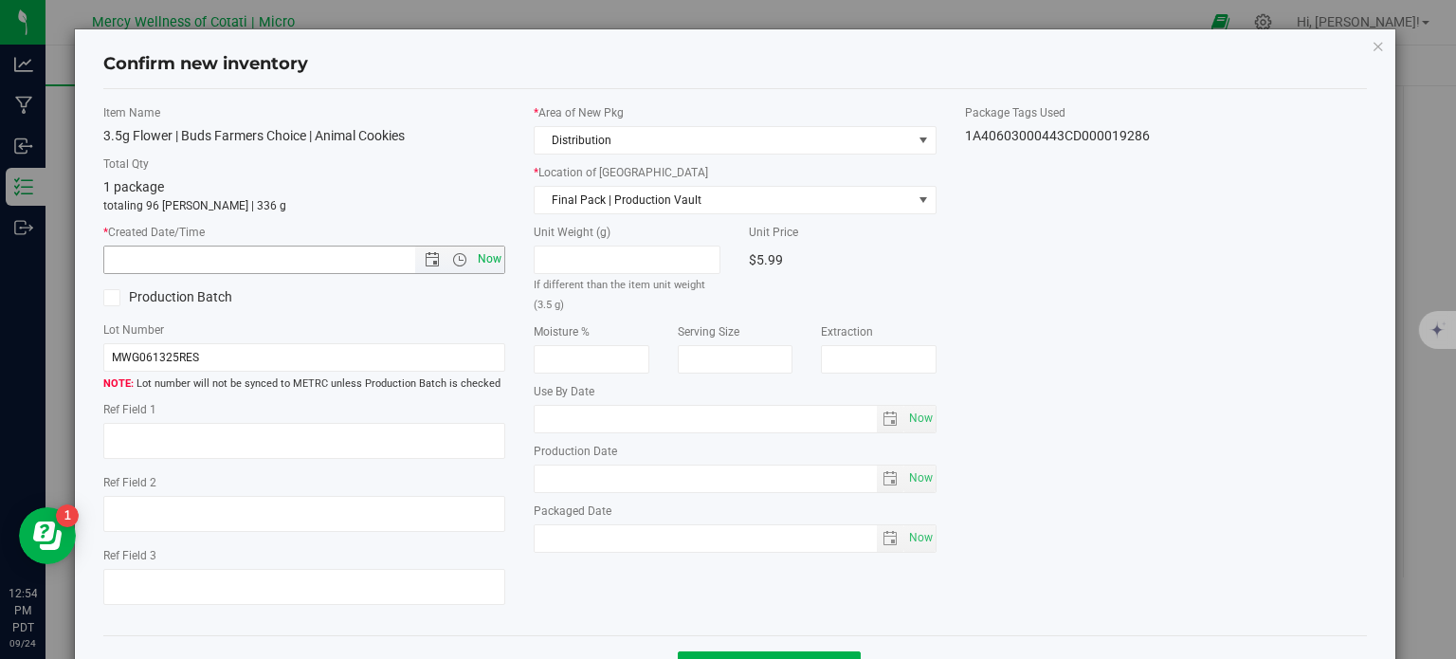
click at [499, 264] on span "Now" at bounding box center [490, 258] width 32 height 27
type input "[DATE] 12:54 PM"
click at [461, 370] on input "MWG061325RES" at bounding box center [304, 357] width 403 height 28
type input "MWG061325RES | 3.5g"
click at [475, 440] on textarea at bounding box center [304, 441] width 403 height 36
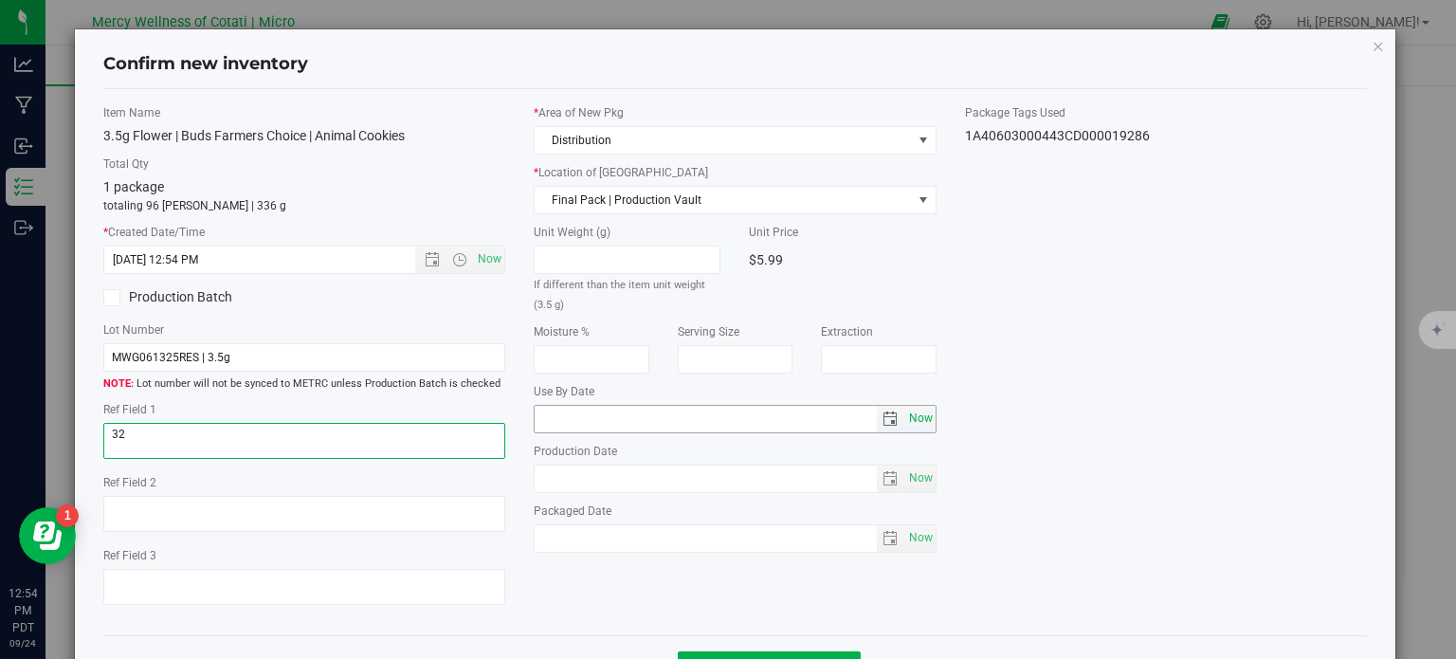
type textarea "32"
click at [918, 420] on span "Now" at bounding box center [920, 418] width 32 height 27
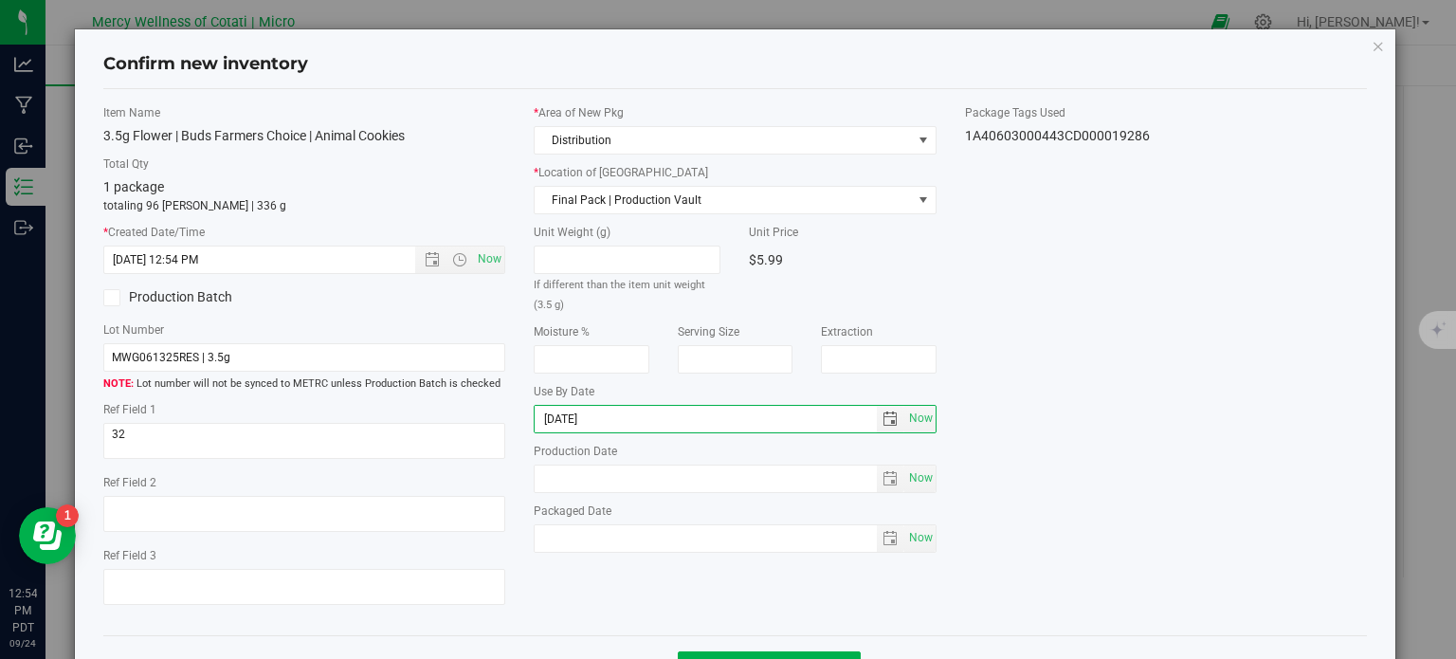
type input "[DATE]"
click at [1178, 352] on div "Item Name 3.5g Flower | Buds Farmers Choice | Animal Cookies Total Qty 1 packag…" at bounding box center [735, 362] width 1293 height 517
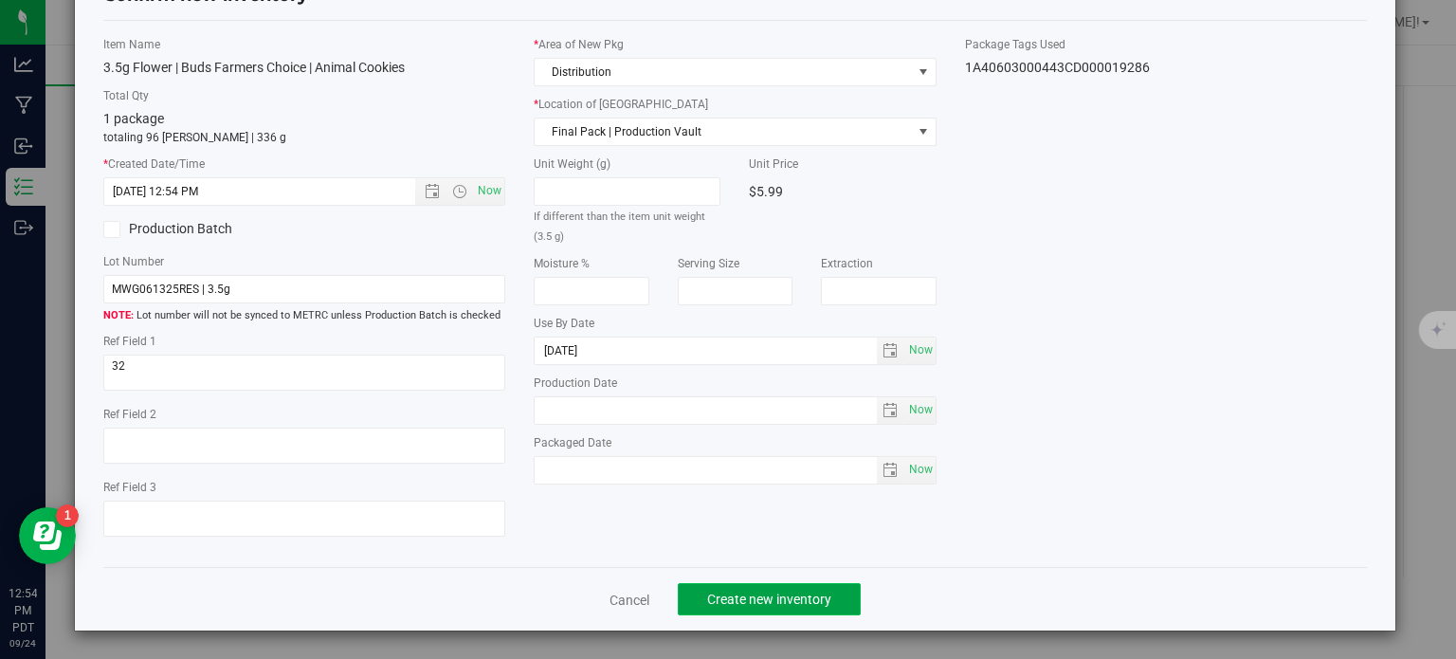
click at [785, 587] on button "Create new inventory" at bounding box center [769, 599] width 183 height 32
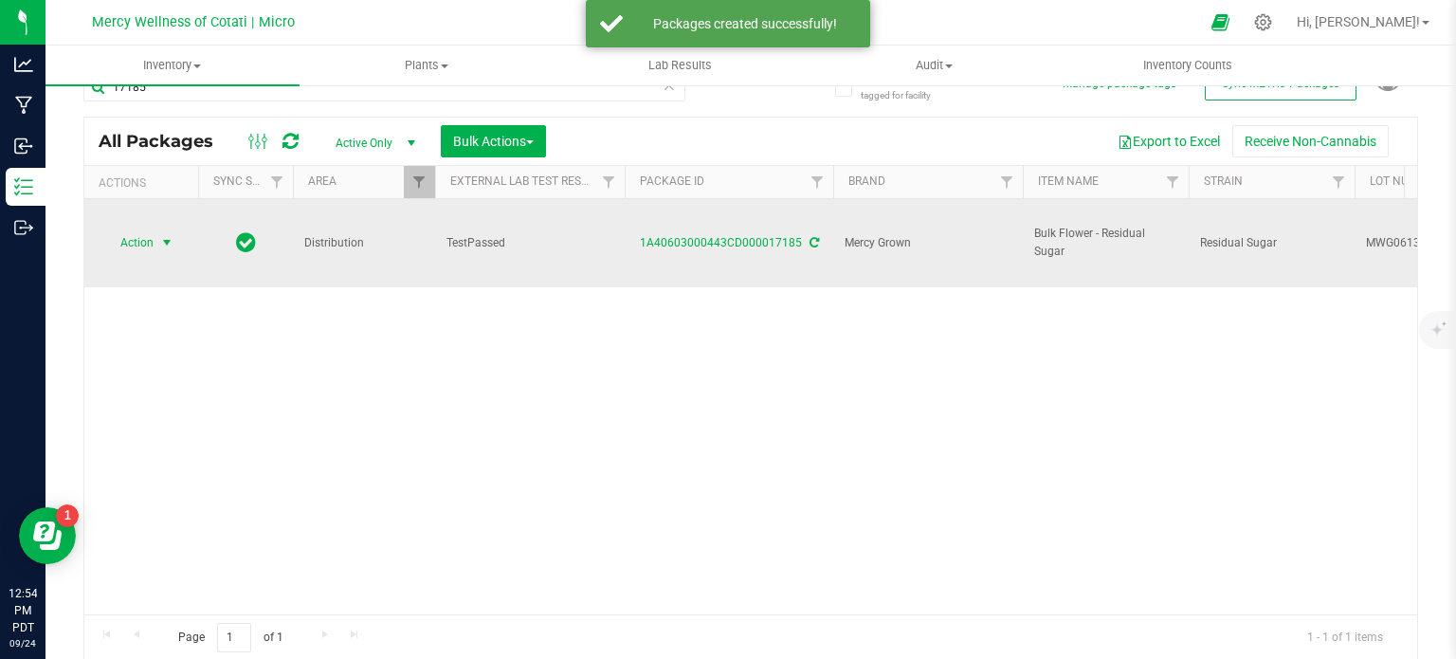
click at [146, 229] on span "Action" at bounding box center [128, 242] width 51 height 27
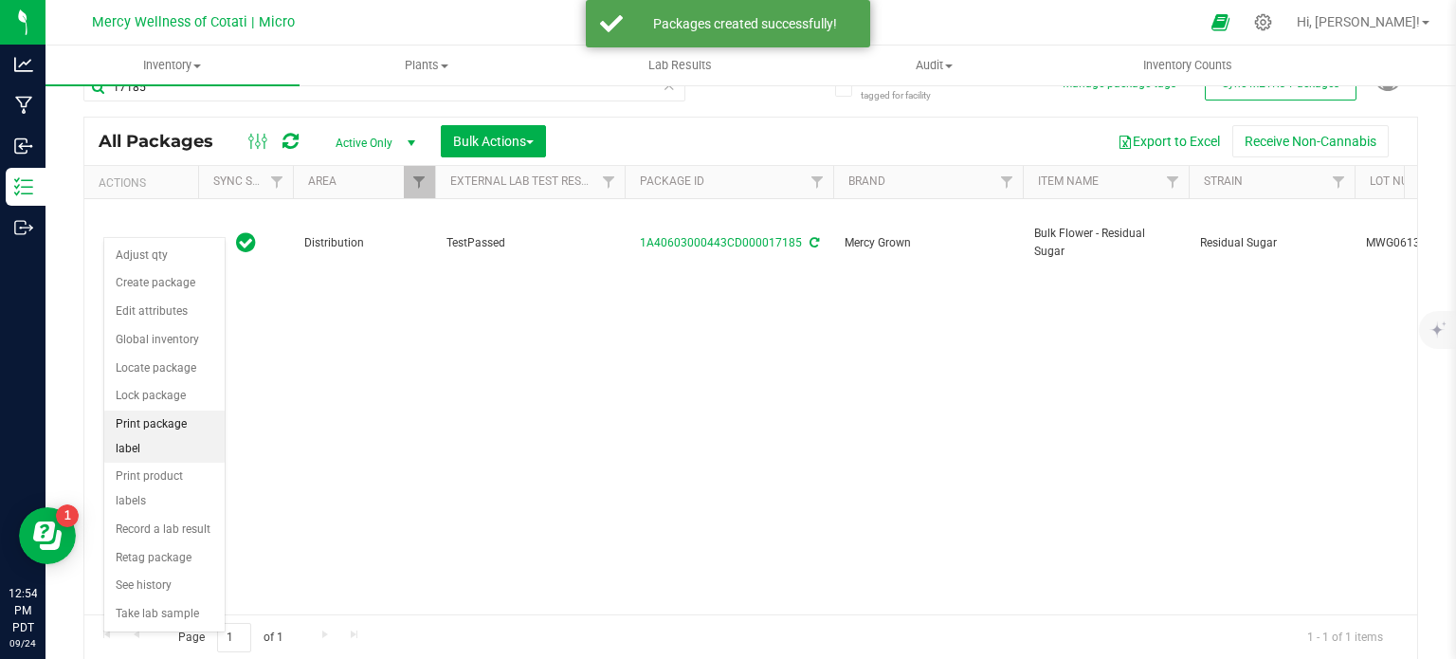
click at [190, 416] on li "Print package label" at bounding box center [164, 436] width 120 height 52
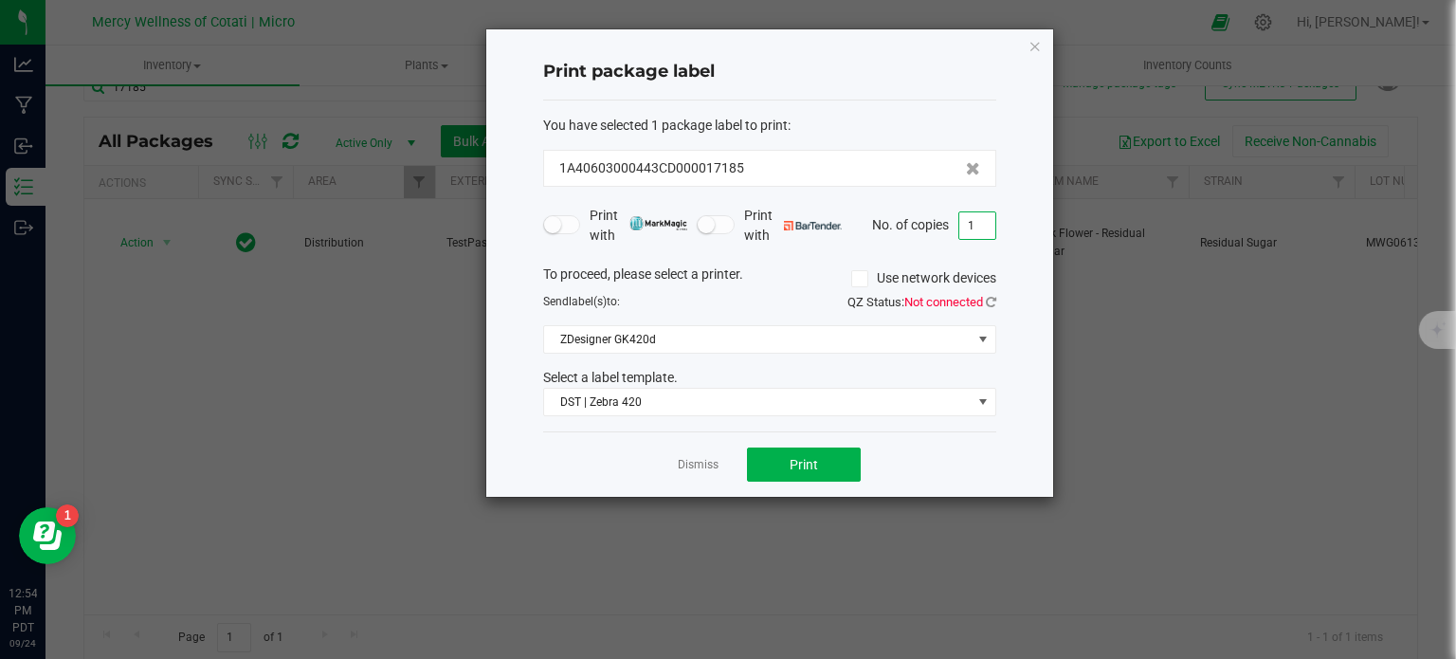
click at [978, 223] on input "1" at bounding box center [977, 225] width 36 height 27
type input "2"
click at [827, 454] on button "Print" at bounding box center [804, 464] width 114 height 34
click at [715, 466] on link "Dismiss" at bounding box center [698, 465] width 41 height 16
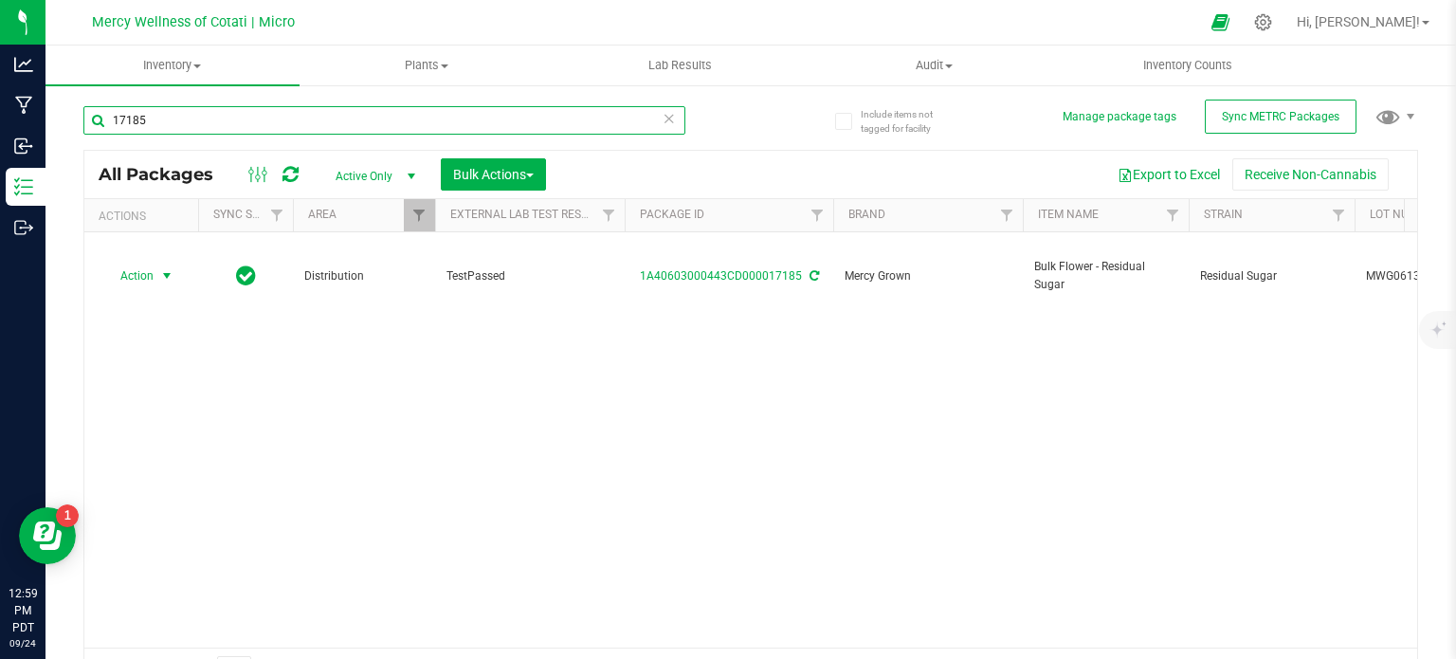
click at [242, 116] on input "17185" at bounding box center [384, 120] width 602 height 28
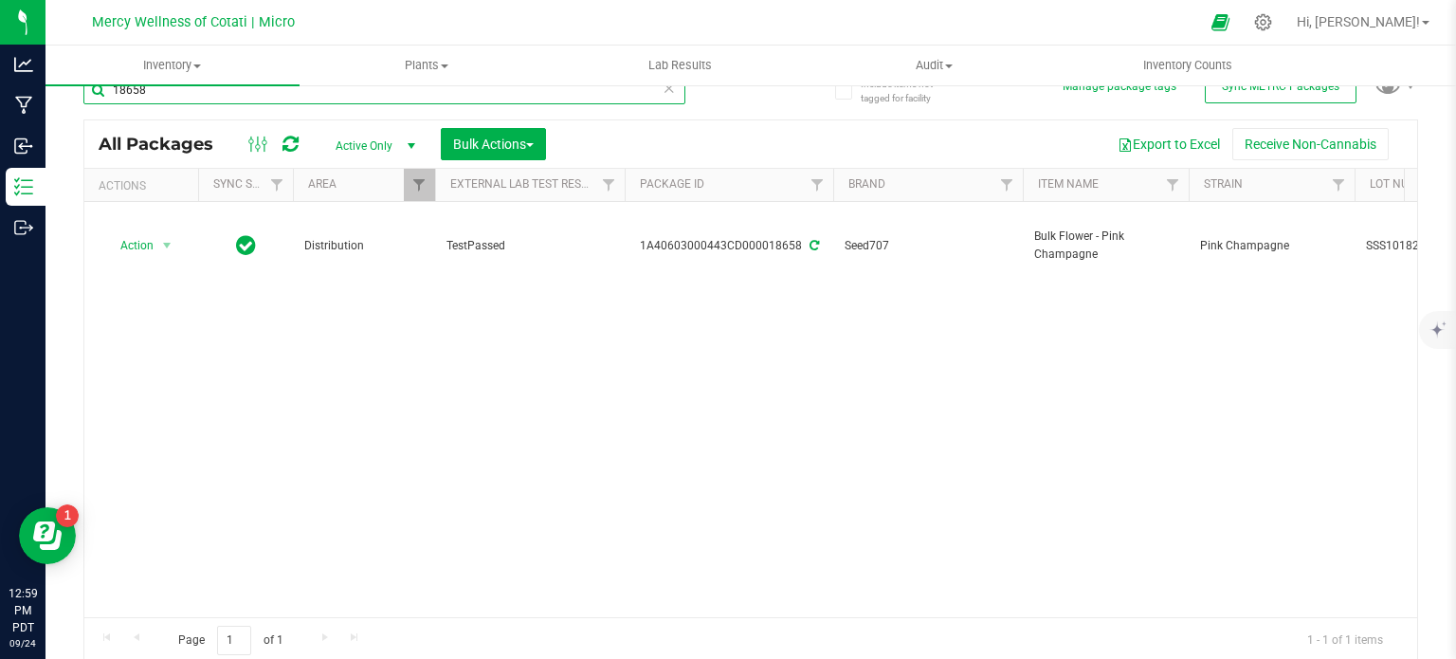
scroll to position [33, 0]
type input "18658"
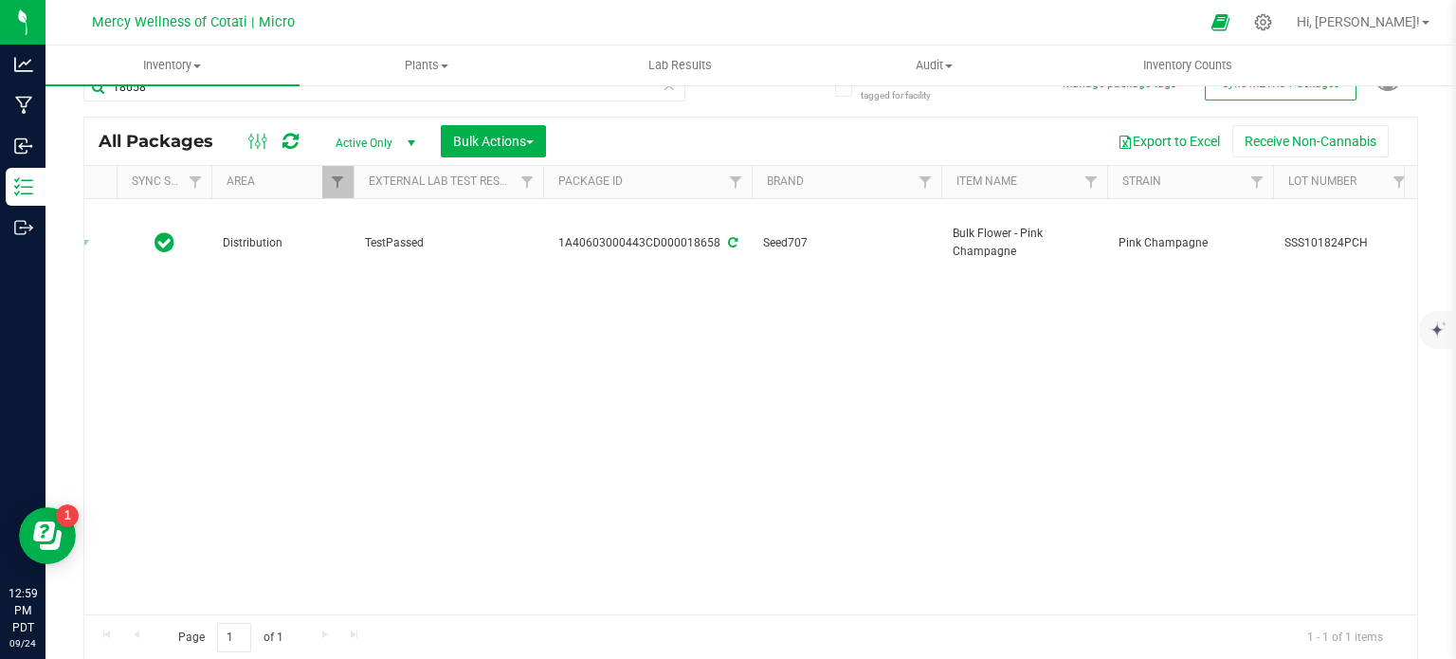
scroll to position [0, 345]
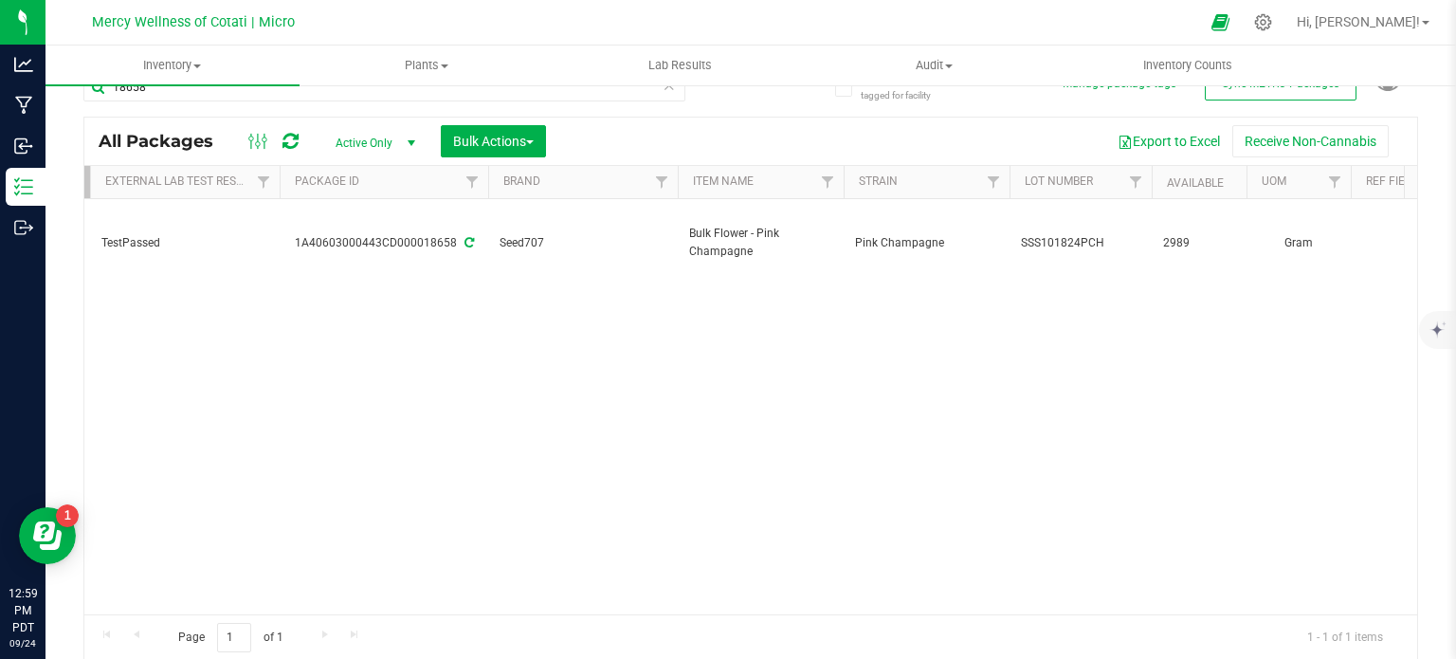
drag, startPoint x: 907, startPoint y: 376, endPoint x: 1095, endPoint y: 373, distance: 187.7
